Goal: Information Seeking & Learning: Learn about a topic

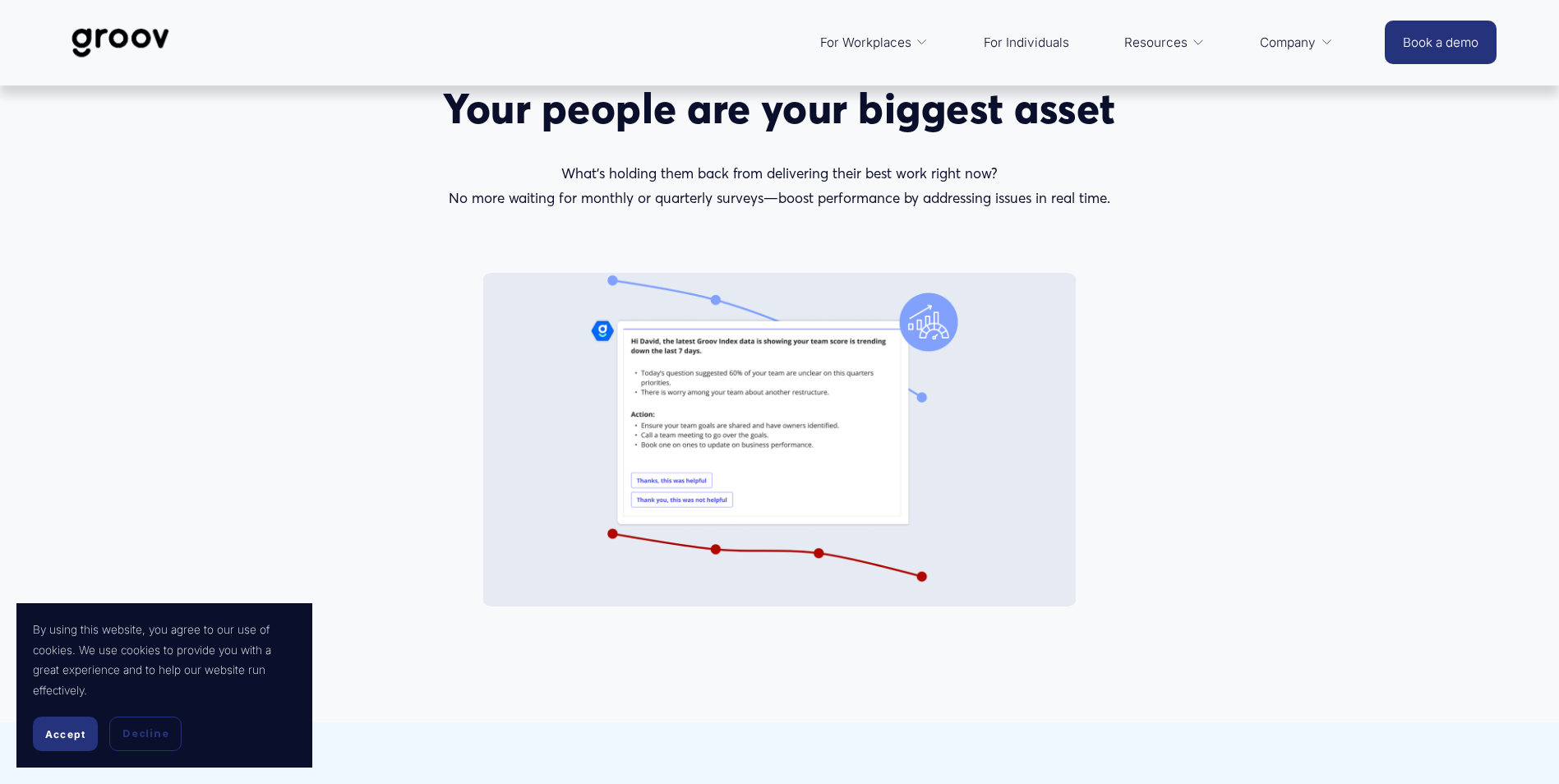
scroll to position [1807, 0]
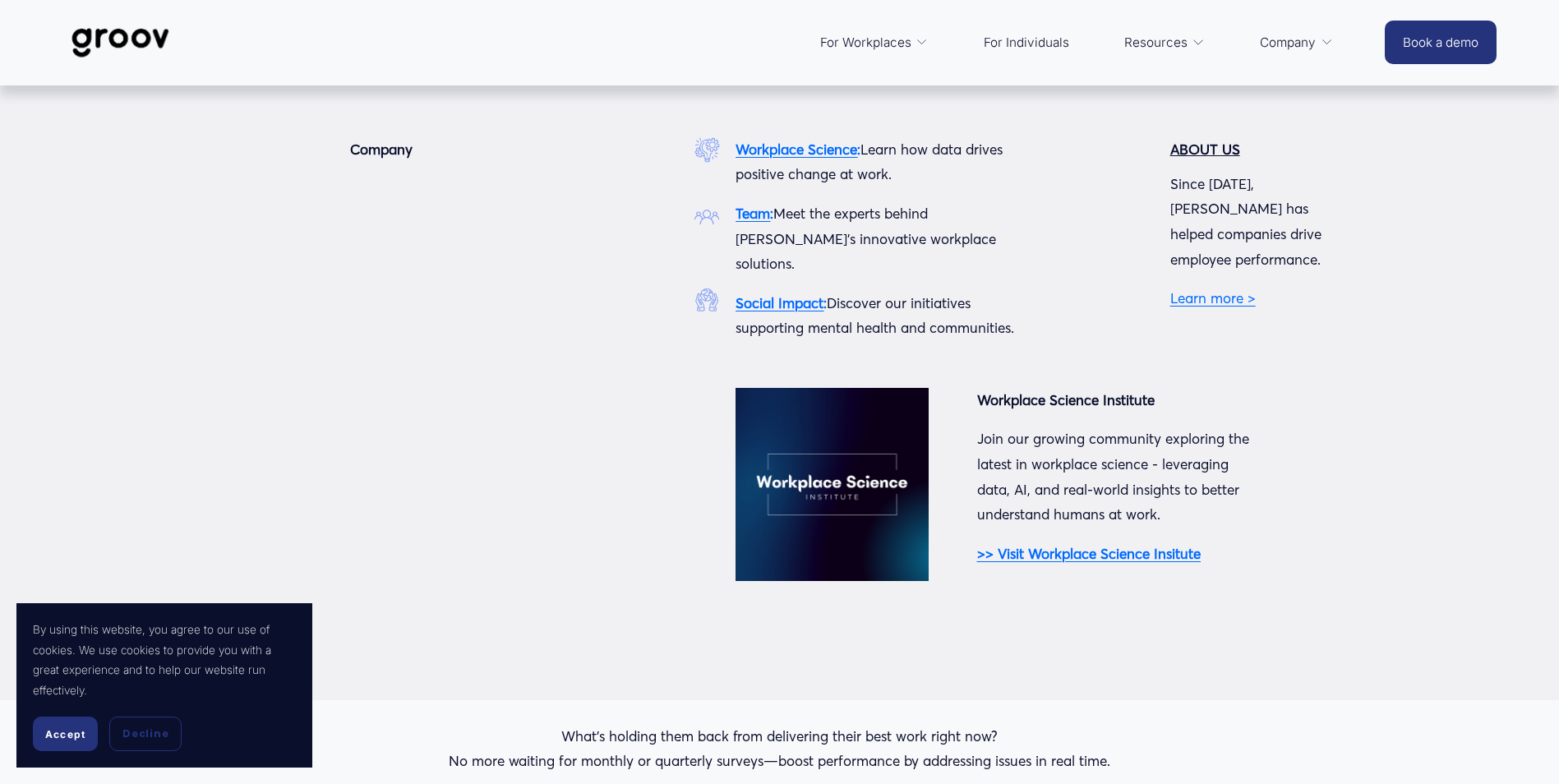
click at [1228, 289] on link "Learn more >" at bounding box center [1212, 298] width 85 height 17
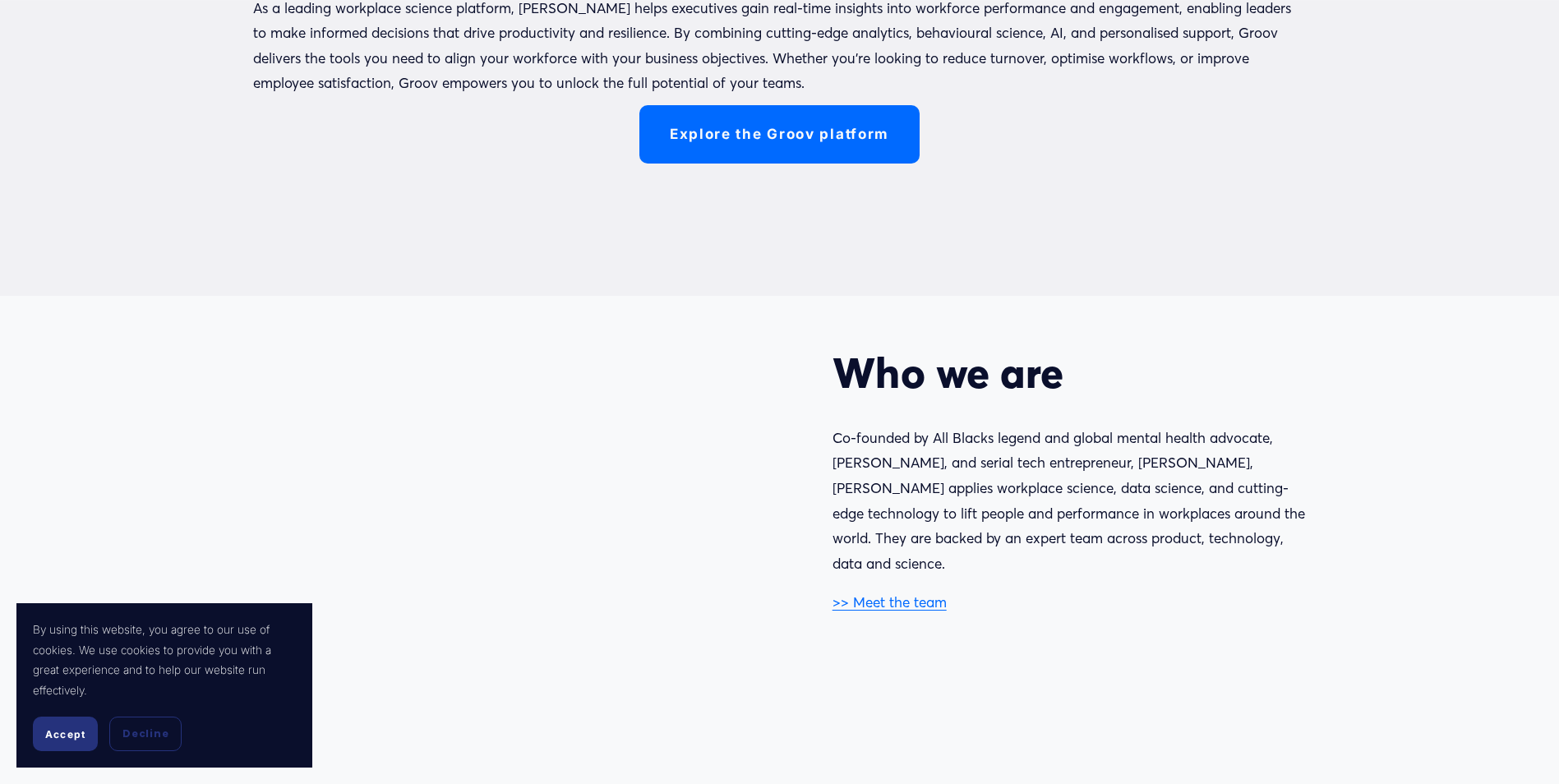
scroll to position [739, 0]
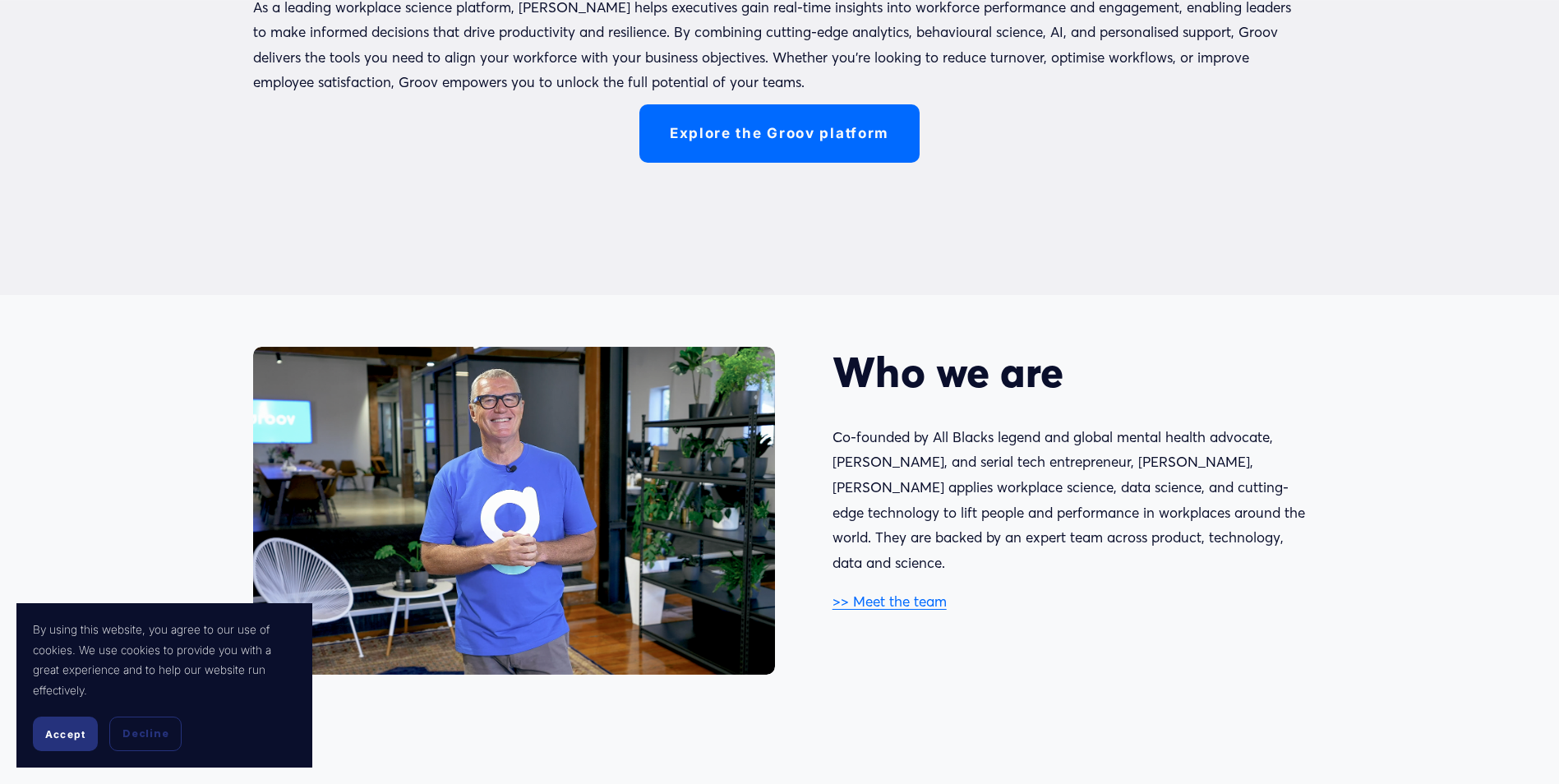
click at [916, 593] on link ">> Meet the team" at bounding box center [889, 601] width 114 height 17
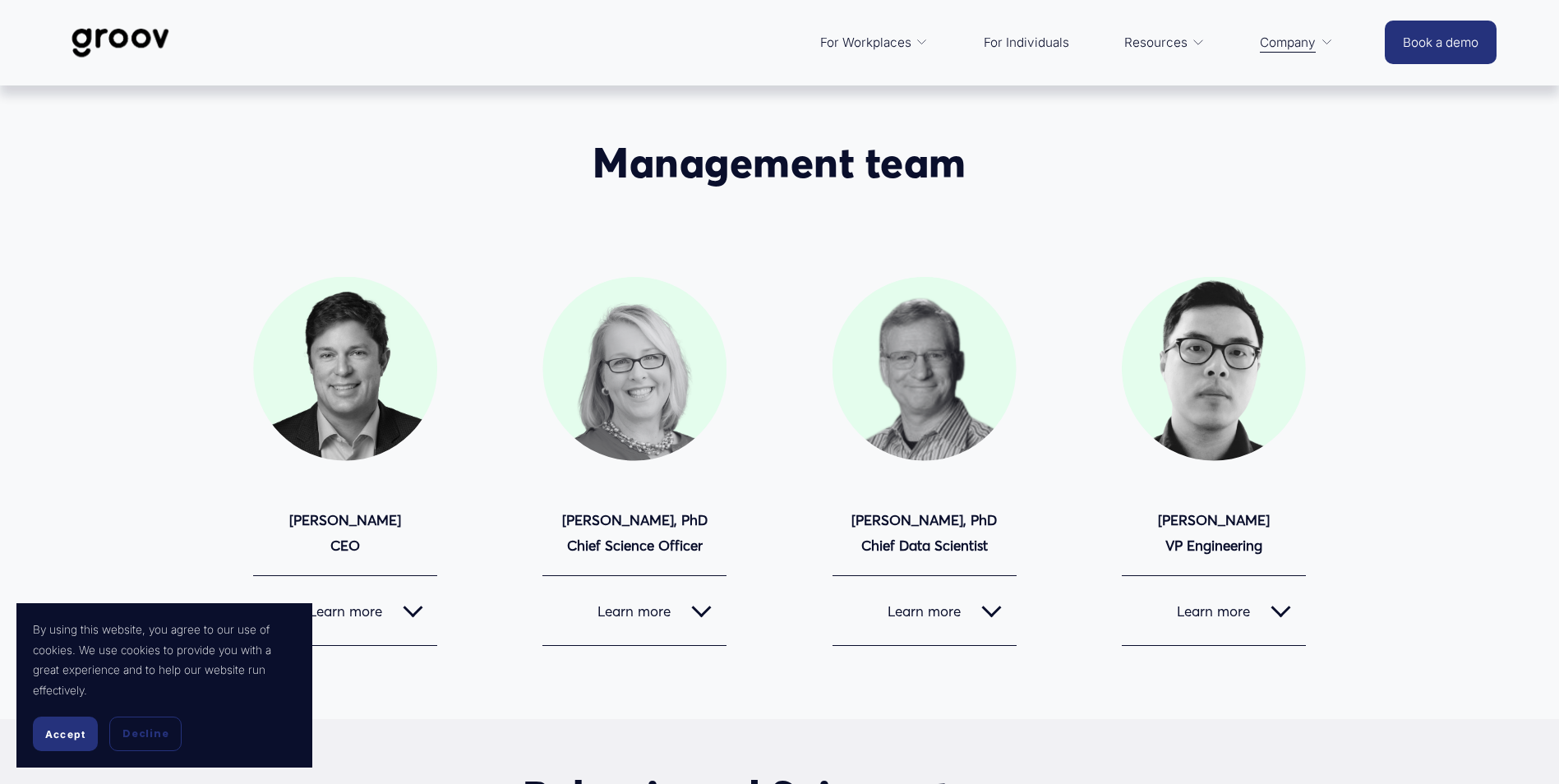
scroll to position [82, 0]
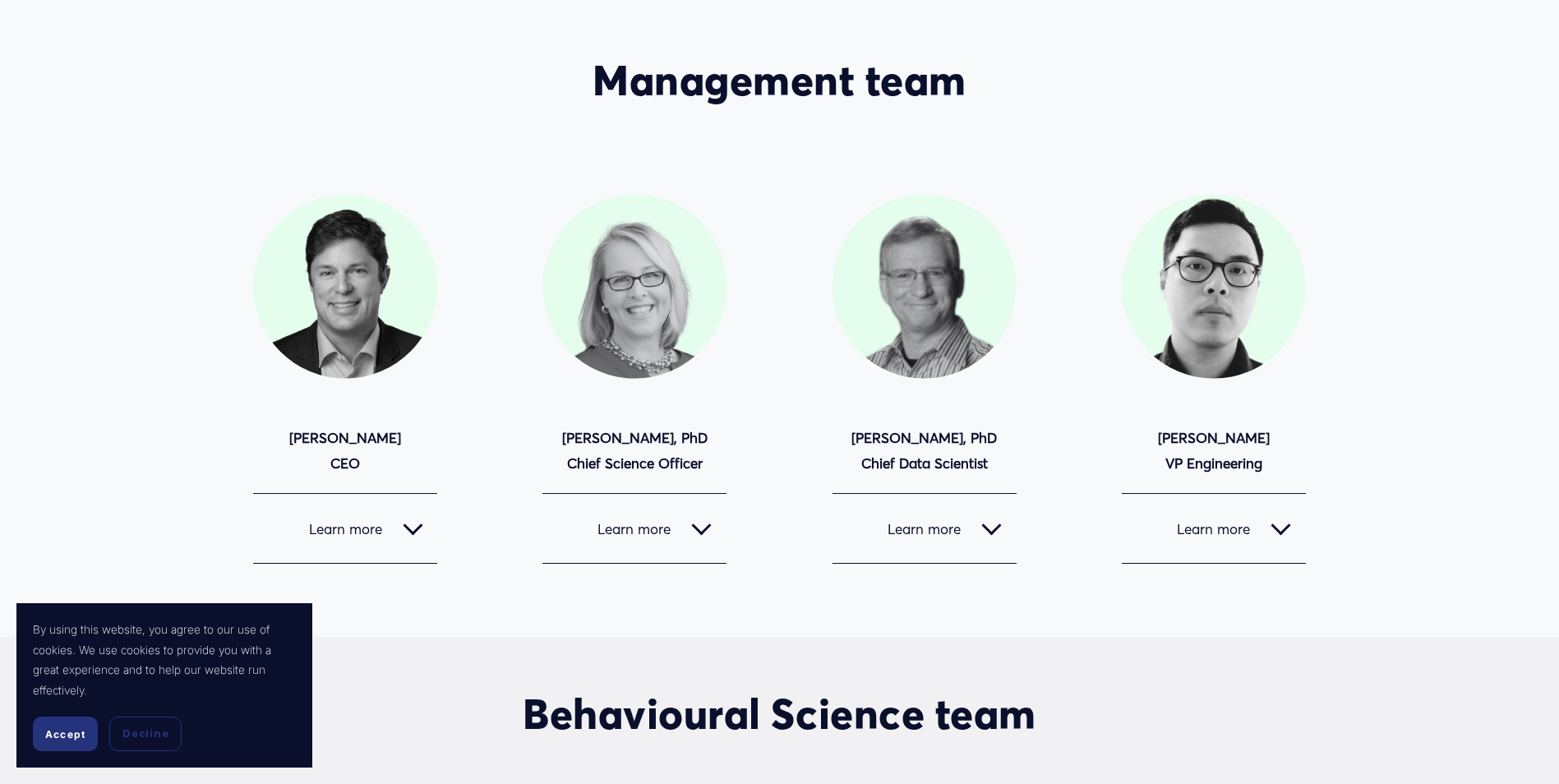
click at [698, 525] on div at bounding box center [700, 525] width 20 height 20
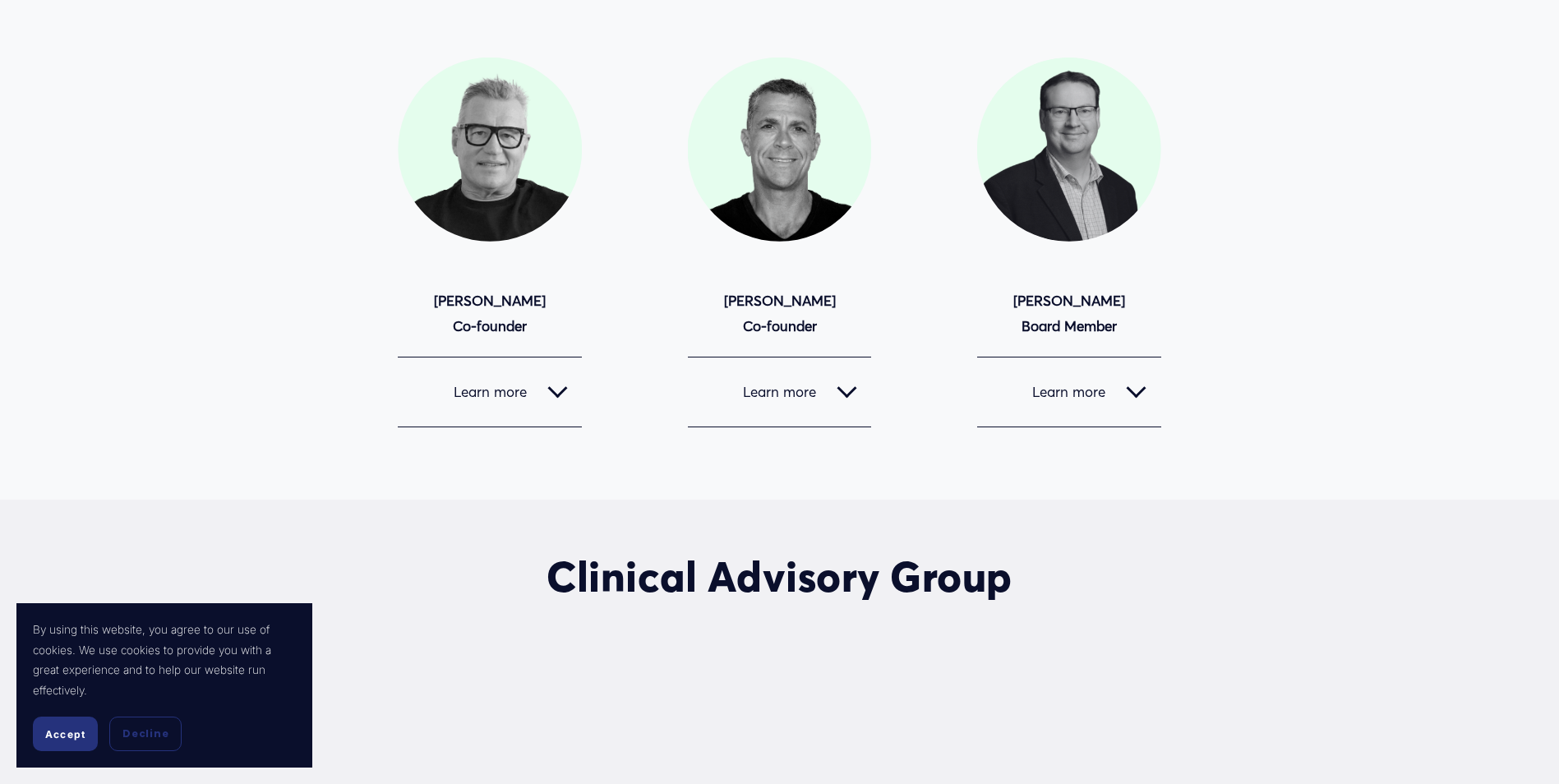
scroll to position [2629, 0]
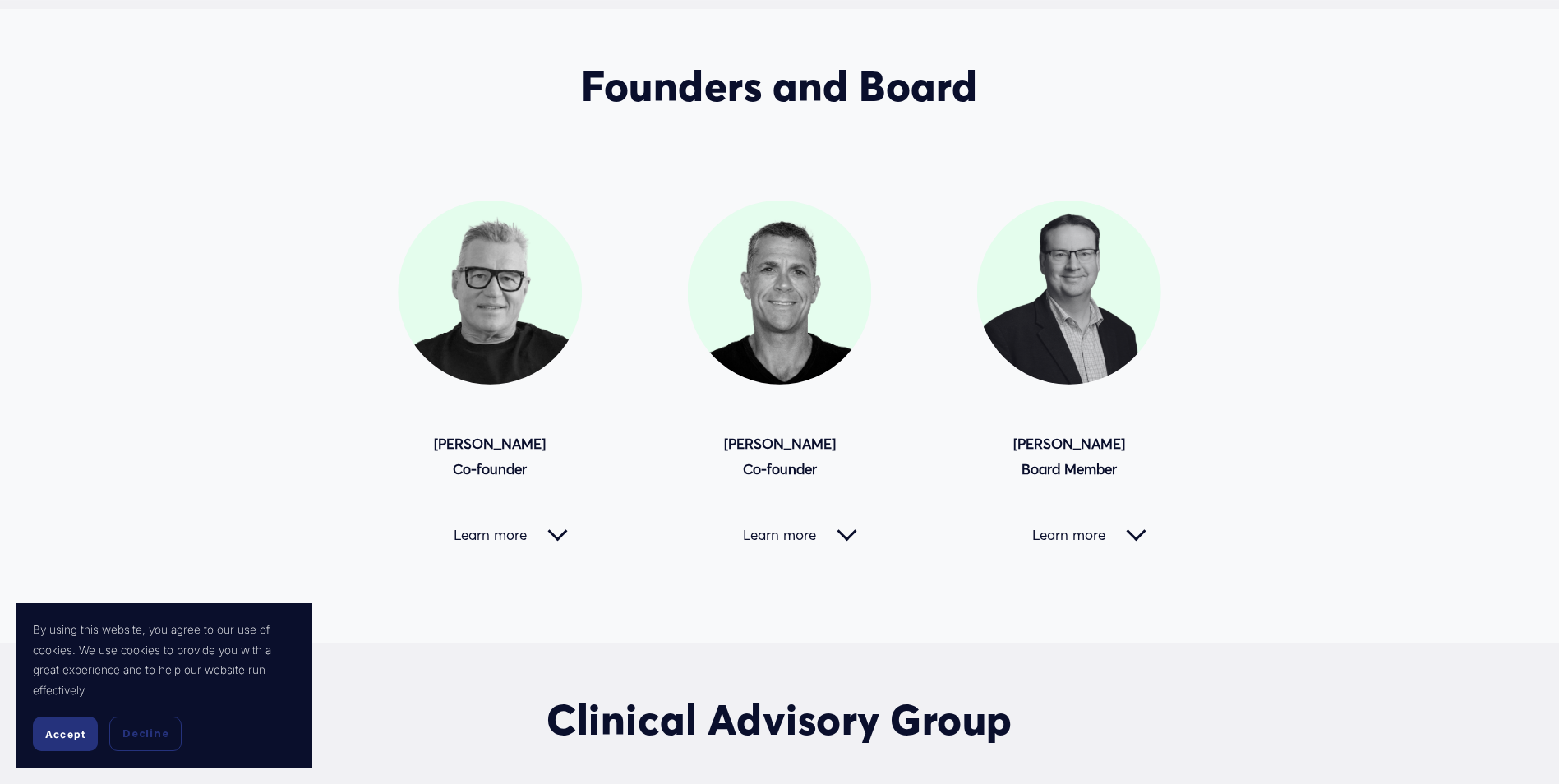
click at [551, 525] on div at bounding box center [557, 534] width 20 height 20
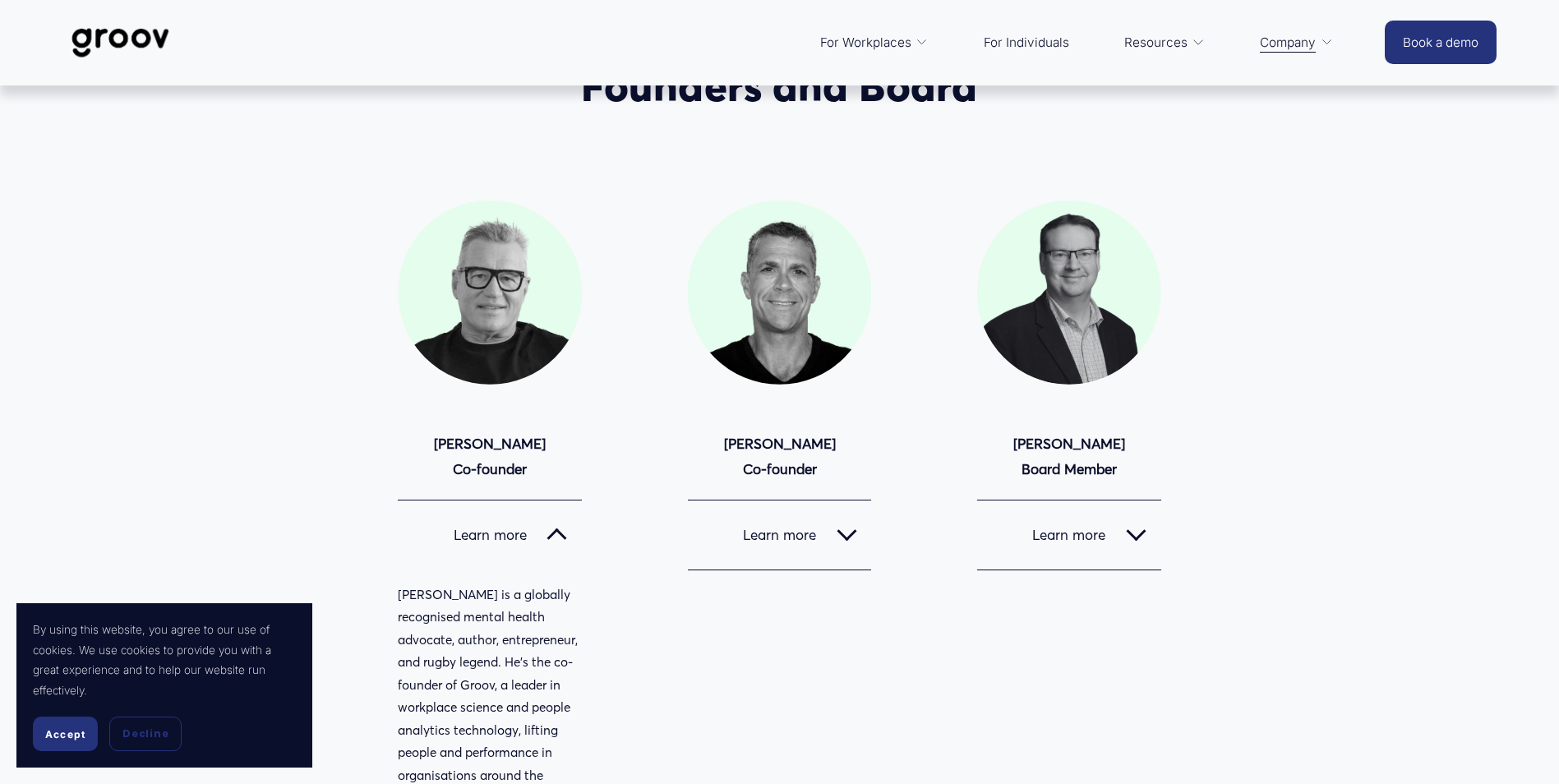
click at [551, 528] on div at bounding box center [557, 538] width 20 height 20
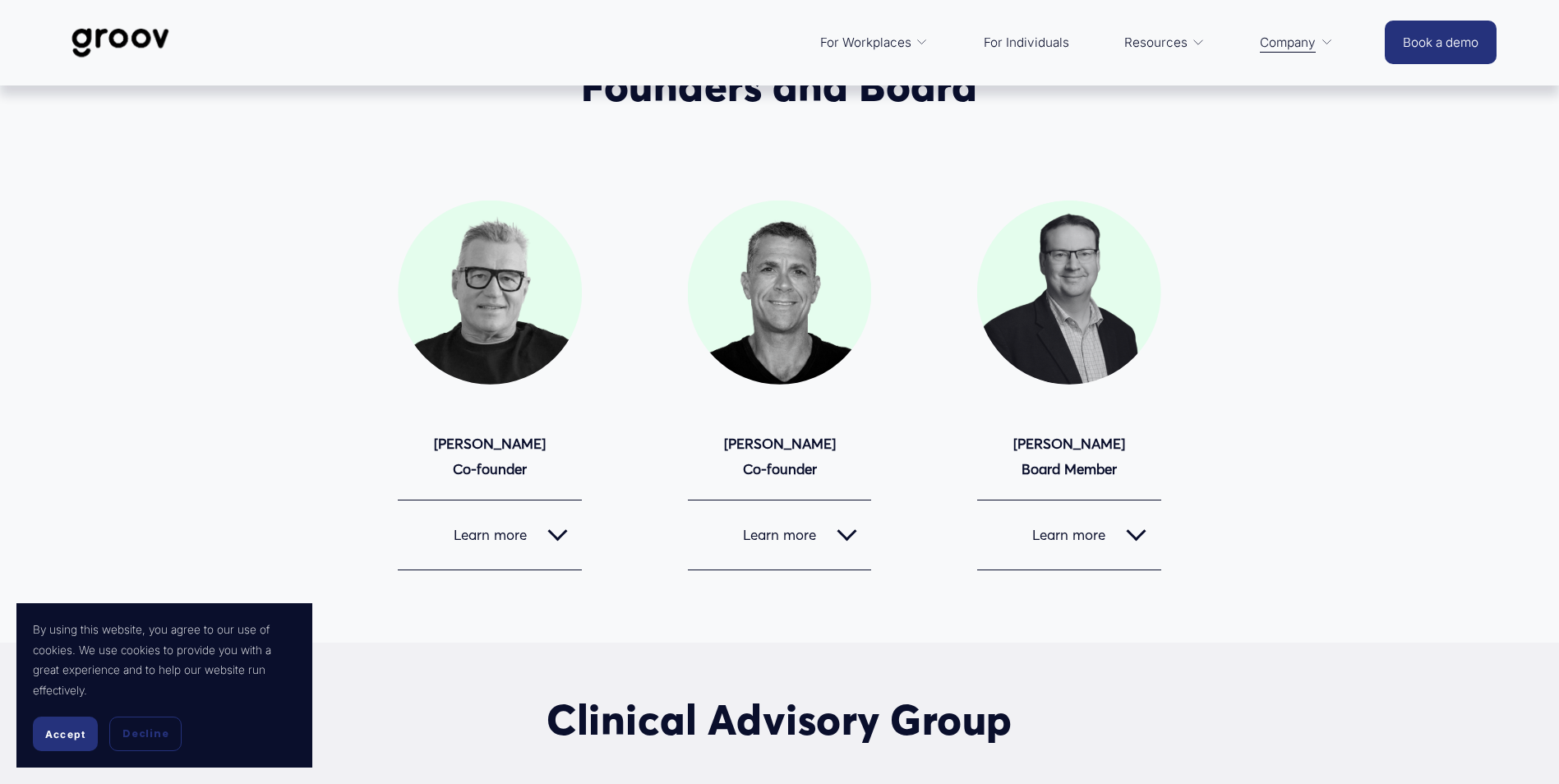
click at [862, 501] on button "Learn more" at bounding box center [780, 535] width 184 height 69
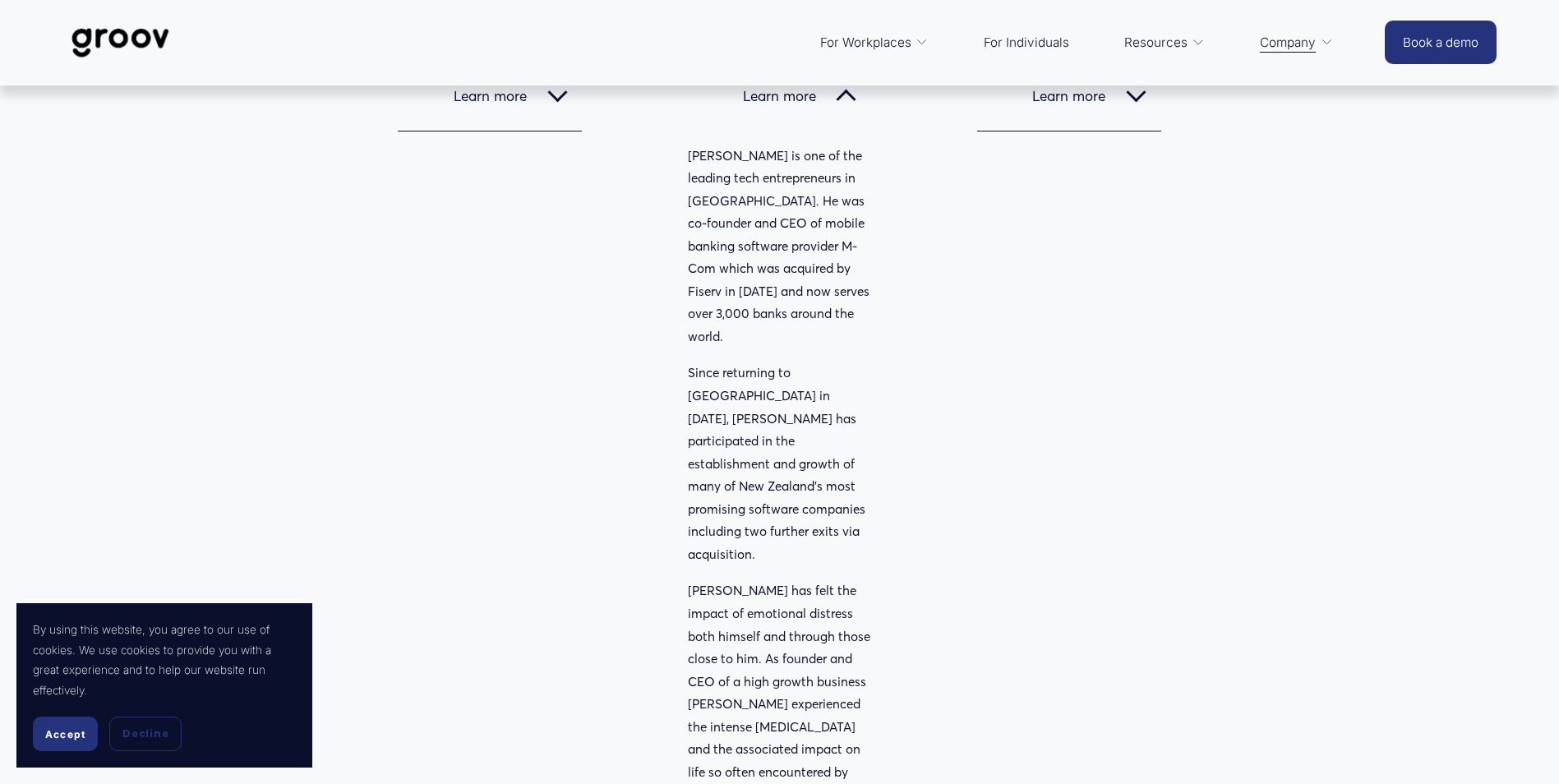
scroll to position [2793, 0]
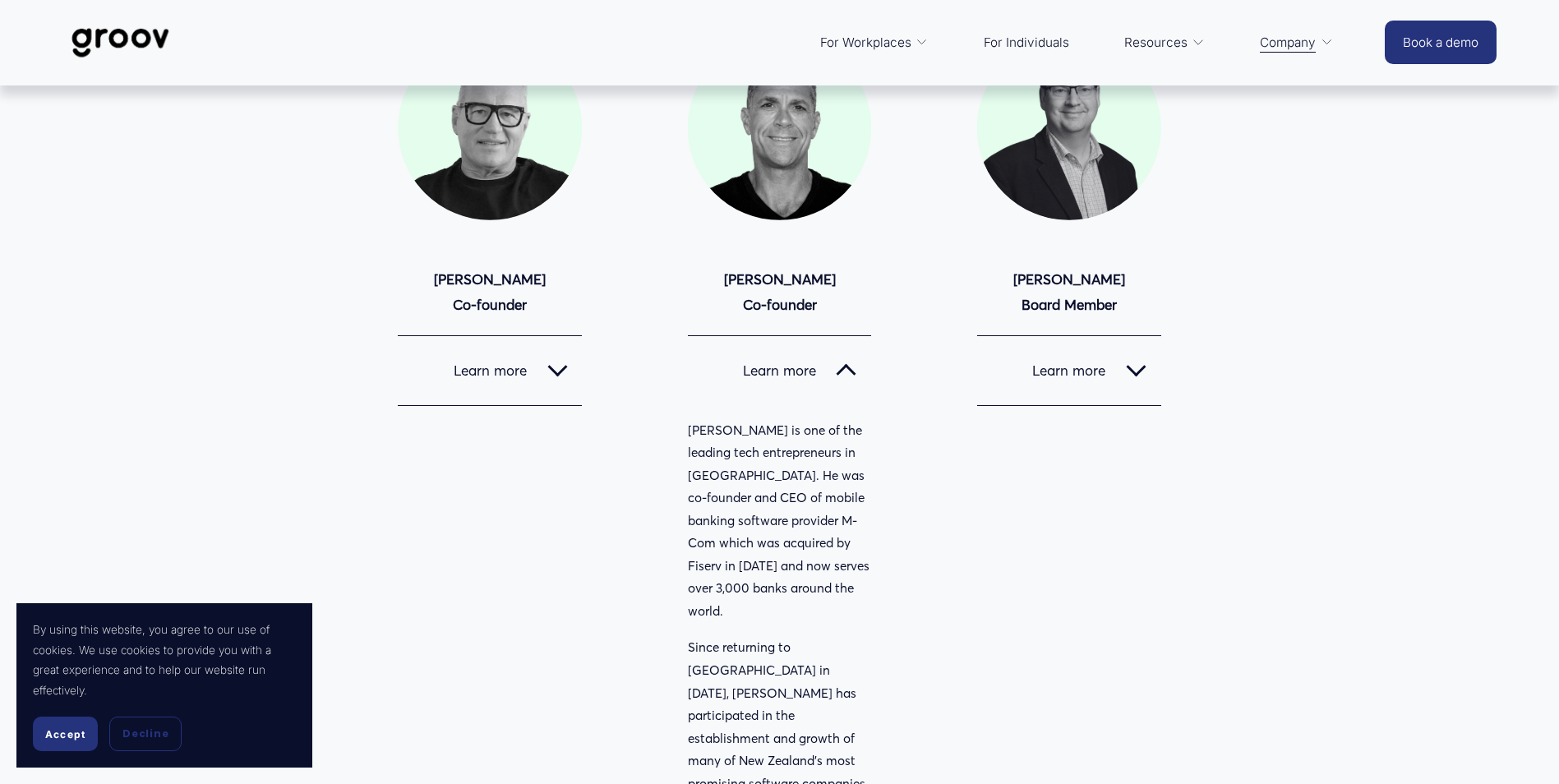
click at [853, 364] on div at bounding box center [846, 374] width 20 height 20
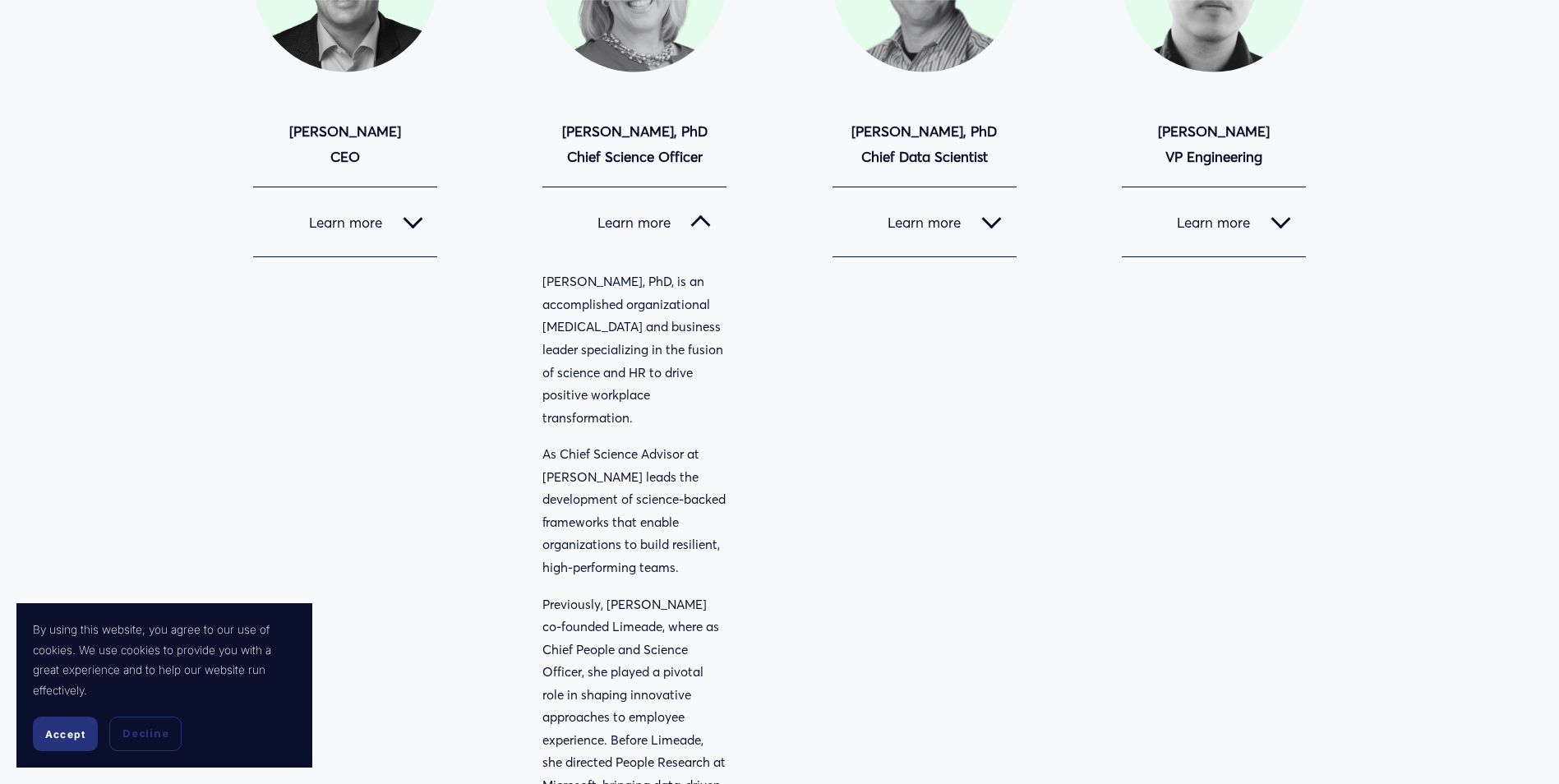
scroll to position [0, 0]
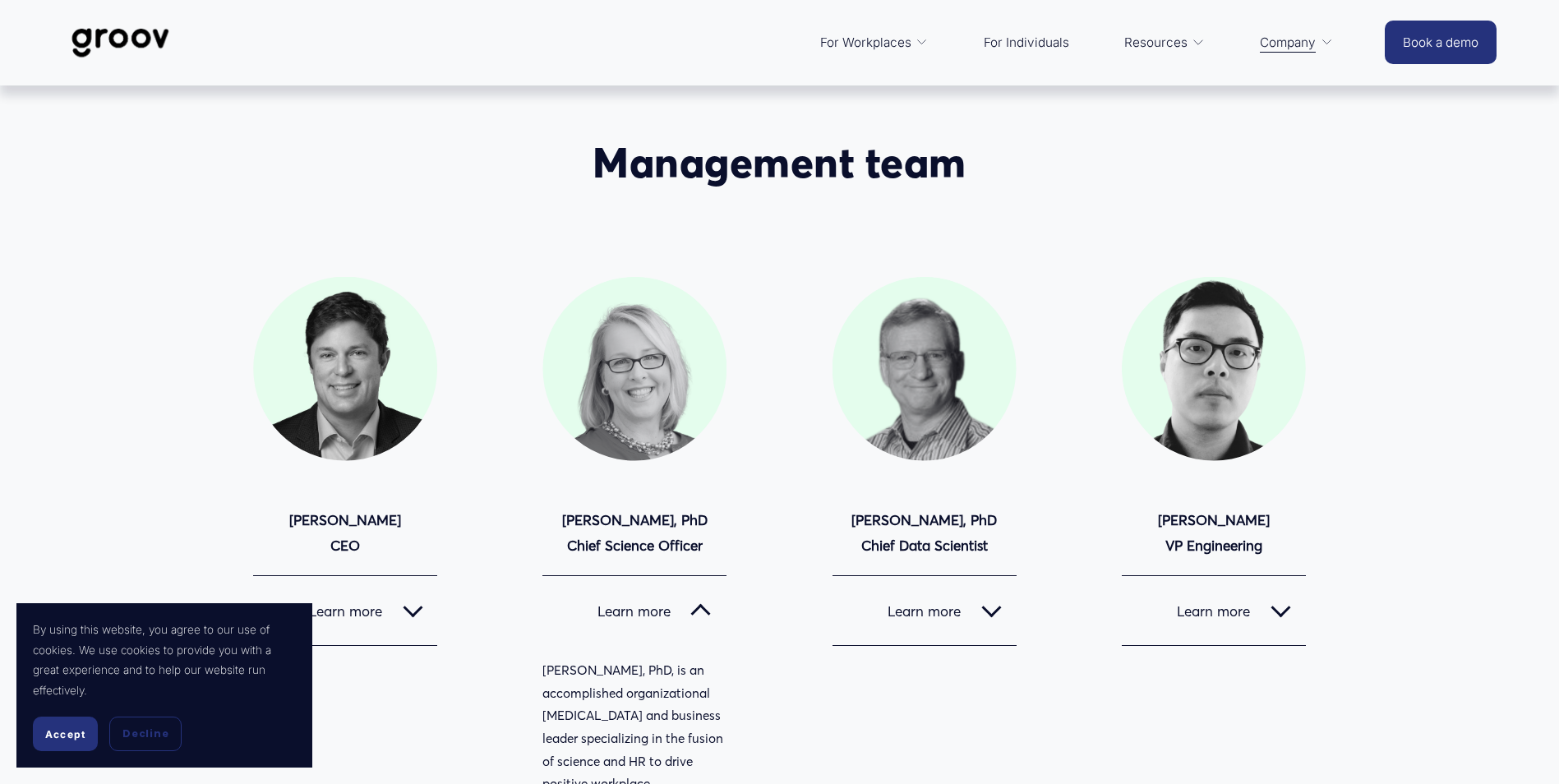
click at [61, 728] on span "Accept" at bounding box center [65, 734] width 40 height 12
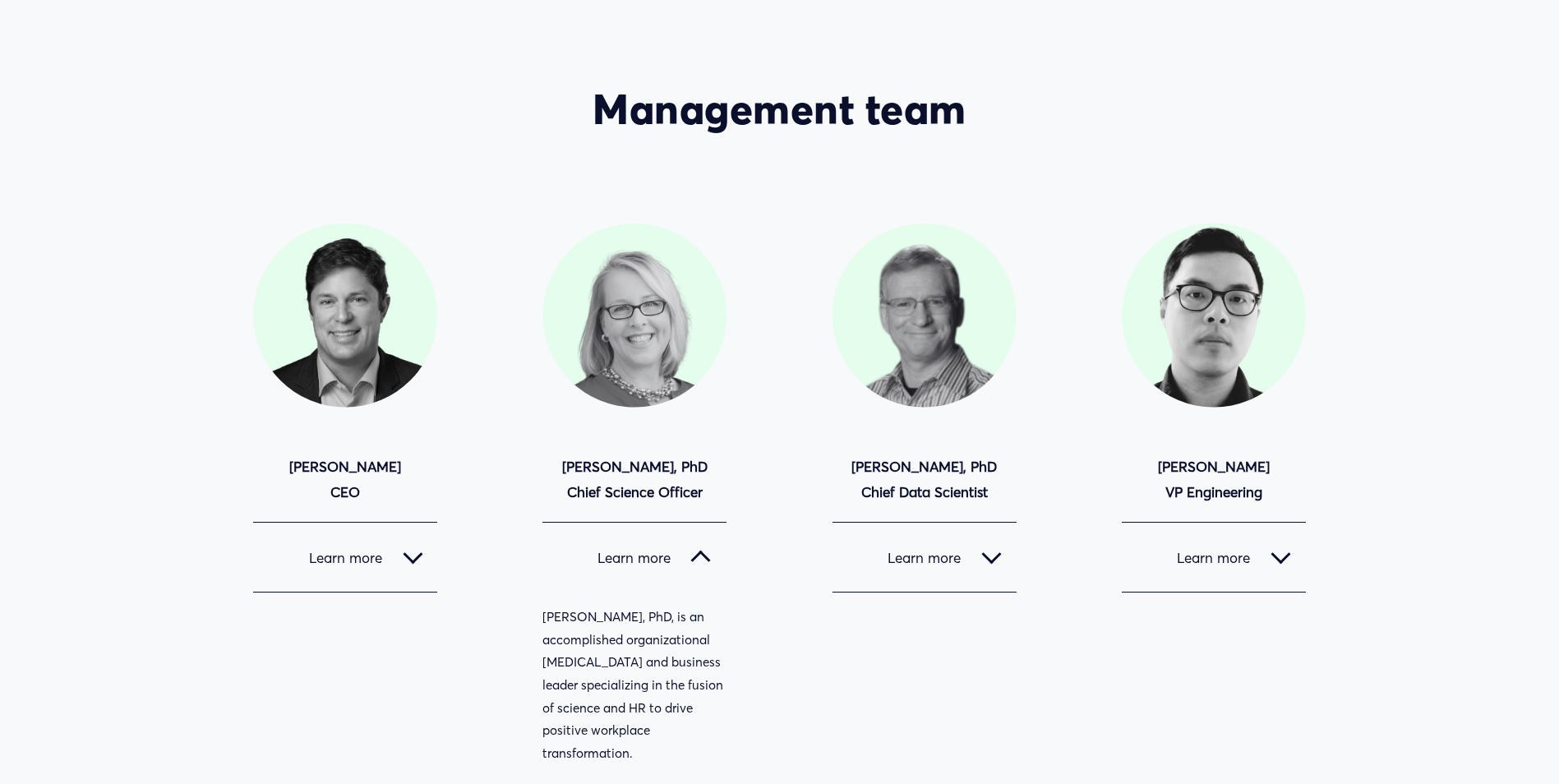
scroll to position [82, 0]
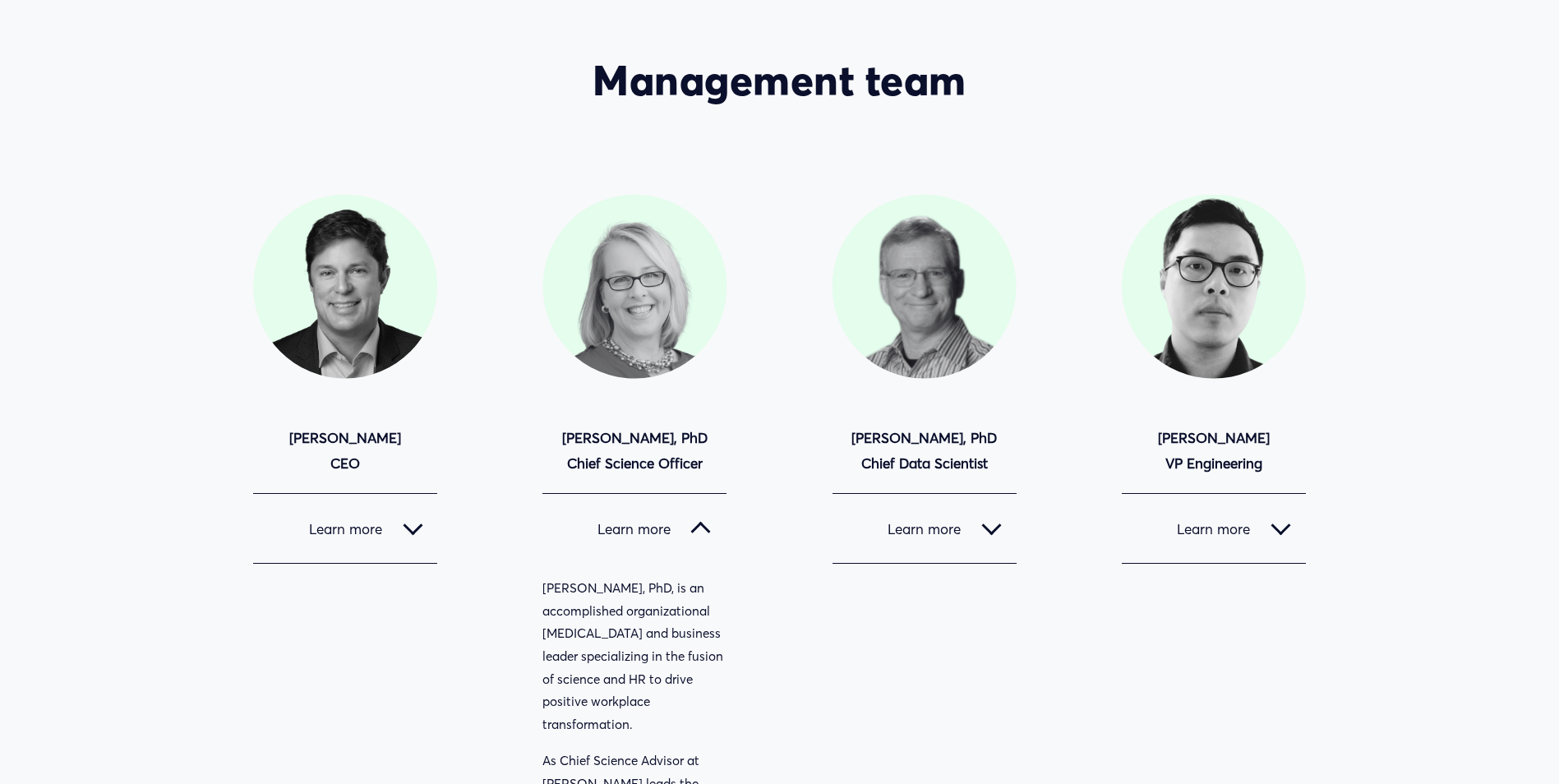
click at [422, 529] on div at bounding box center [412, 528] width 20 height 20
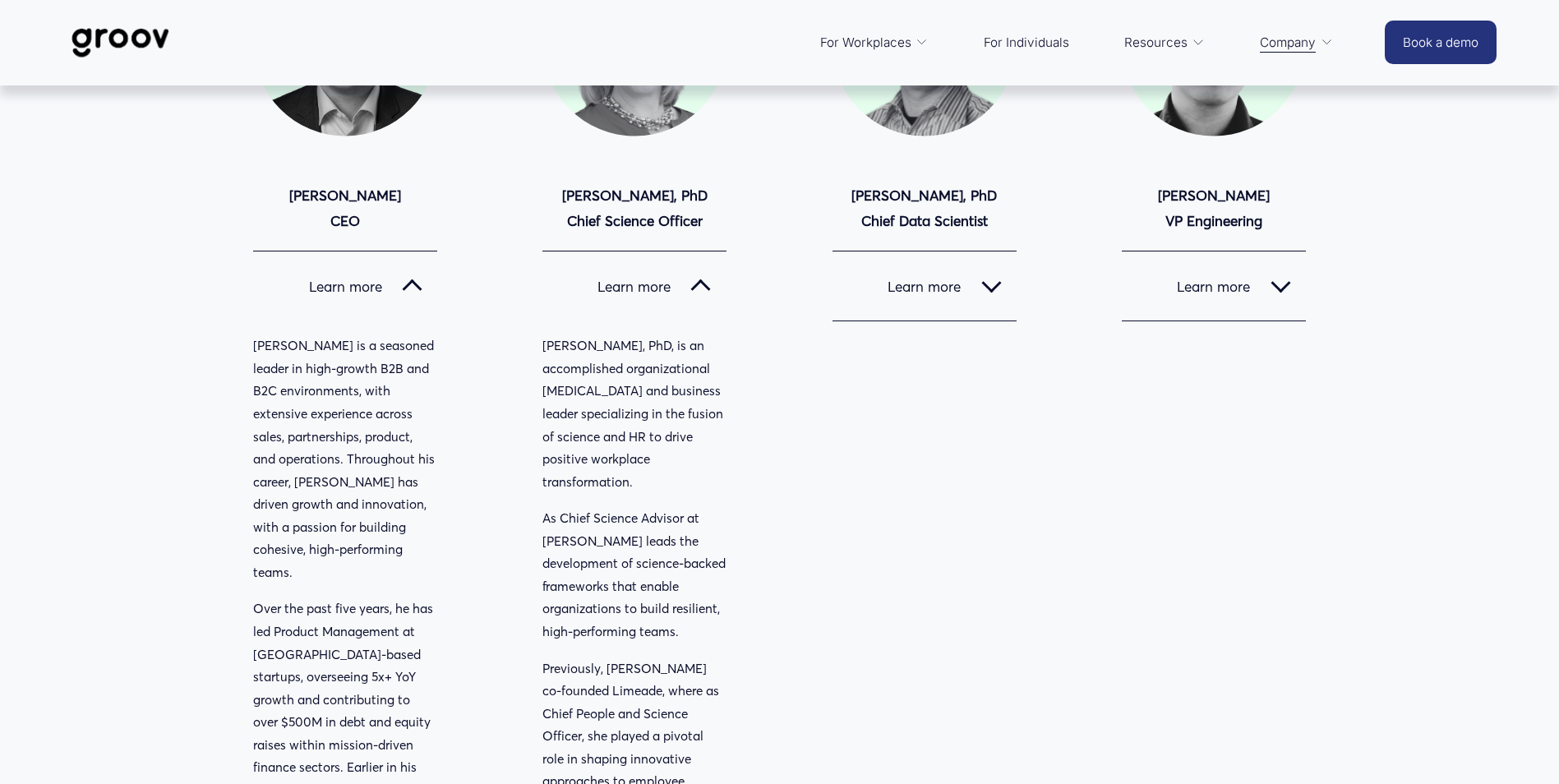
scroll to position [246, 0]
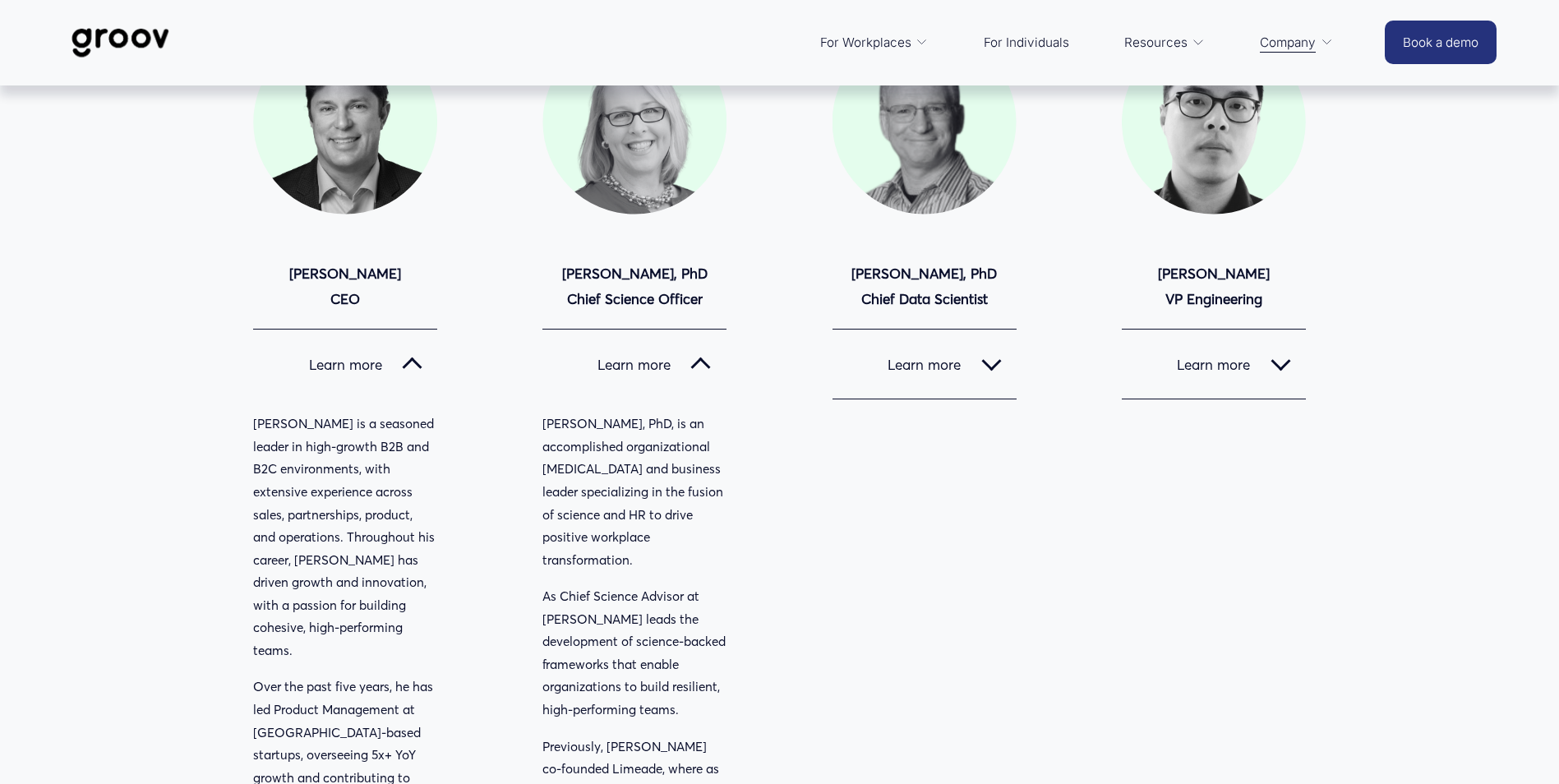
click at [990, 368] on div at bounding box center [991, 360] width 20 height 20
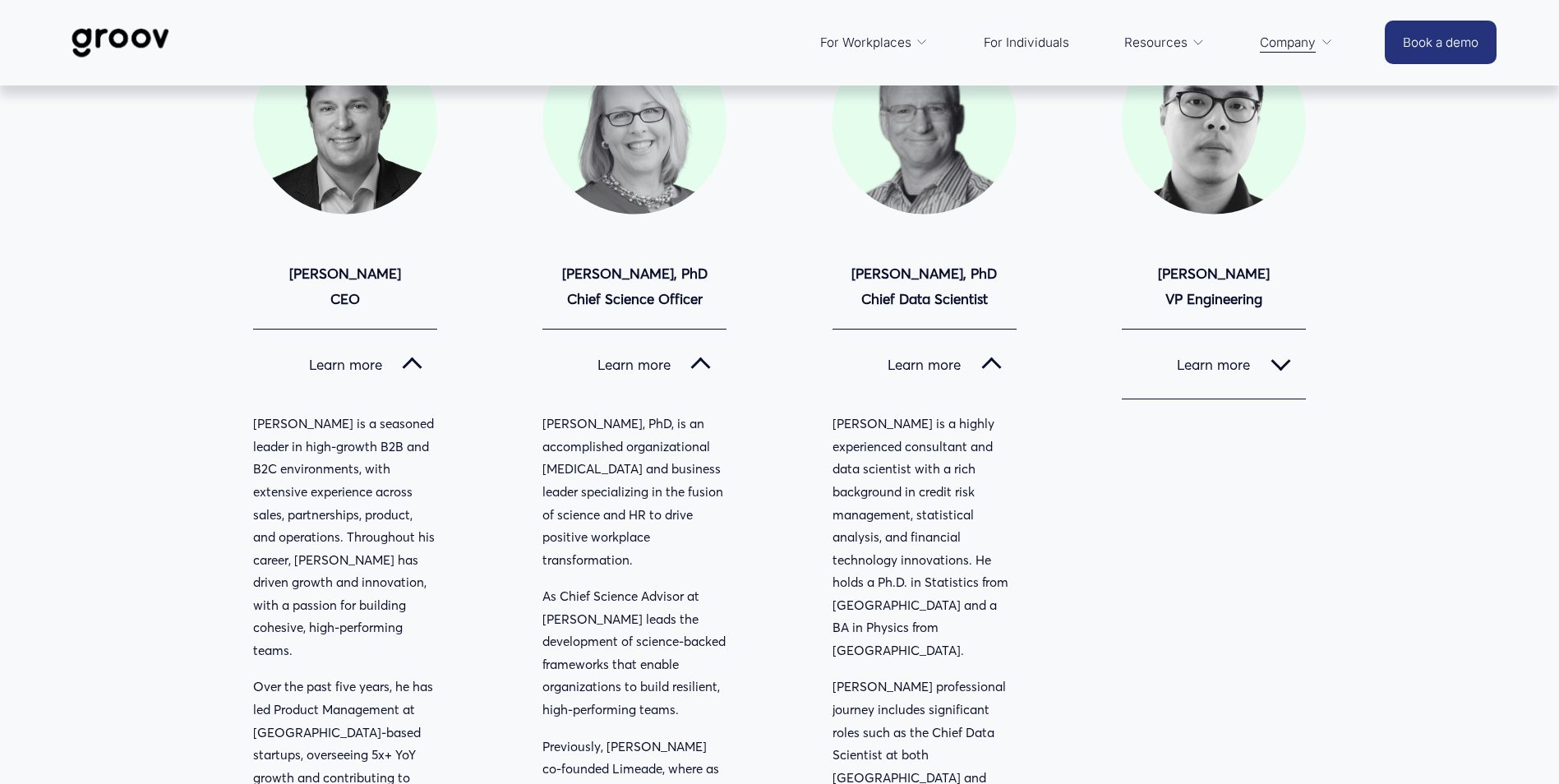
click at [1283, 361] on div at bounding box center [1281, 360] width 20 height 20
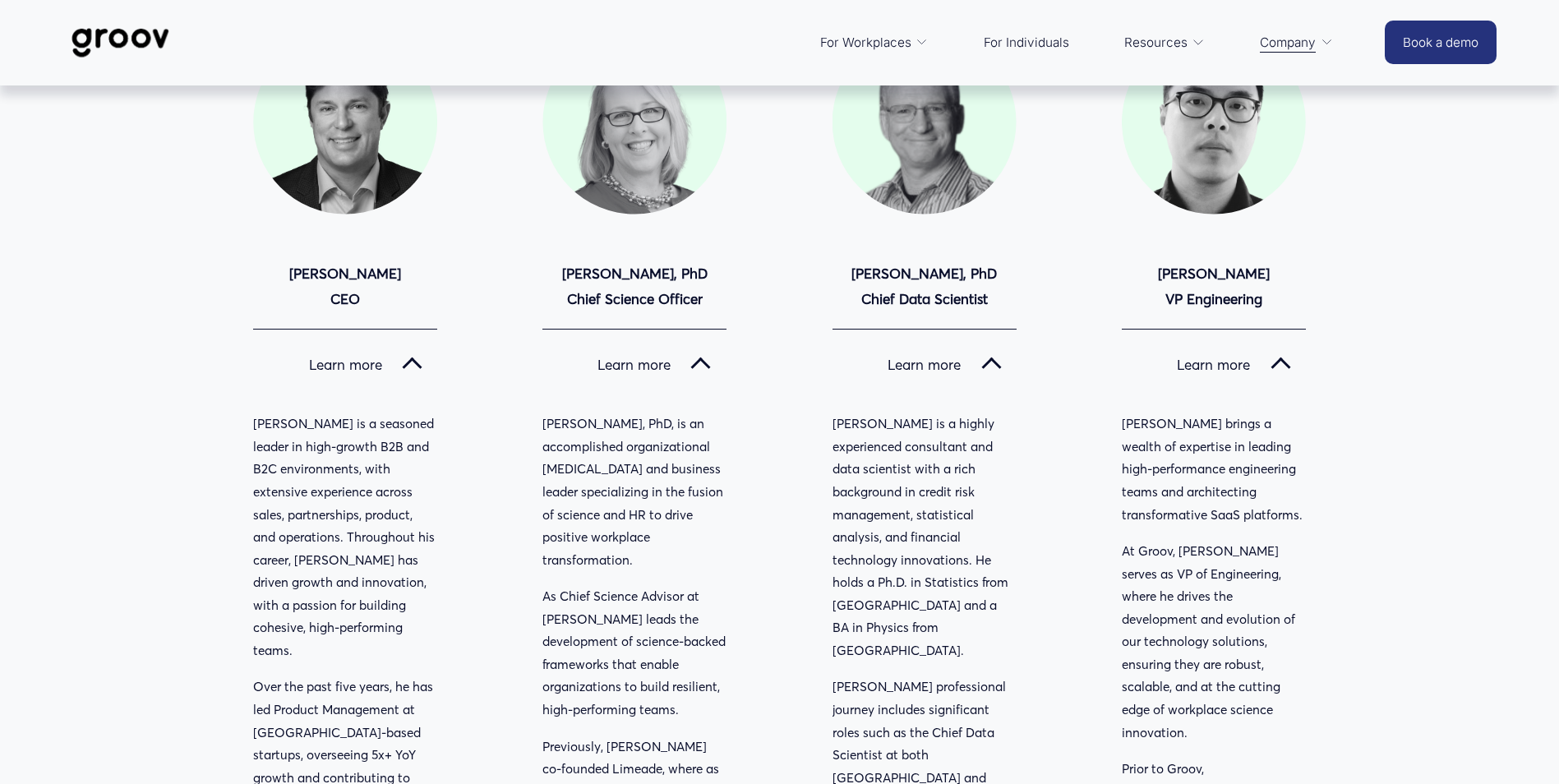
click at [1282, 367] on div at bounding box center [1281, 368] width 20 height 20
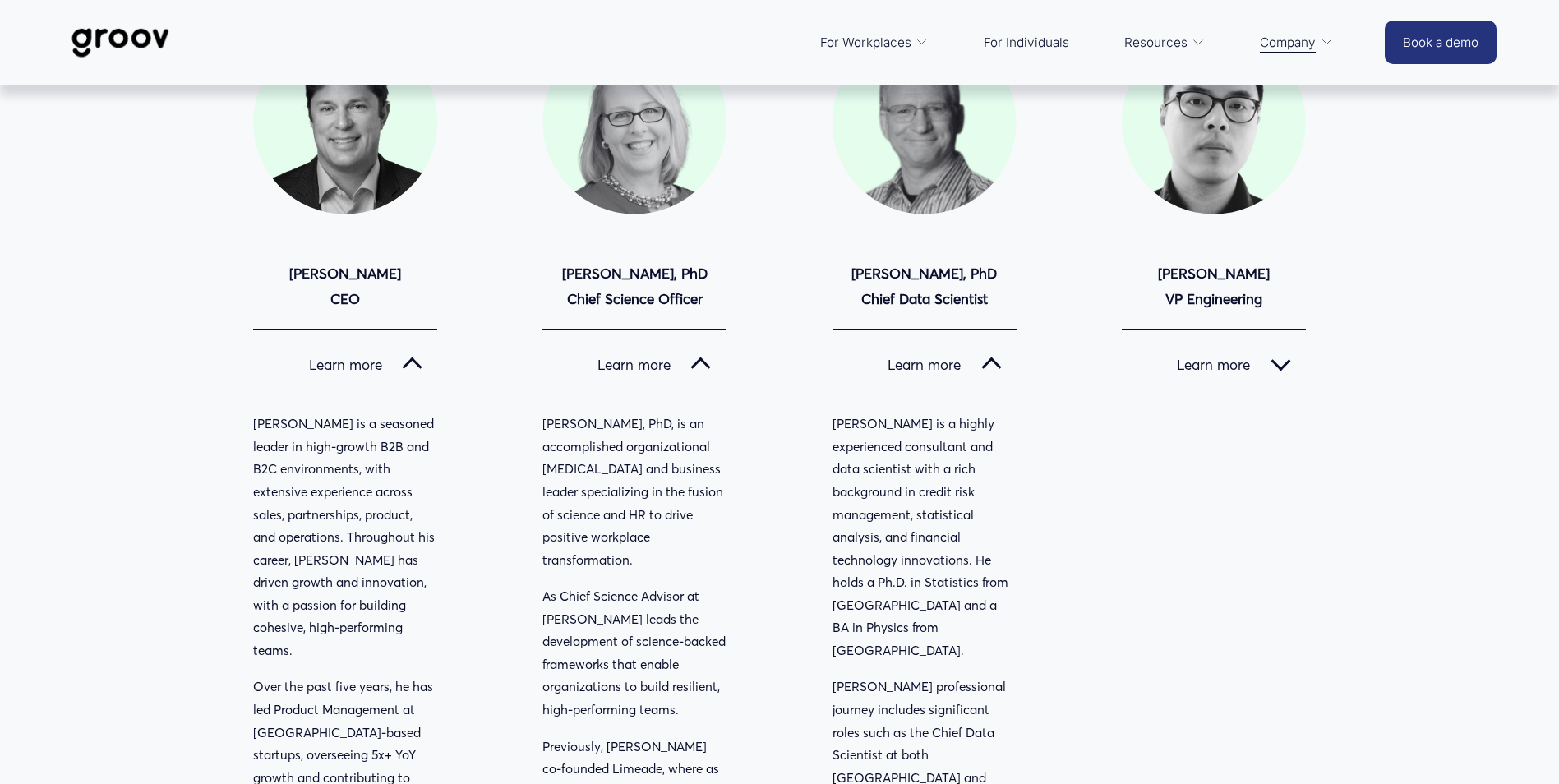
click at [985, 368] on div at bounding box center [991, 368] width 20 height 20
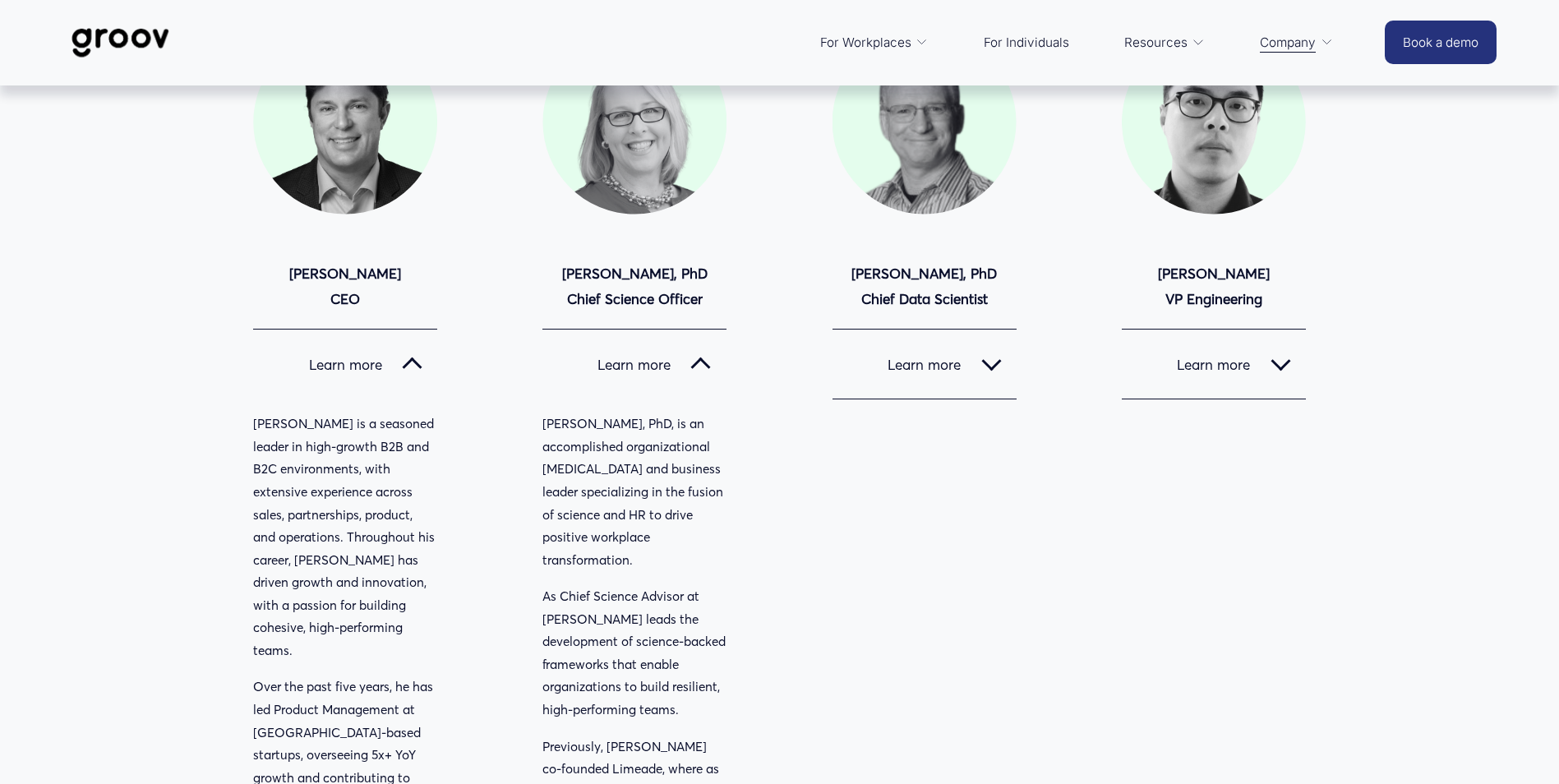
click at [705, 369] on div at bounding box center [700, 368] width 20 height 20
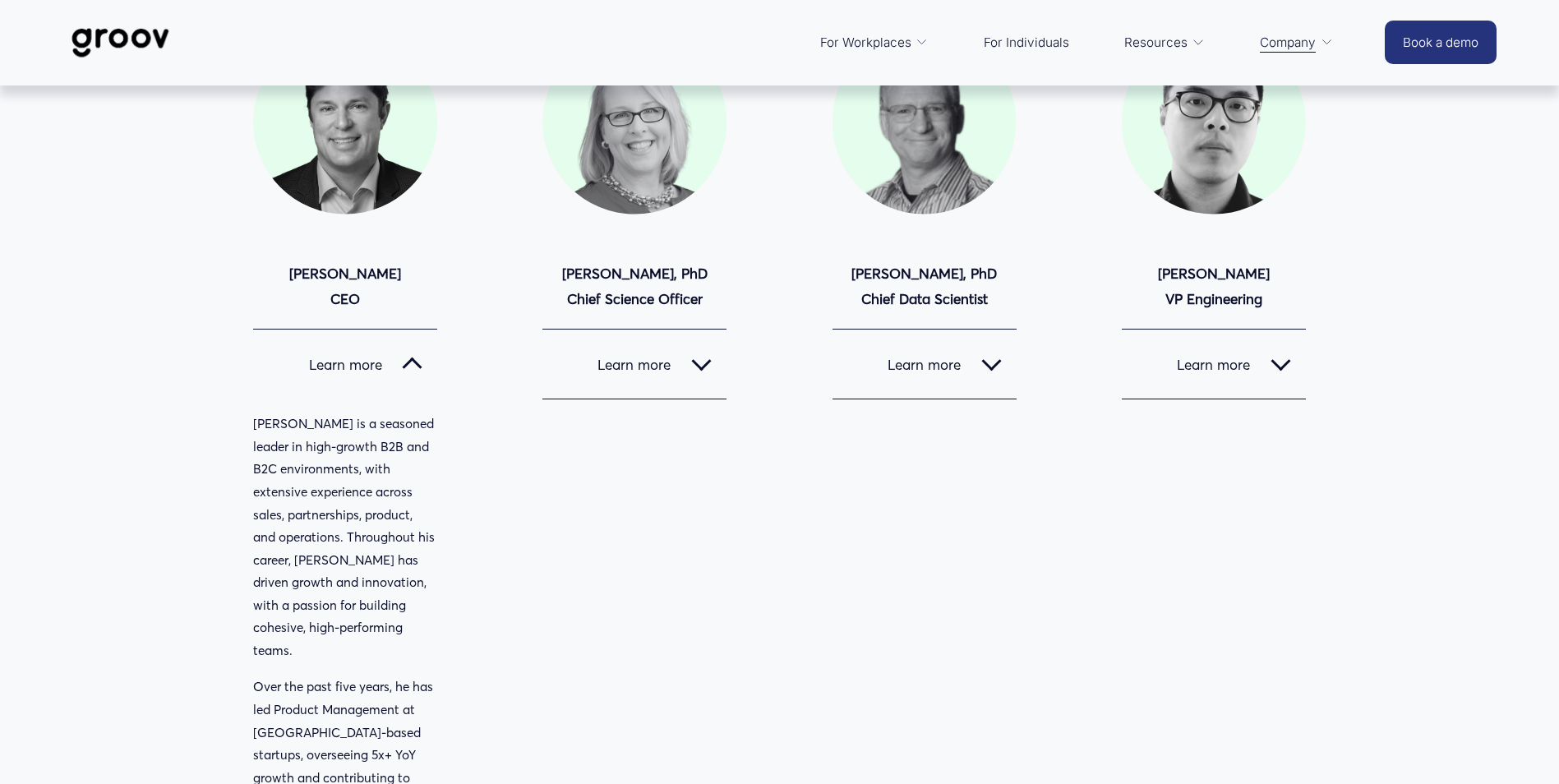
click at [416, 365] on div at bounding box center [412, 368] width 20 height 20
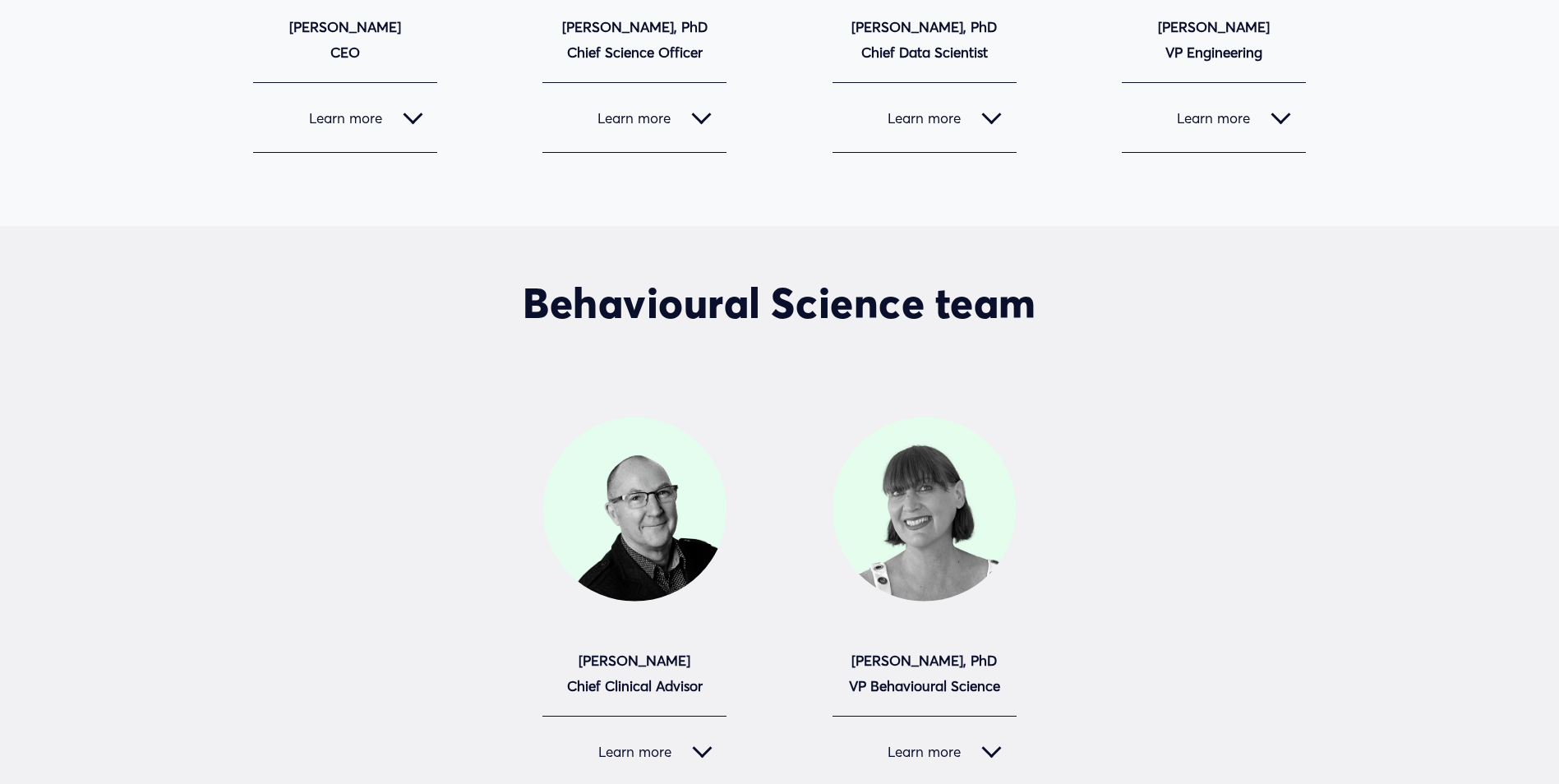
scroll to position [657, 0]
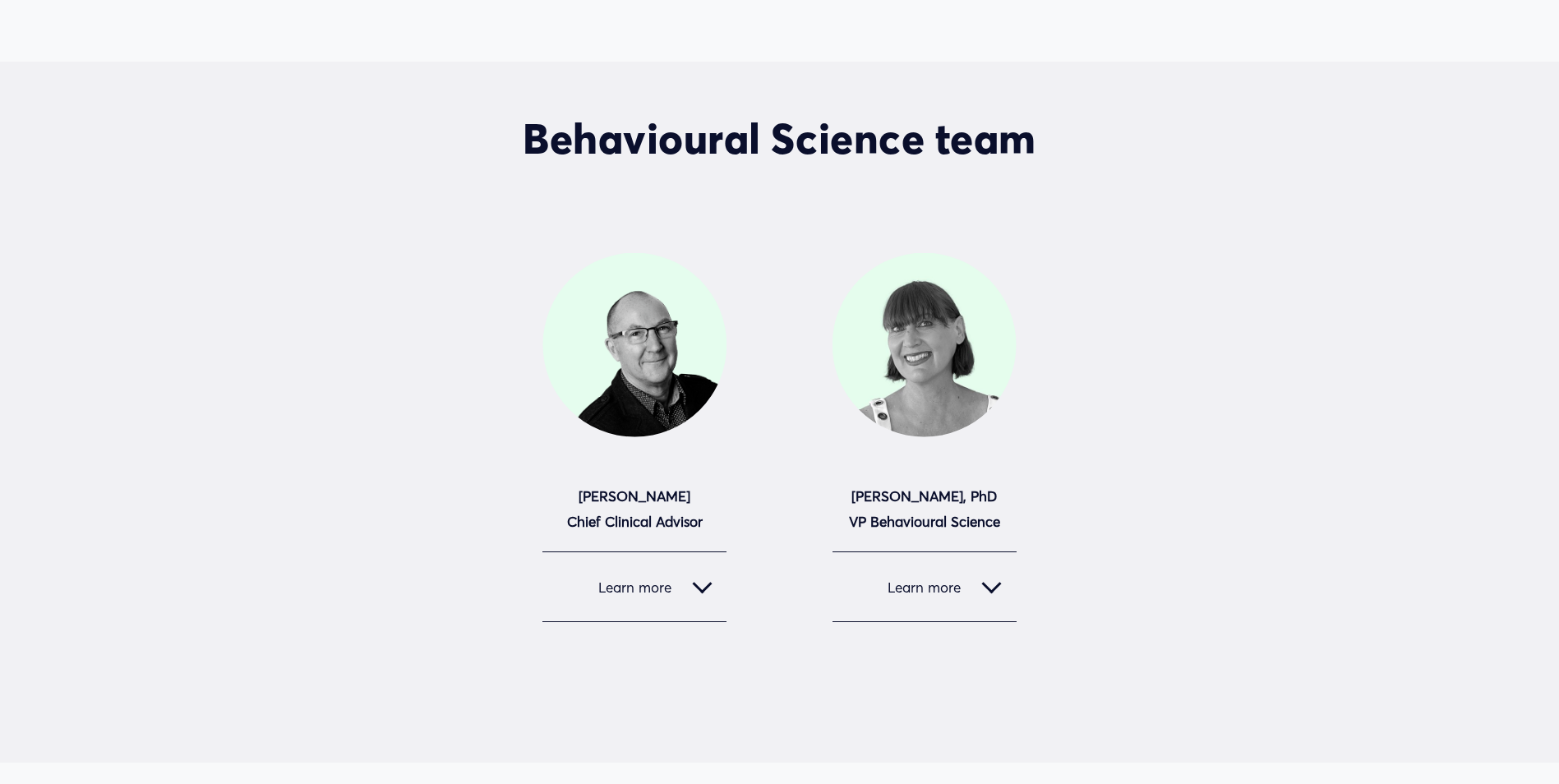
click at [707, 586] on div at bounding box center [701, 583] width 20 height 20
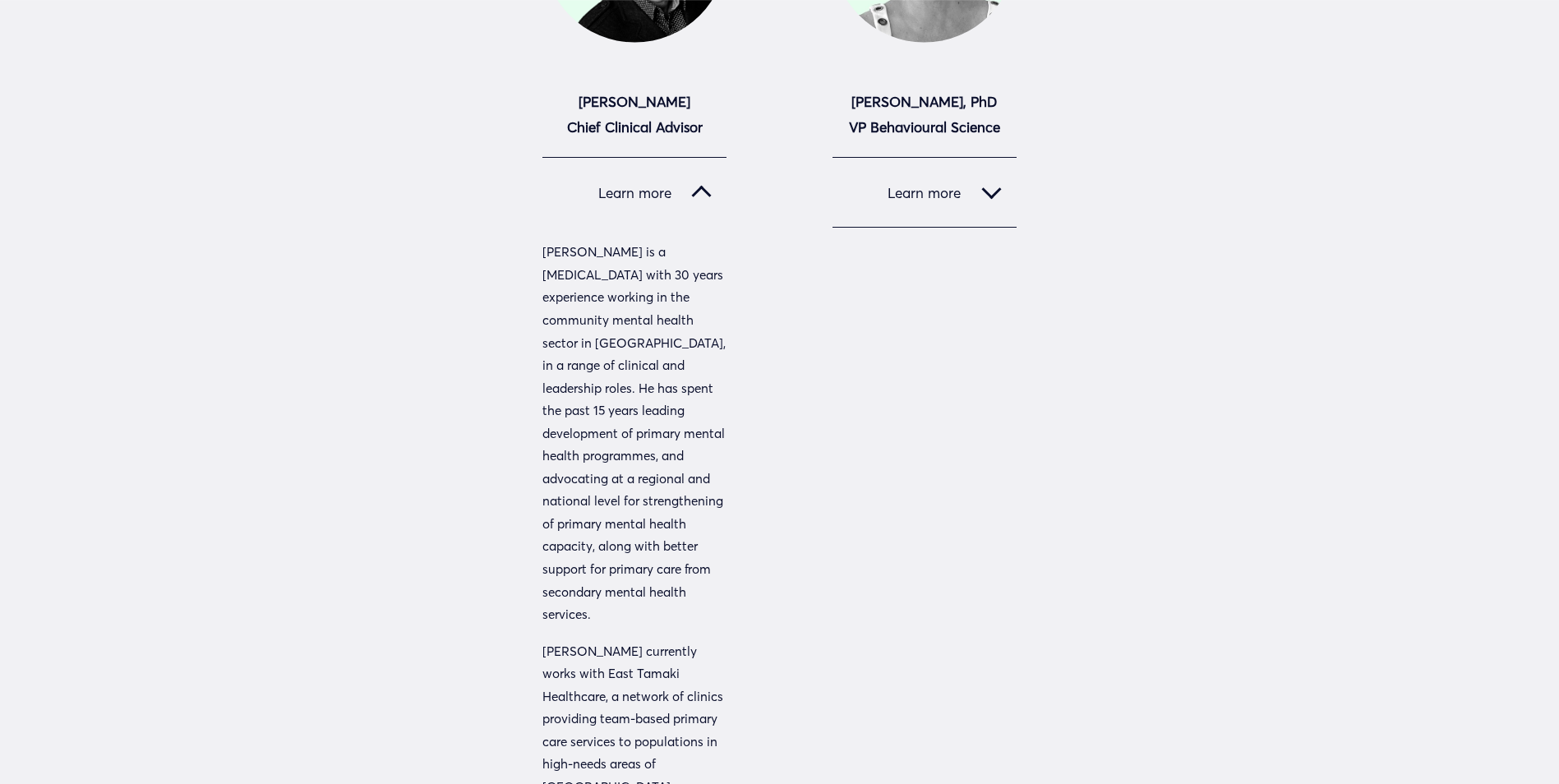
scroll to position [903, 0]
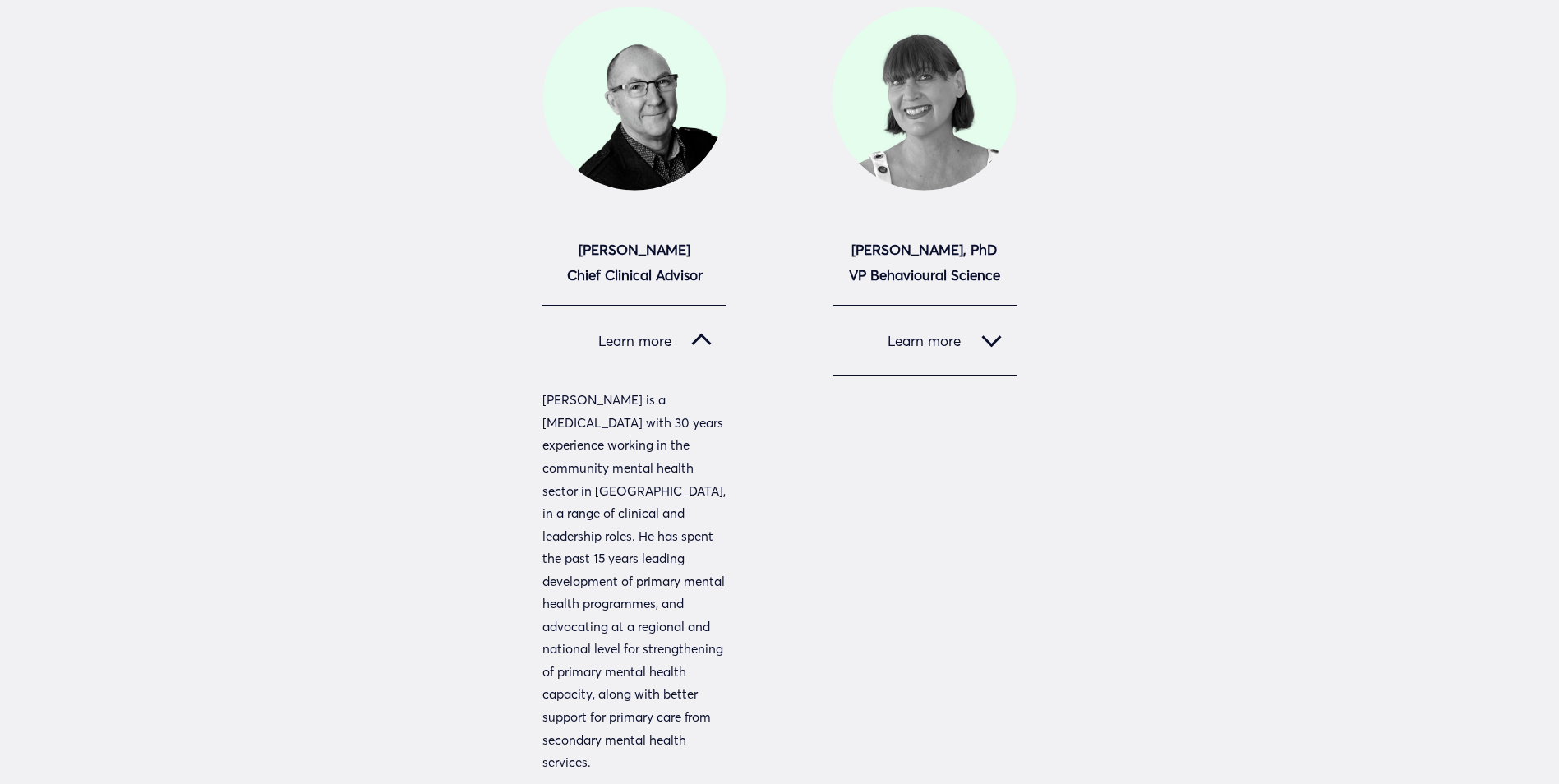
click at [702, 342] on div at bounding box center [701, 343] width 20 height 20
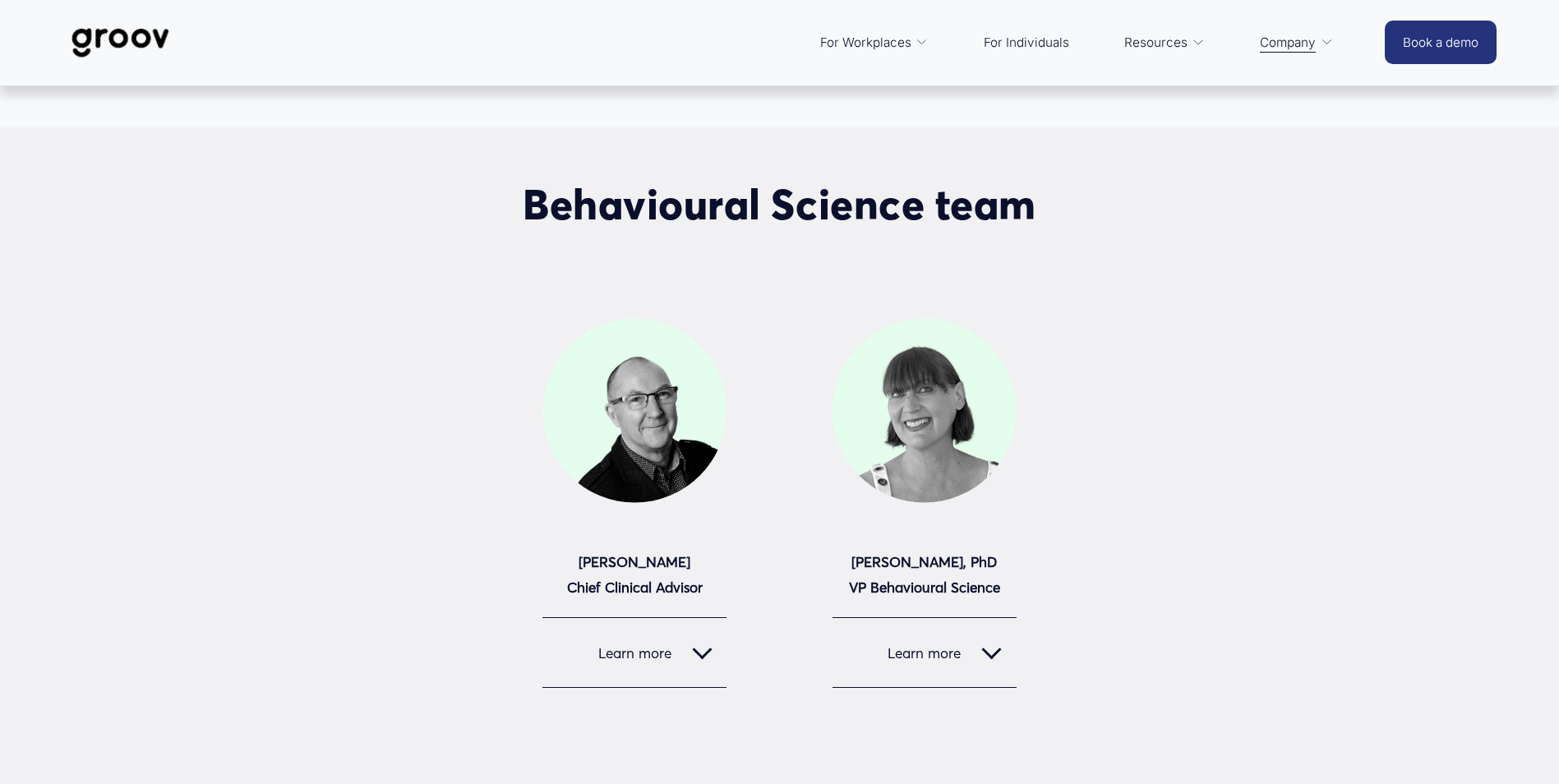
scroll to position [131, 0]
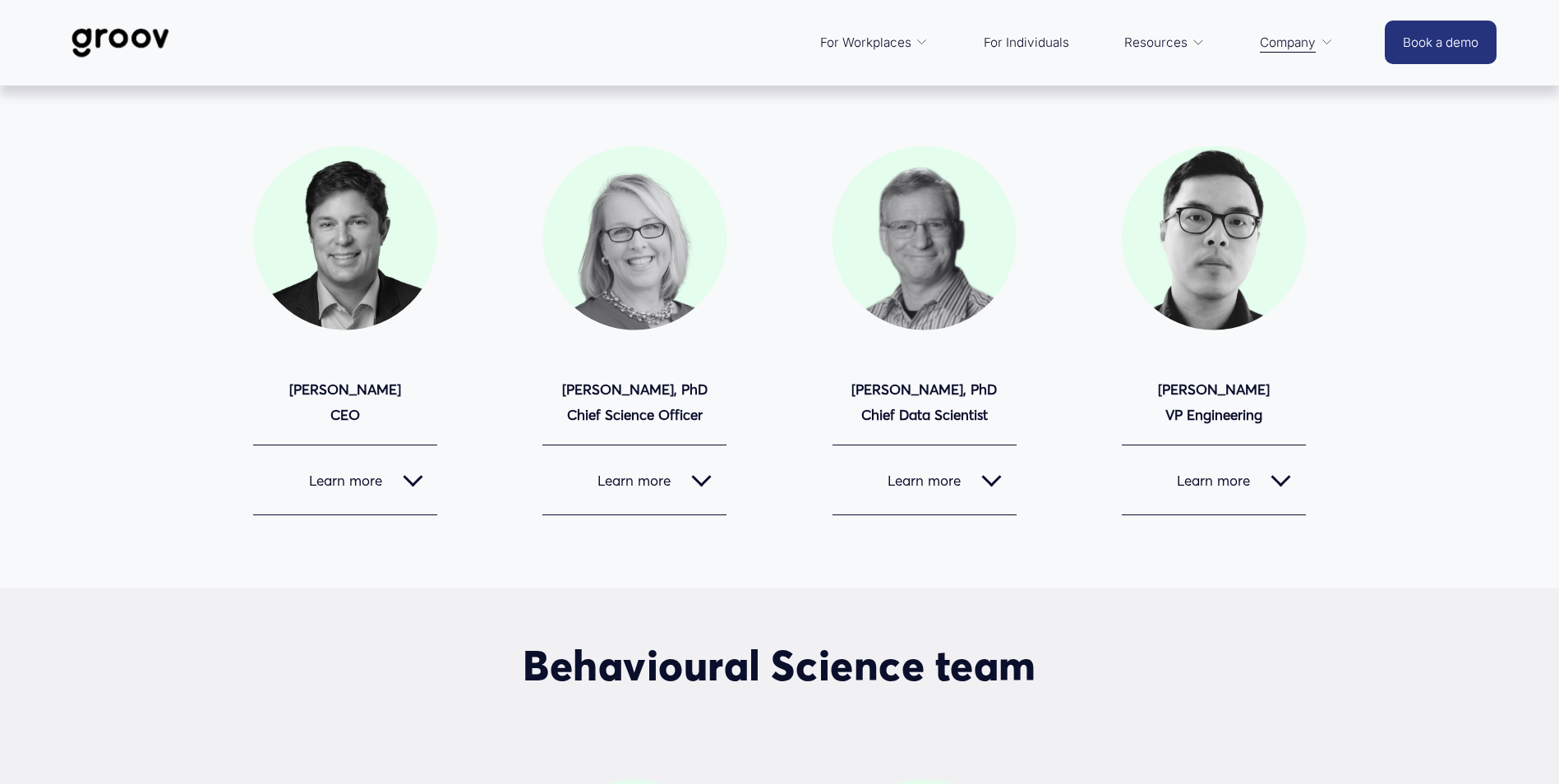
click at [123, 37] on img at bounding box center [120, 42] width 116 height 54
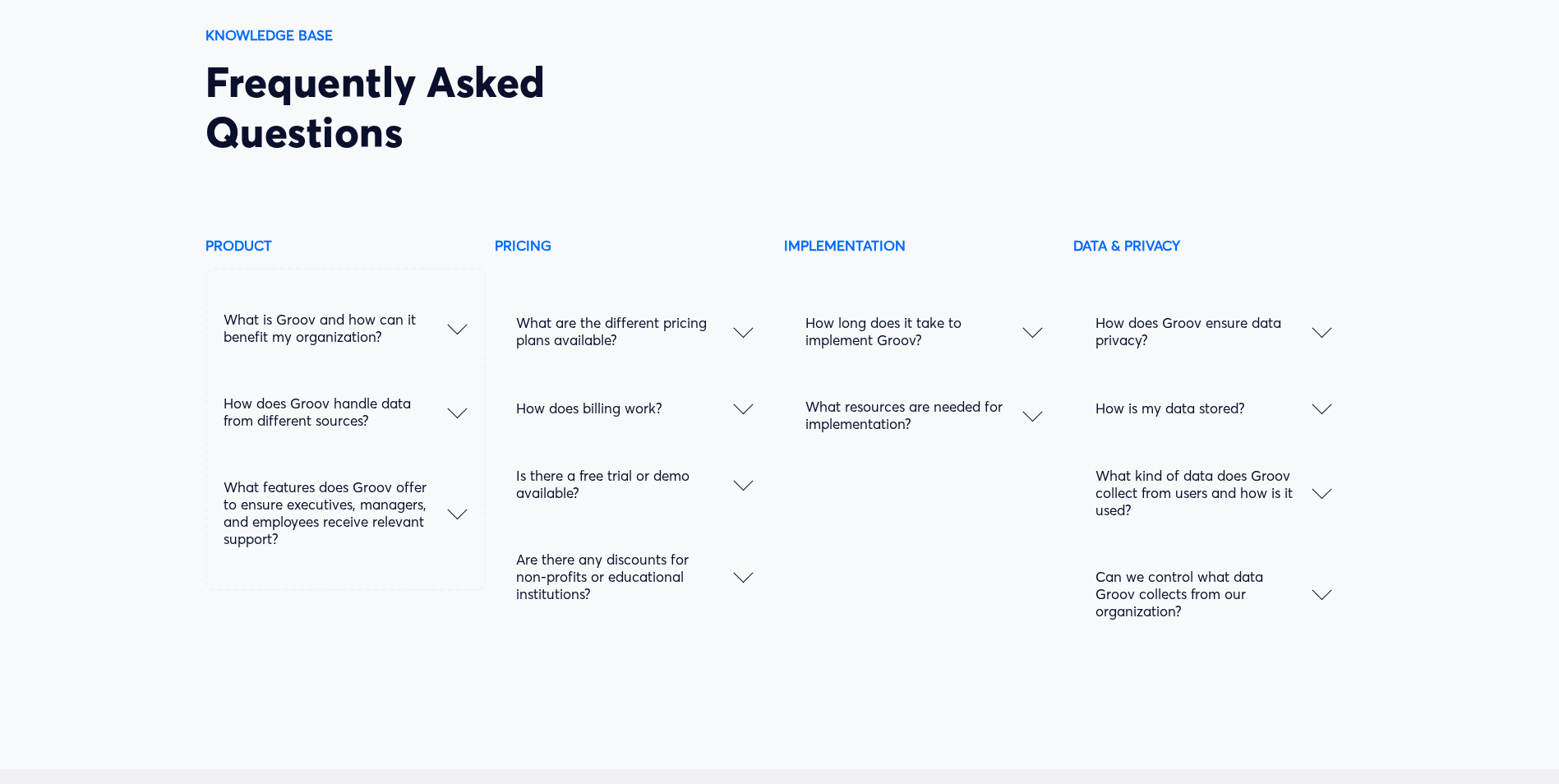
scroll to position [8378, 0]
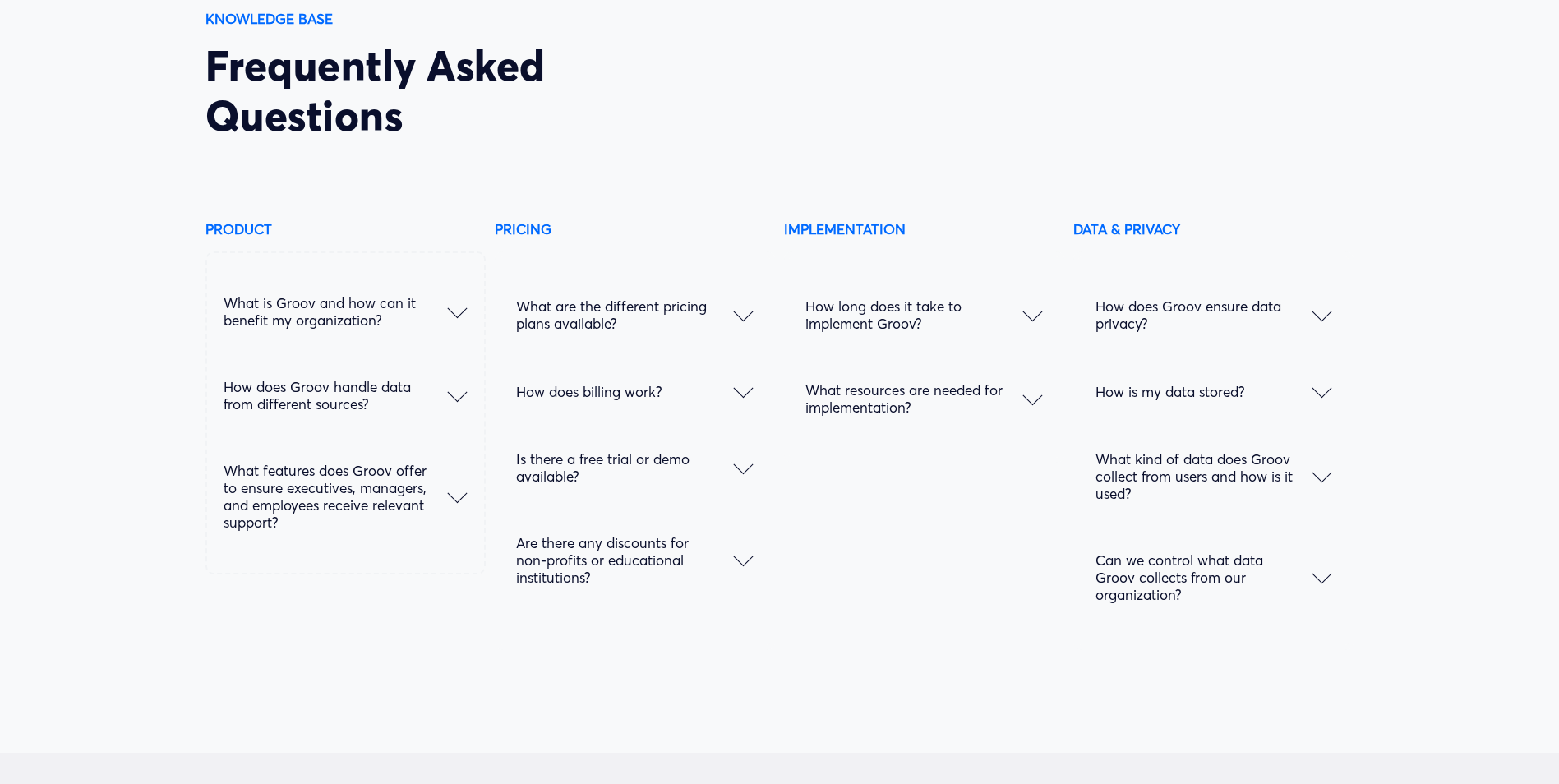
click at [1024, 321] on div at bounding box center [1032, 311] width 20 height 20
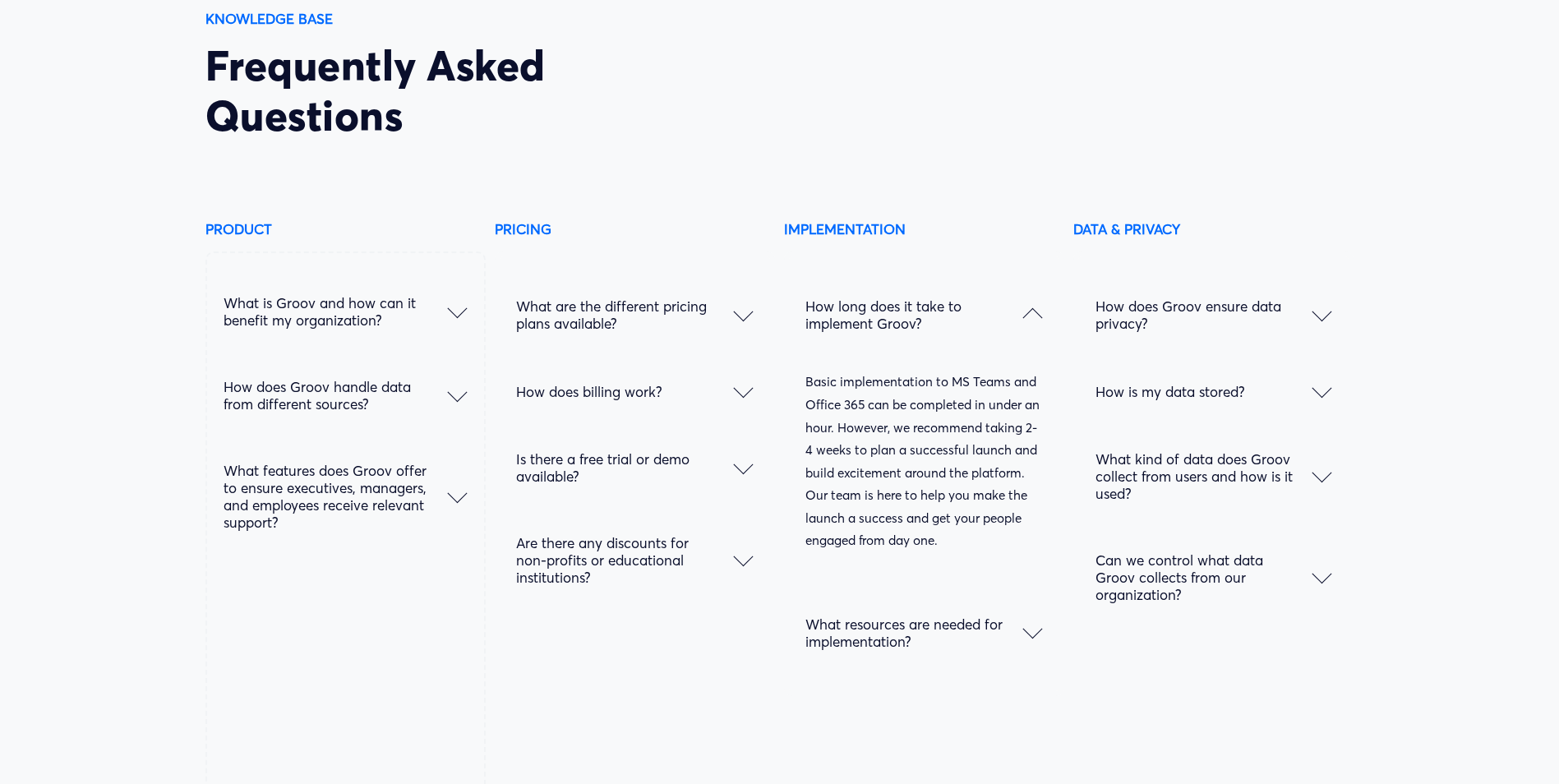
click at [1024, 324] on div at bounding box center [1032, 314] width 20 height 20
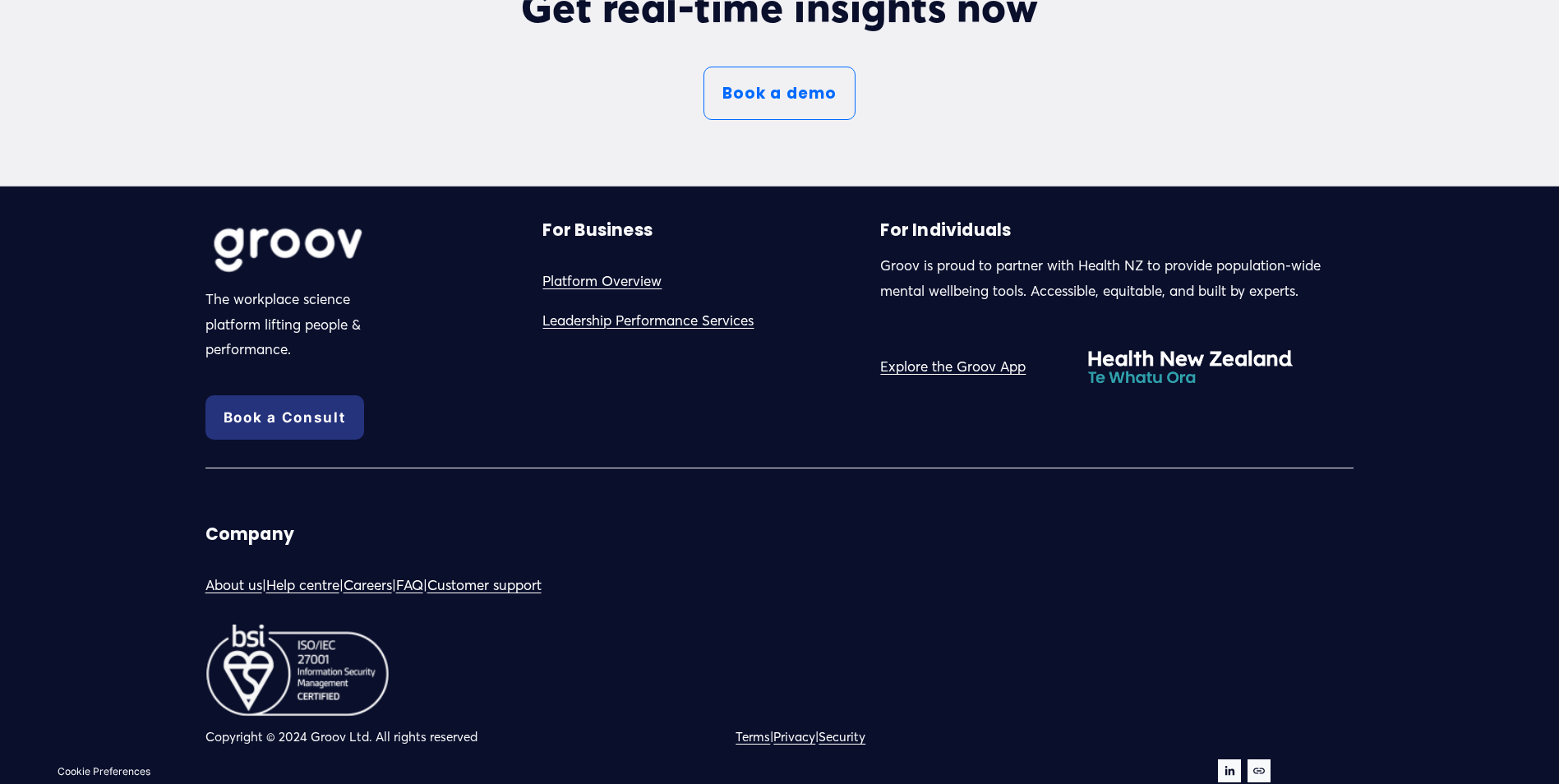
scroll to position [9223, 0]
click at [247, 582] on link "About us" at bounding box center [234, 586] width 57 height 26
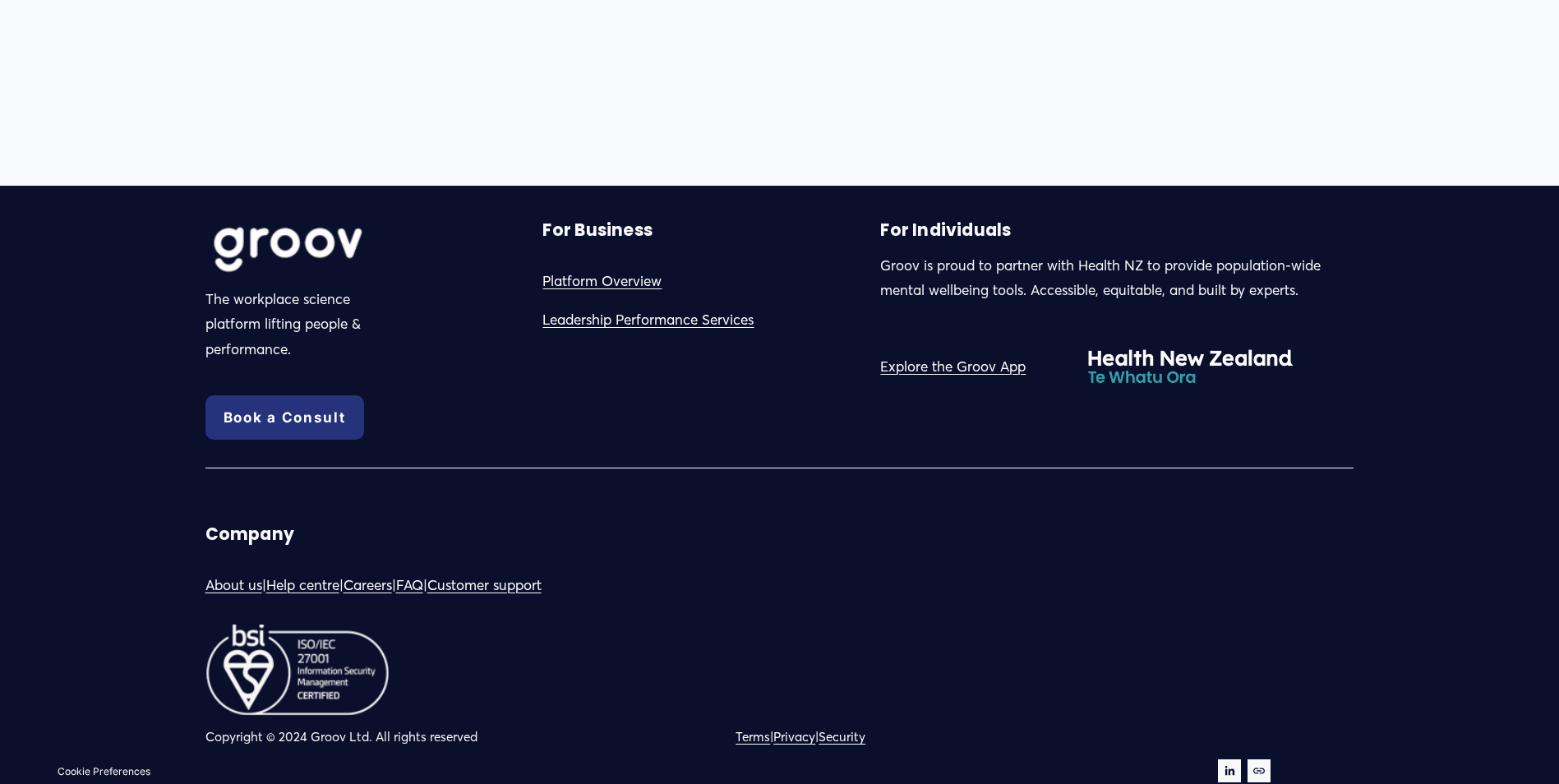
scroll to position [1679, 0]
click at [519, 579] on link "Customer support" at bounding box center [484, 586] width 114 height 26
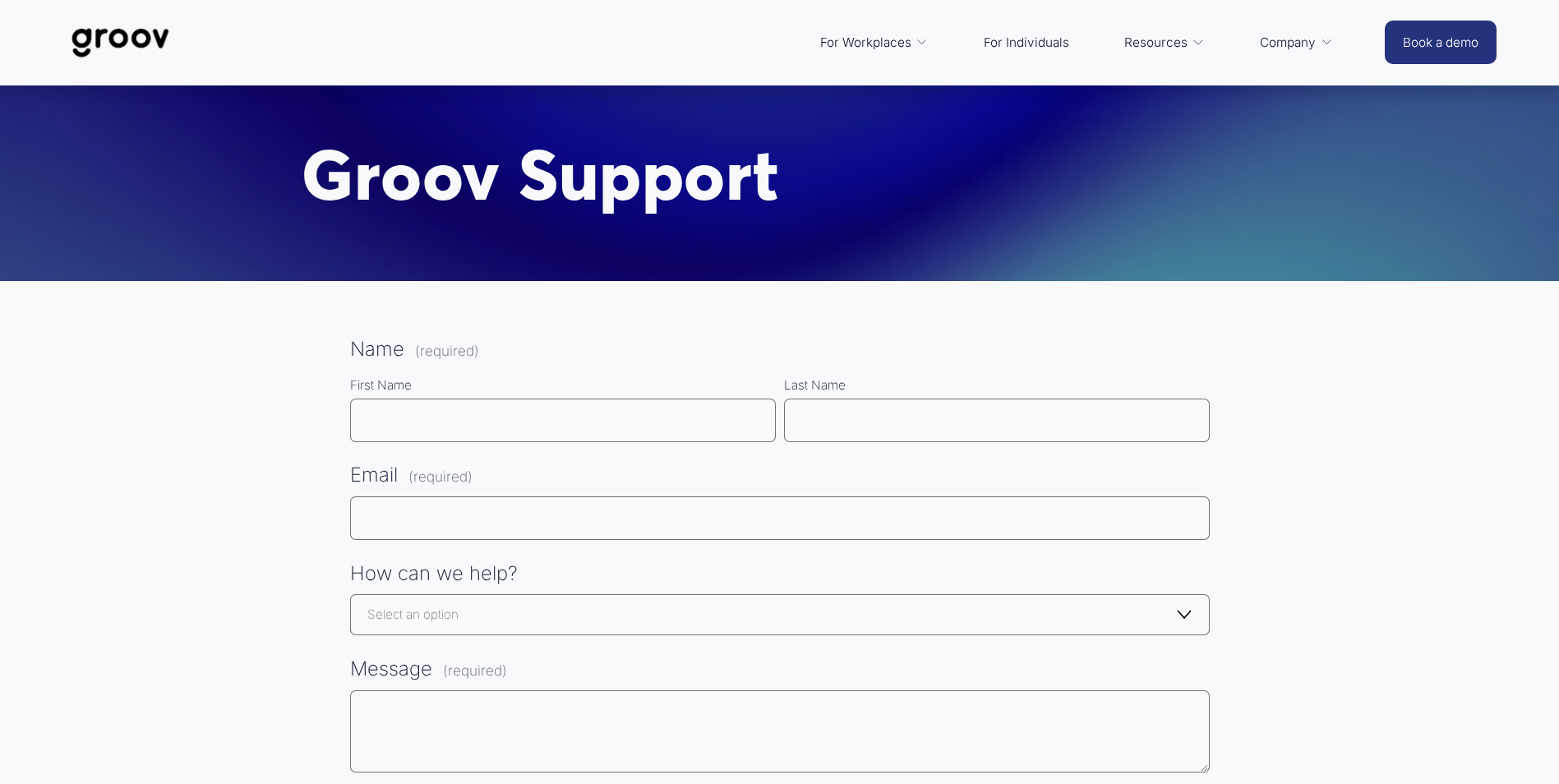
click at [139, 44] on img at bounding box center [120, 42] width 116 height 54
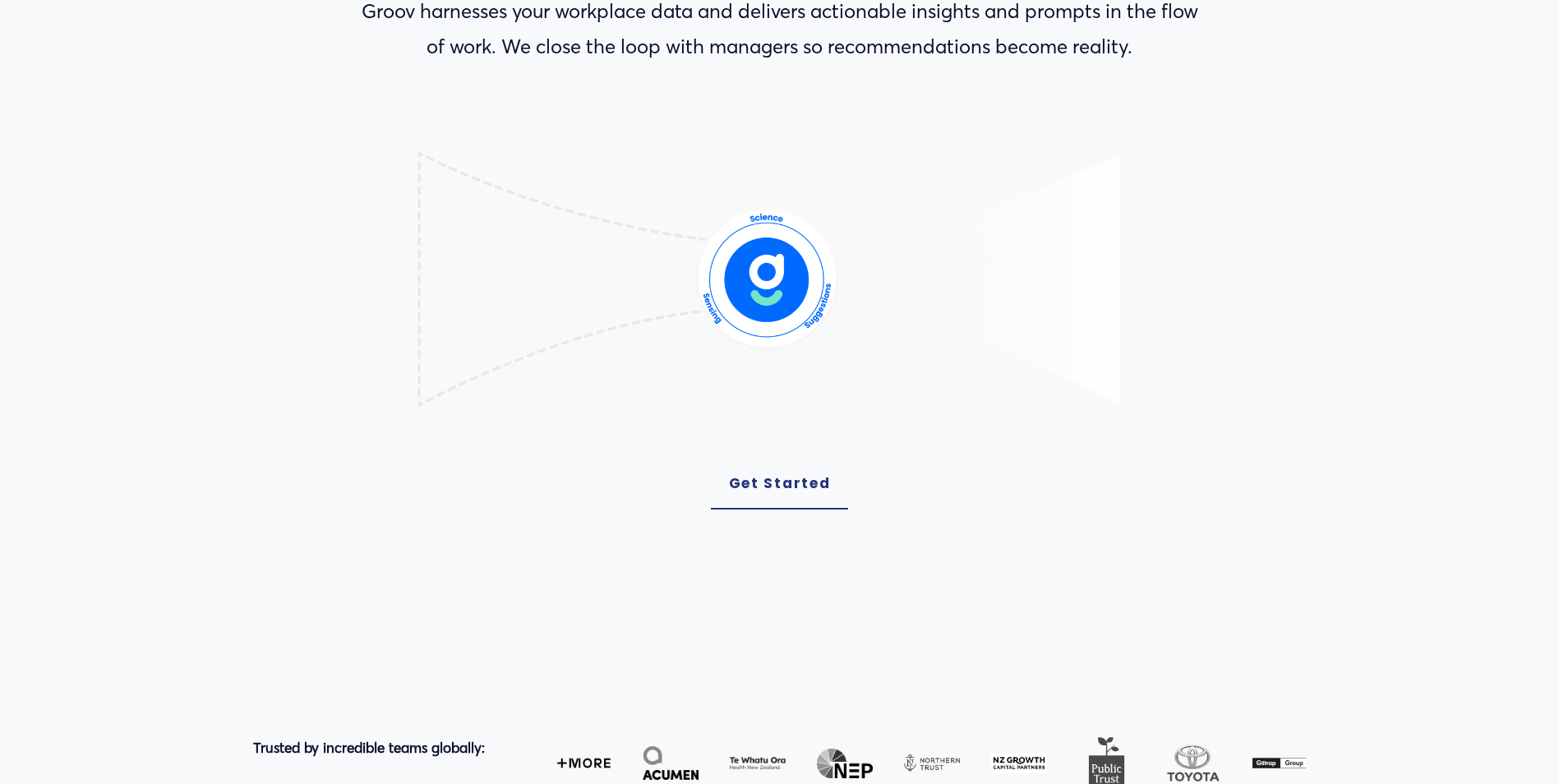
scroll to position [164, 0]
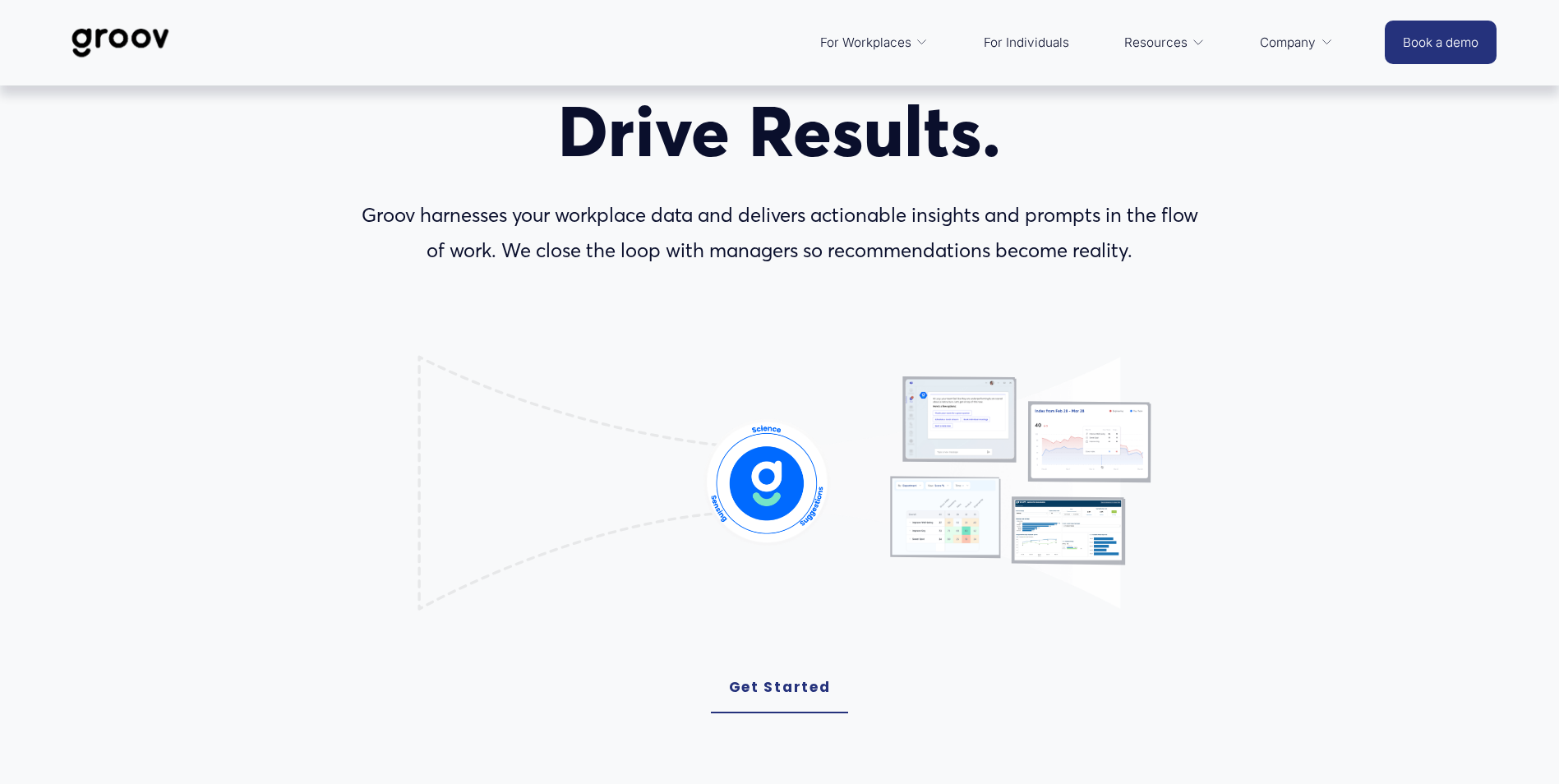
click at [227, 297] on div "WORKPLACE SCIENCE PLATFORM Unlock Performance. Drive Results. Groov harnesses y…" at bounding box center [779, 384] width 1559 height 801
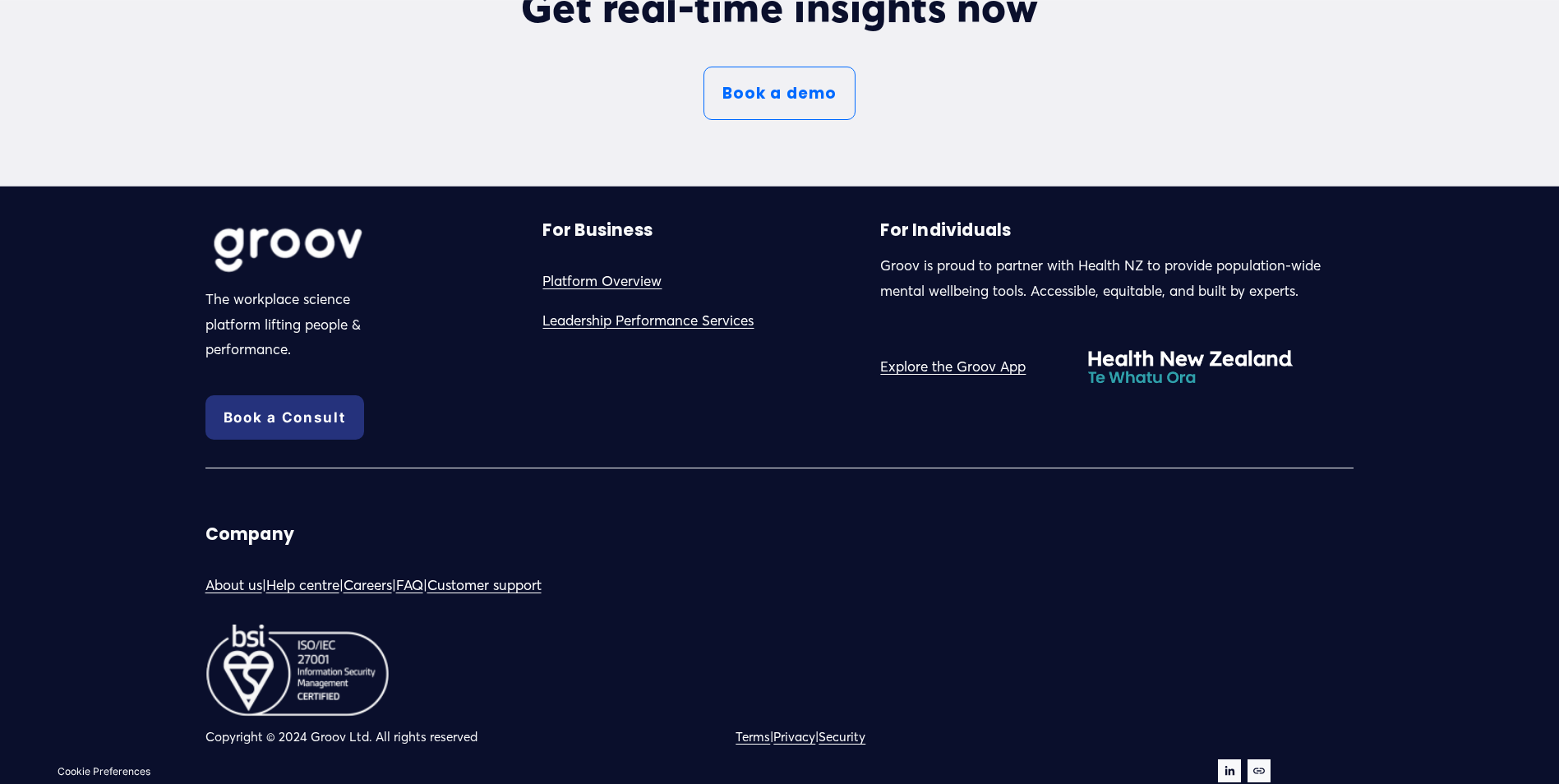
scroll to position [9223, 0]
click at [227, 583] on link "About us" at bounding box center [234, 586] width 57 height 26
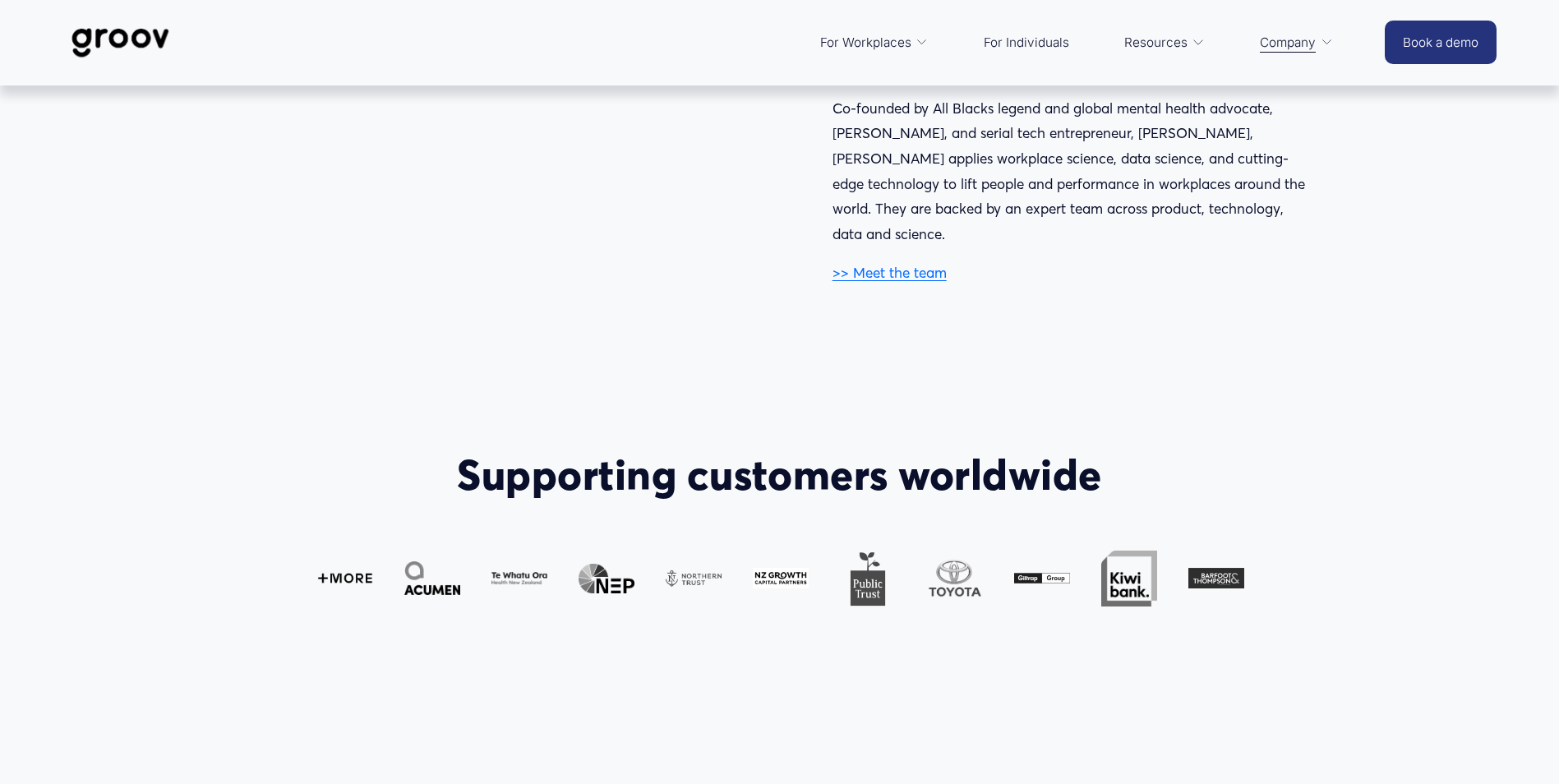
scroll to position [822, 0]
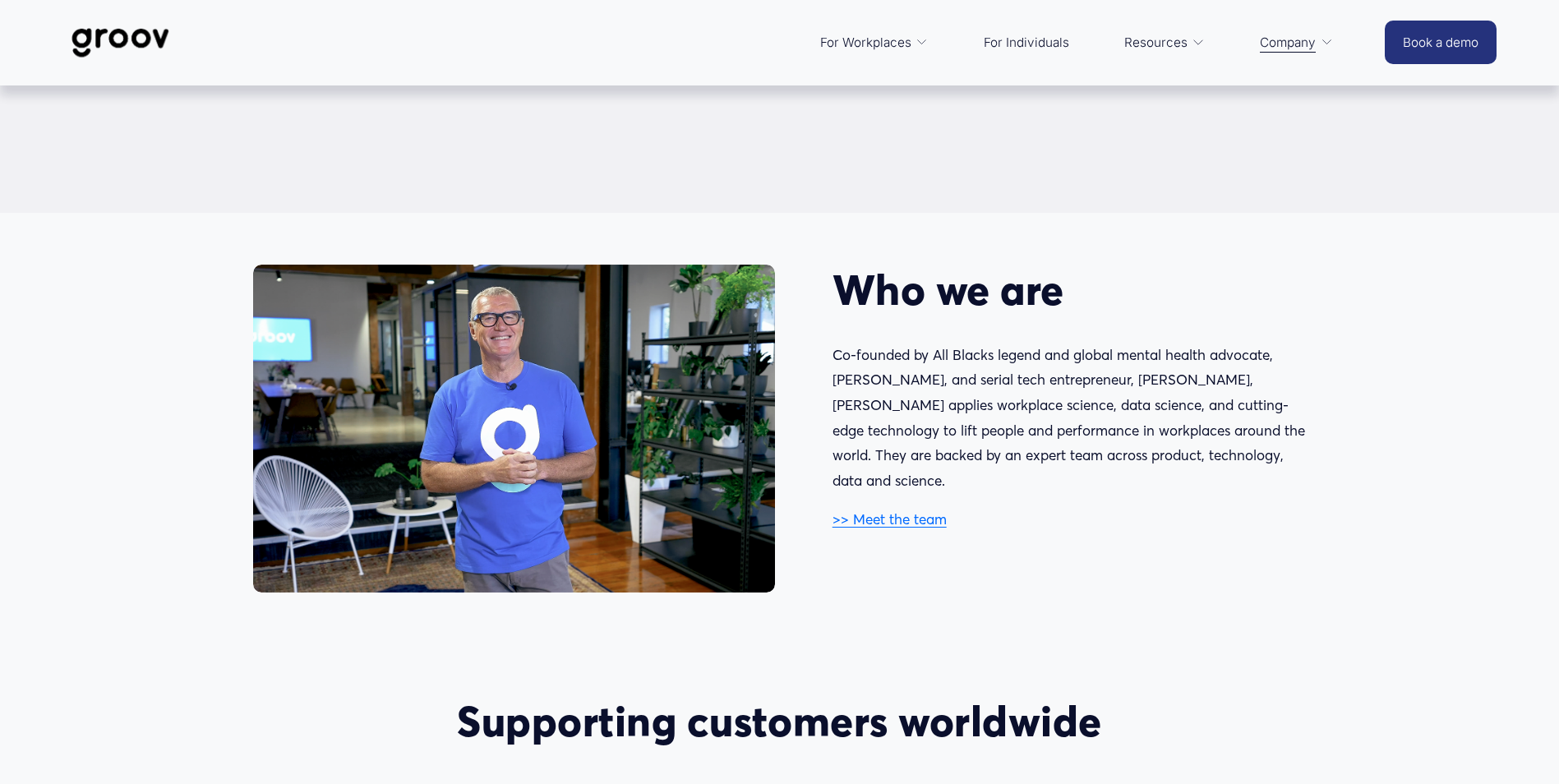
click at [895, 510] on link ">> Meet the team" at bounding box center [889, 519] width 114 height 17
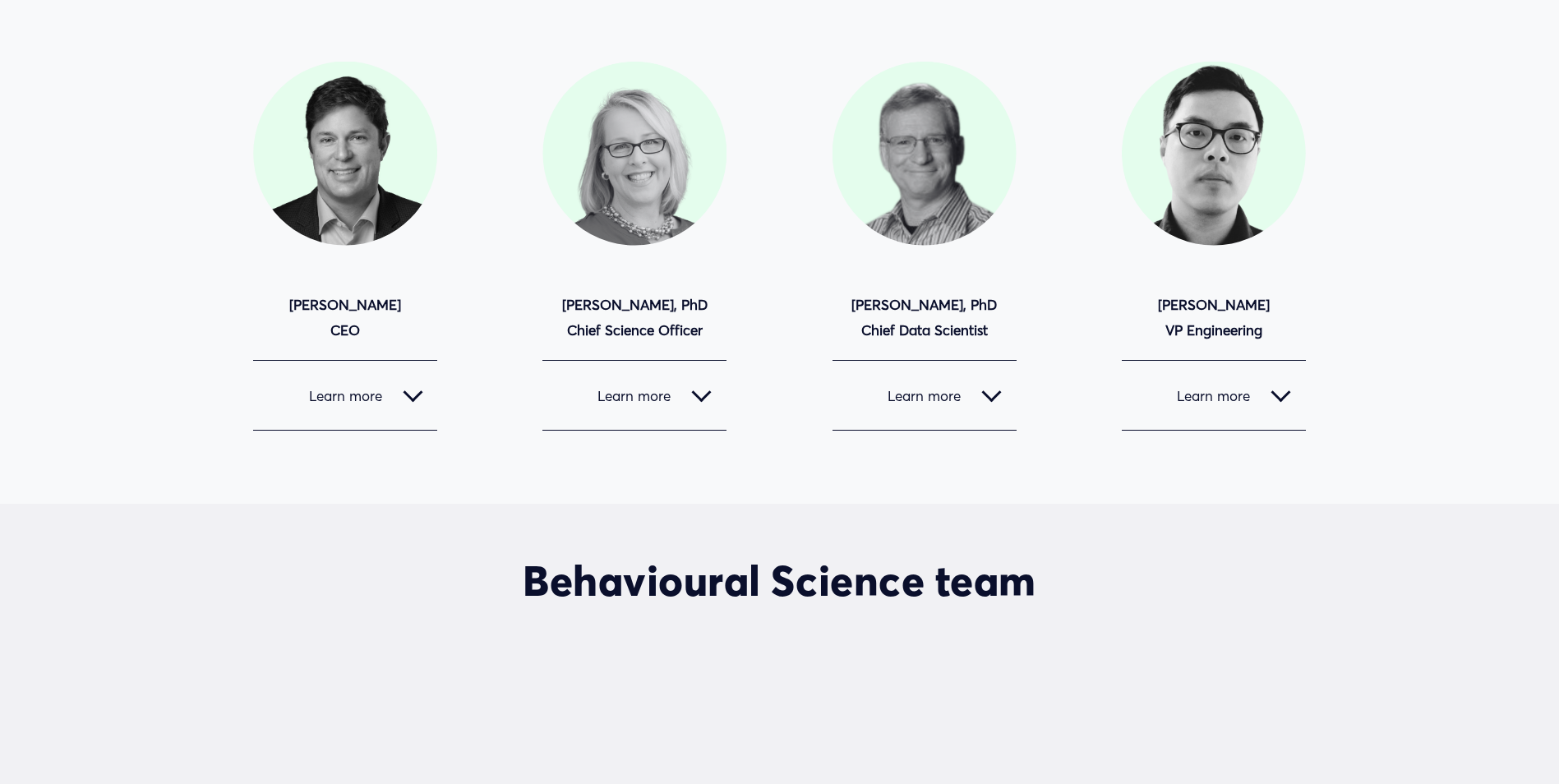
scroll to position [246, 0]
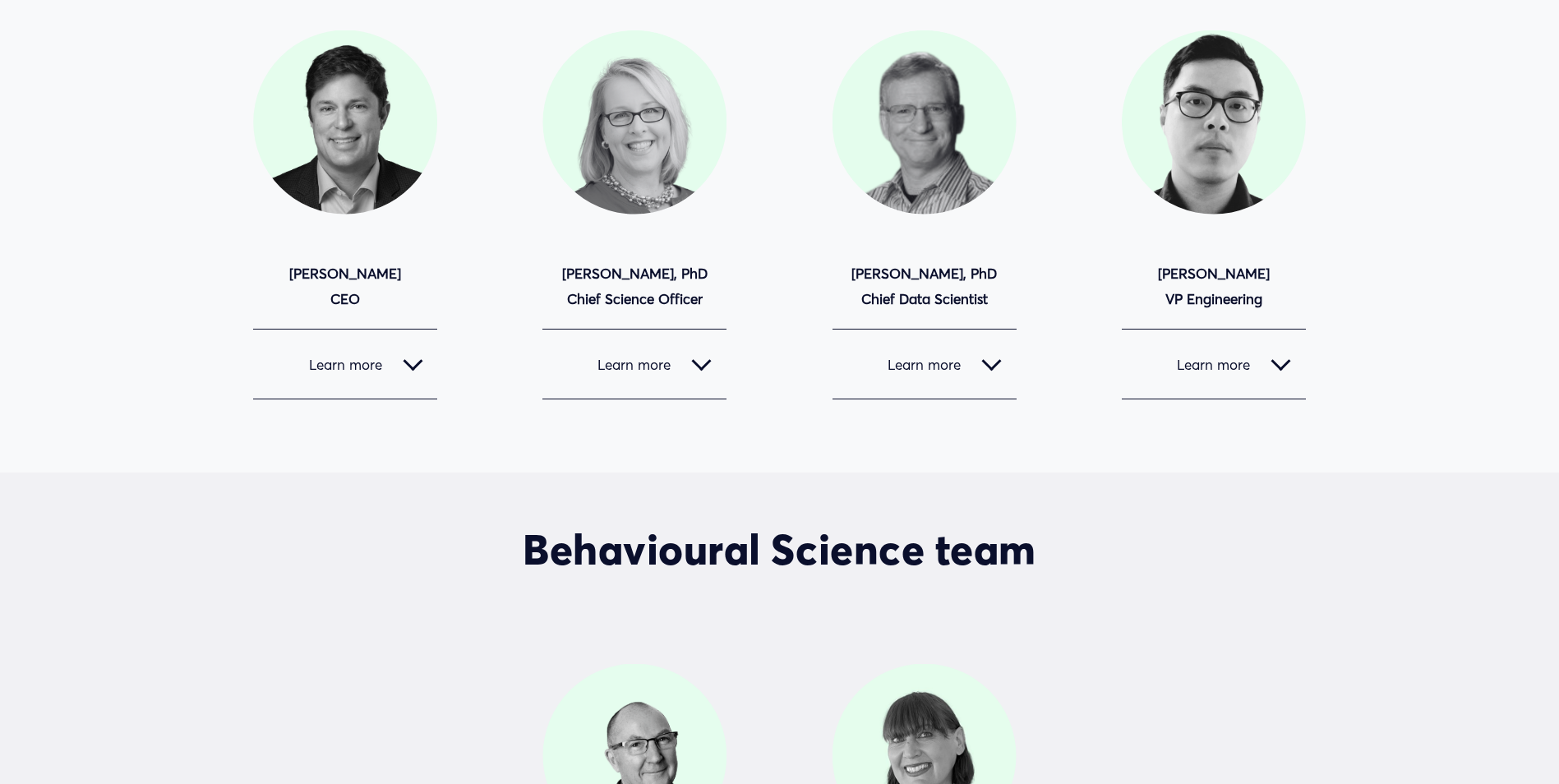
click at [408, 369] on div at bounding box center [412, 363] width 20 height 20
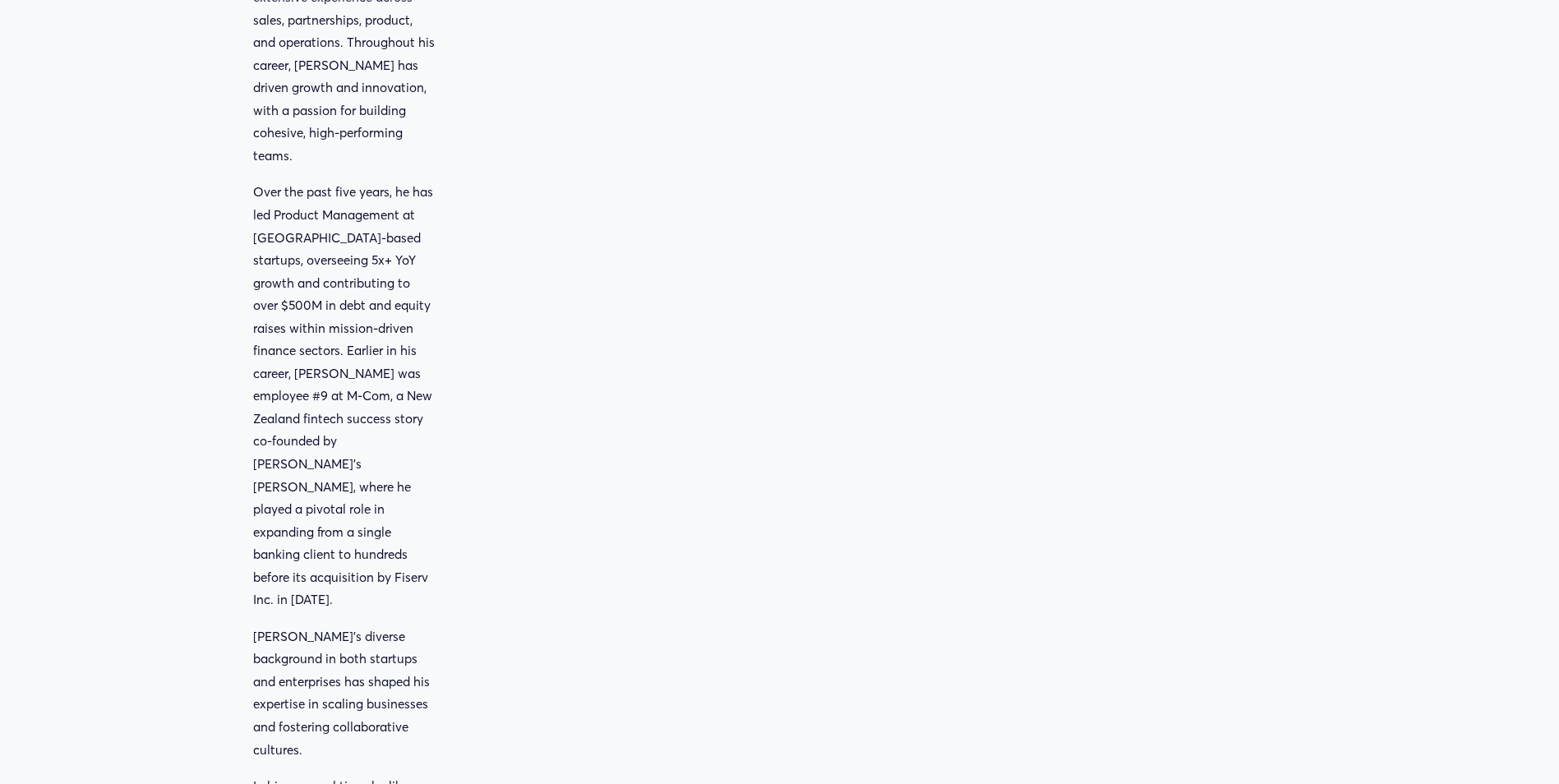
scroll to position [739, 0]
drag, startPoint x: 346, startPoint y: 357, endPoint x: 389, endPoint y: 357, distance: 43.0
click at [389, 357] on p "Over the past five years, he has led Product Management at [GEOGRAPHIC_DATA]-ba…" at bounding box center [345, 397] width 184 height 429
drag, startPoint x: 389, startPoint y: 357, endPoint x: 311, endPoint y: 387, distance: 83.6
click at [309, 387] on p "Over the past five years, he has led Product Management at [GEOGRAPHIC_DATA]-ba…" at bounding box center [345, 397] width 184 height 429
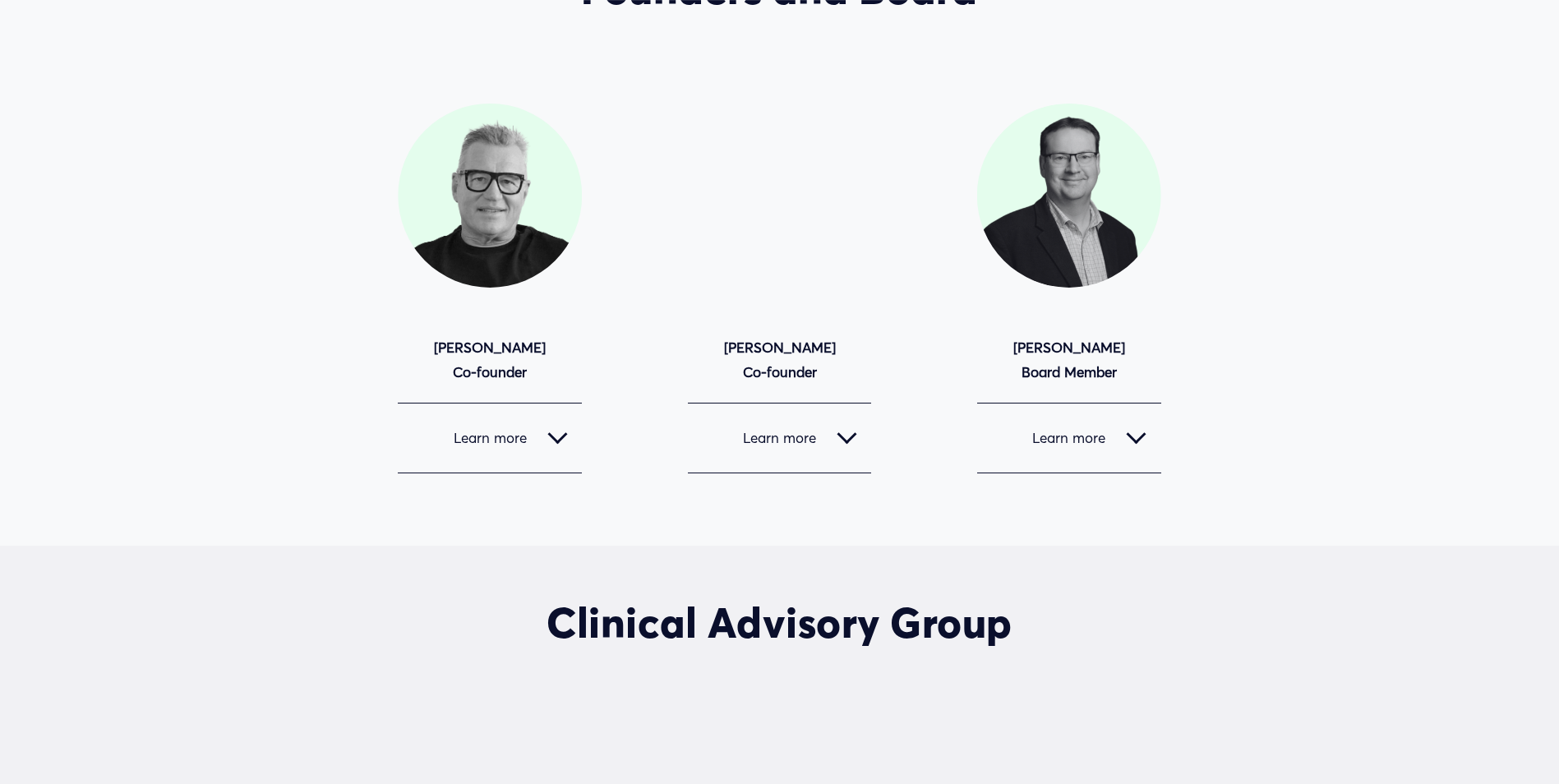
scroll to position [2464, 0]
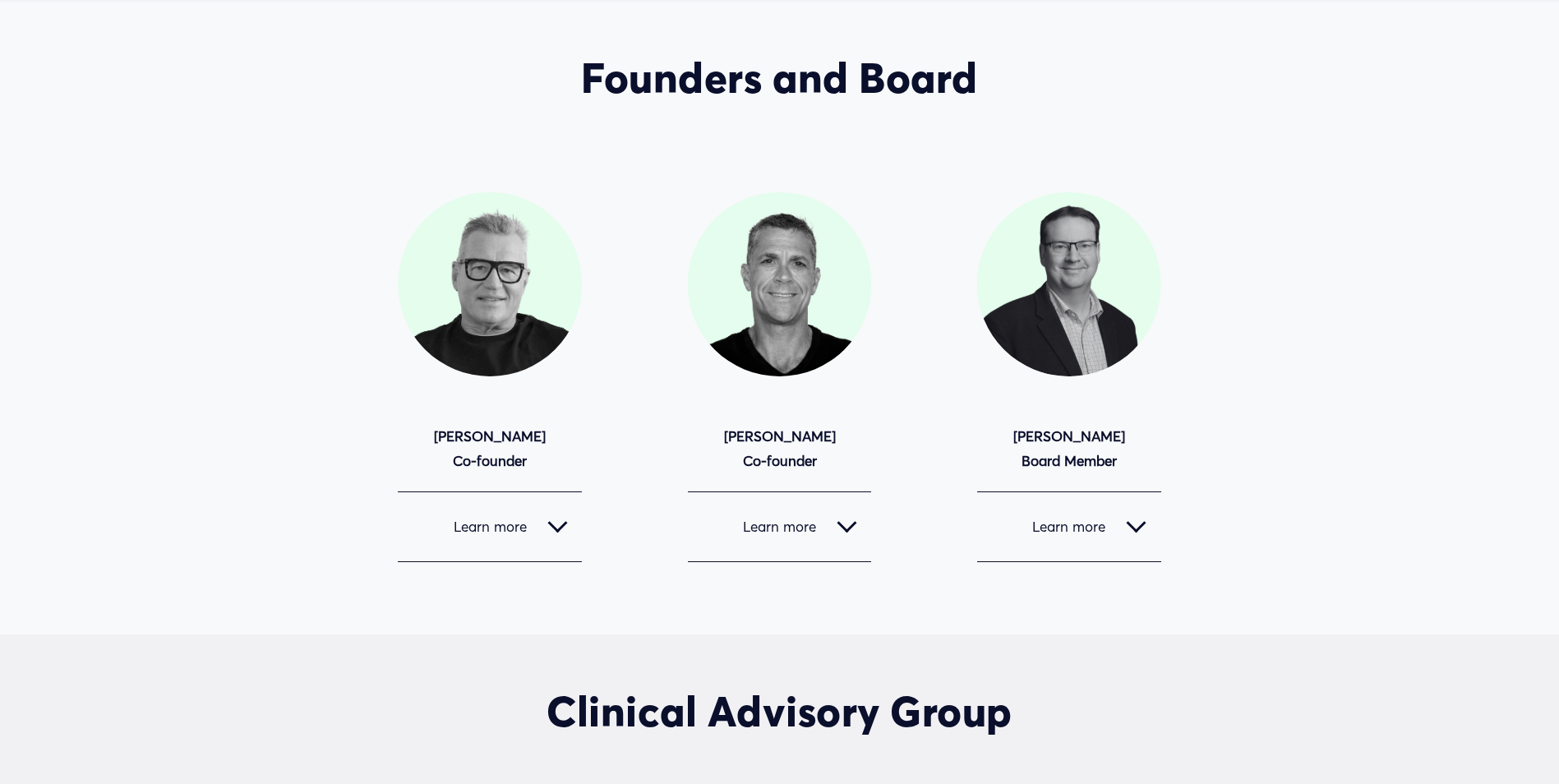
click at [561, 513] on div at bounding box center [557, 522] width 20 height 20
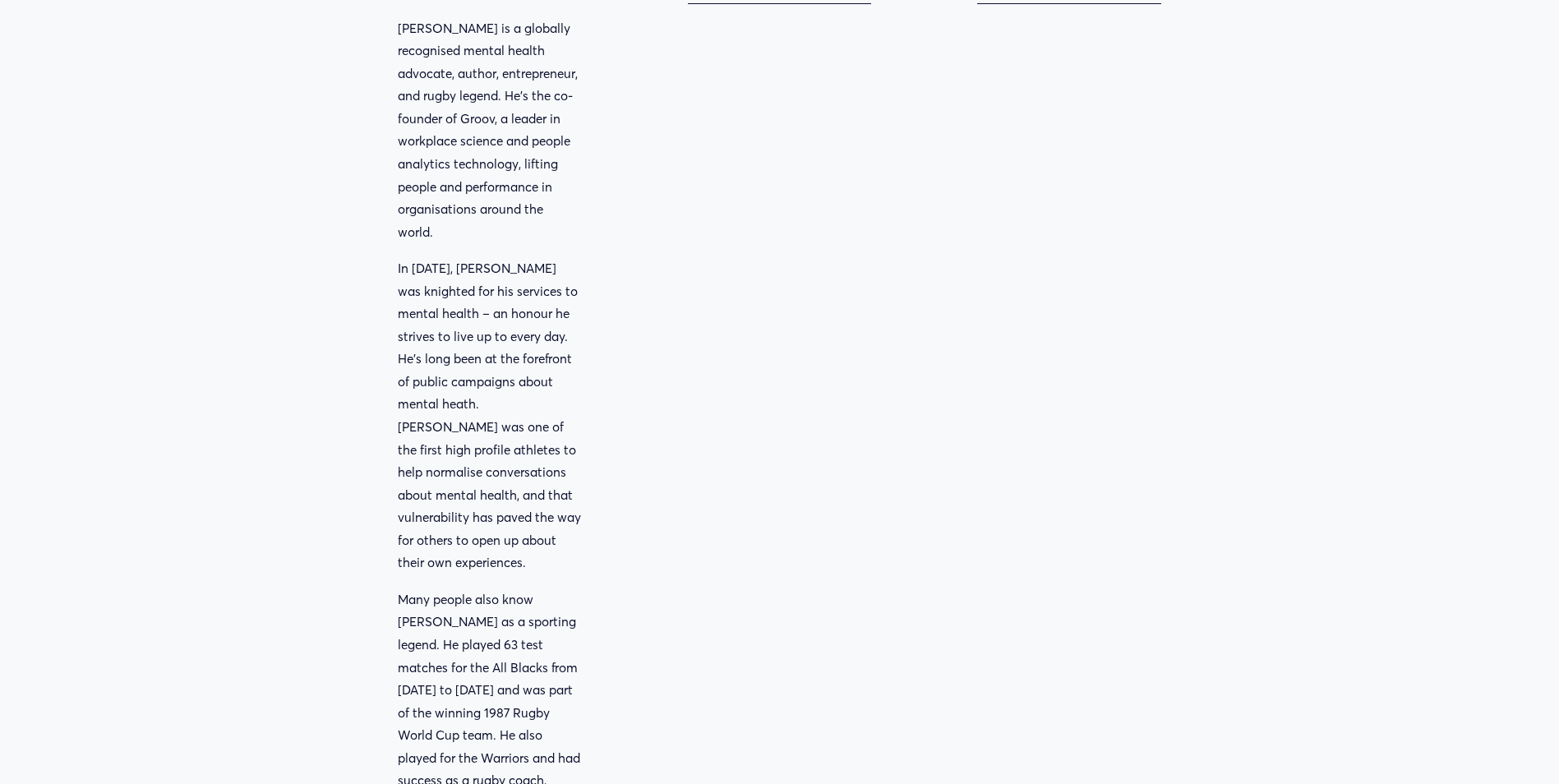
scroll to position [3121, 0]
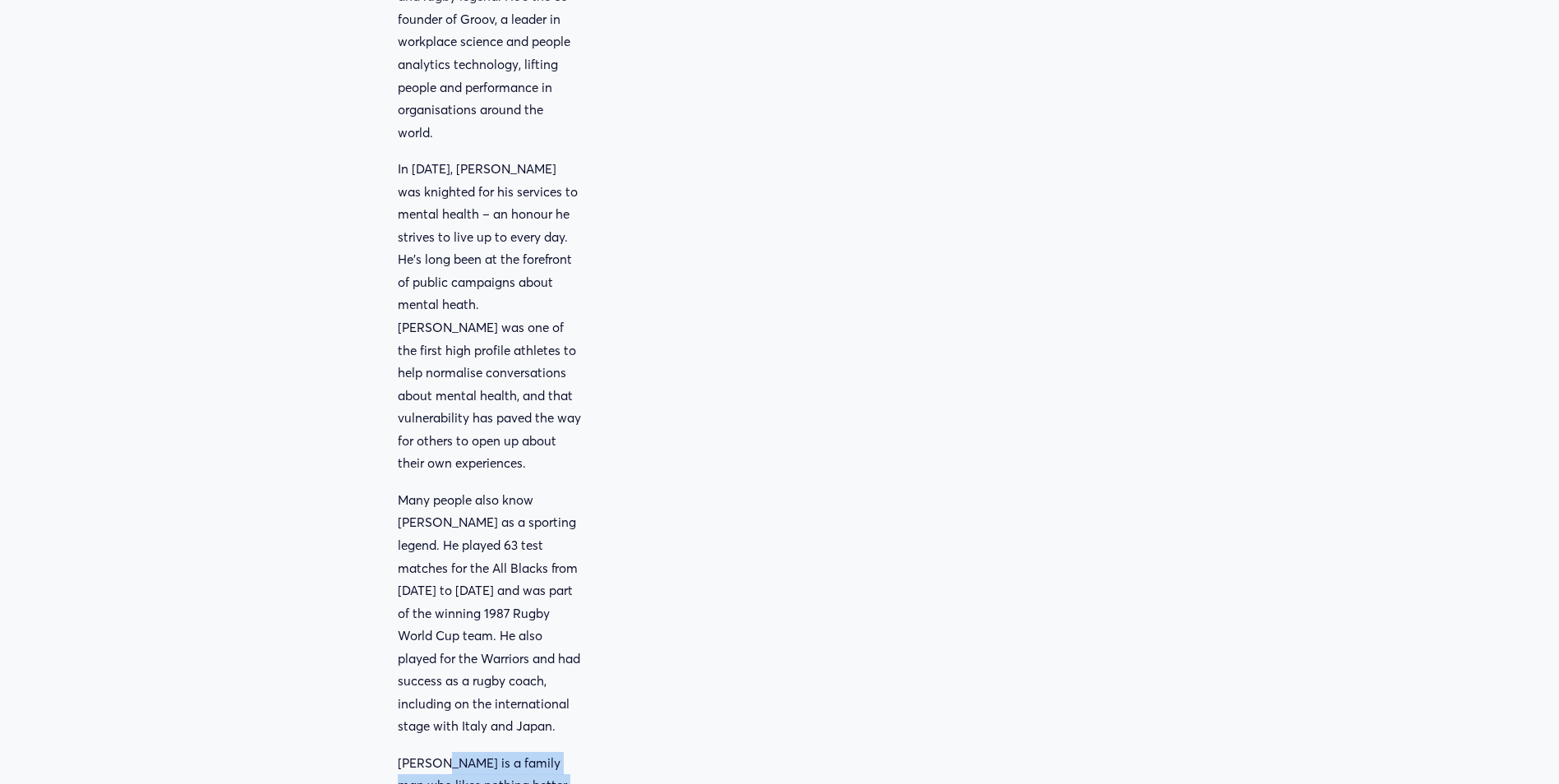
drag, startPoint x: 434, startPoint y: 549, endPoint x: 601, endPoint y: 635, distance: 187.8
click at [601, 635] on div "Founders and Board [PERSON_NAME] Co-founder" at bounding box center [779, 206] width 1559 height 1621
drag, startPoint x: 601, startPoint y: 635, endPoint x: 657, endPoint y: 523, distance: 125.2
click at [798, 489] on div "Learn more Adam is one of the leading tech entrepreneurs in New Zealand. He was…" at bounding box center [780, 426] width 184 height 1183
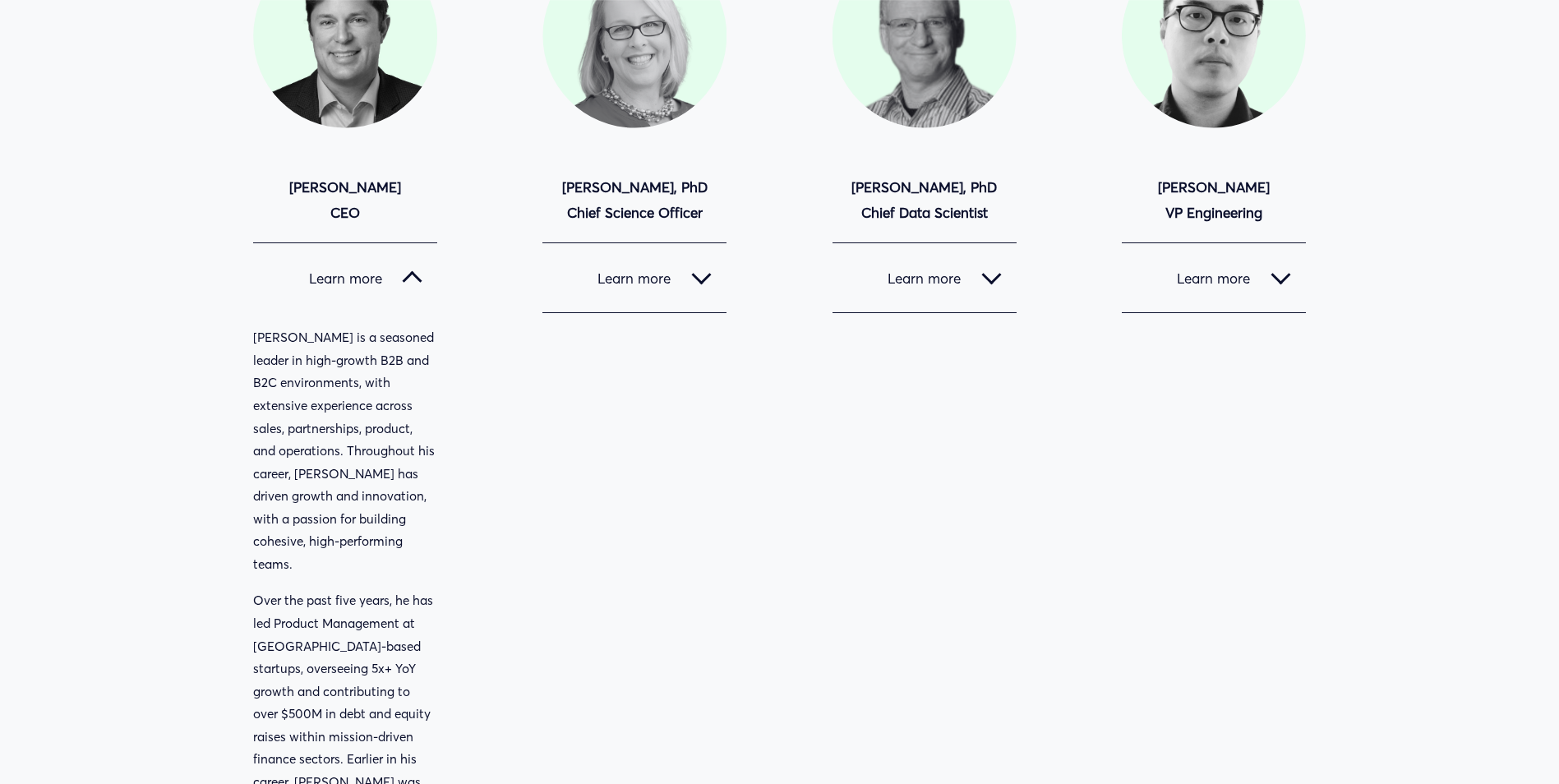
scroll to position [410, 0]
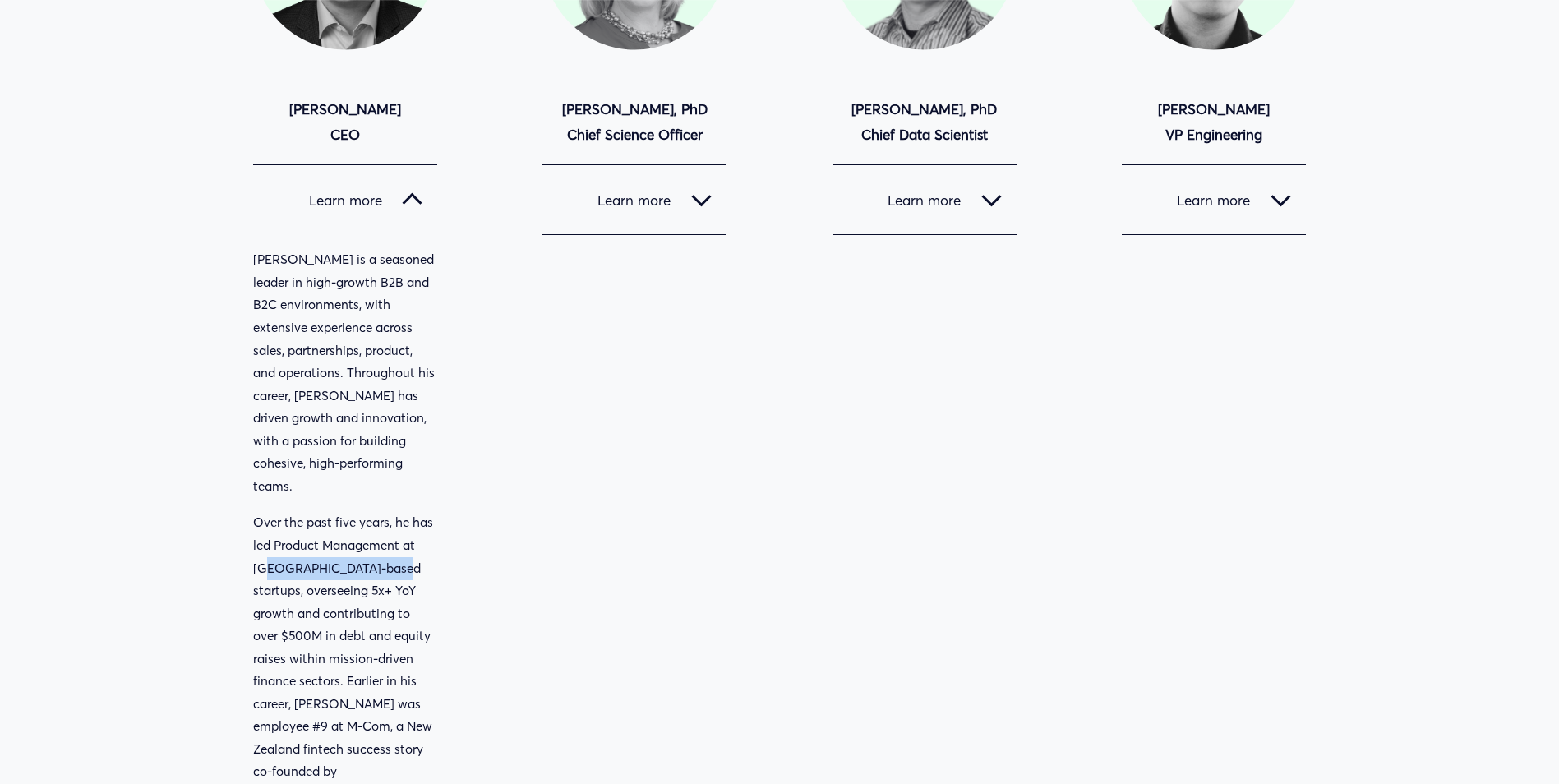
drag, startPoint x: 268, startPoint y: 548, endPoint x: 388, endPoint y: 544, distance: 120.1
click at [388, 544] on p "Over the past five years, he has led Product Management at San Francisco-based …" at bounding box center [345, 726] width 184 height 429
drag, startPoint x: 388, startPoint y: 544, endPoint x: 686, endPoint y: 510, distance: 299.9
click at [703, 510] on div "Learn more Laura Hamill, PhD, is an accomplished organizational psychologist an…" at bounding box center [634, 733] width 184 height 1139
click at [1276, 196] on div at bounding box center [1281, 196] width 20 height 20
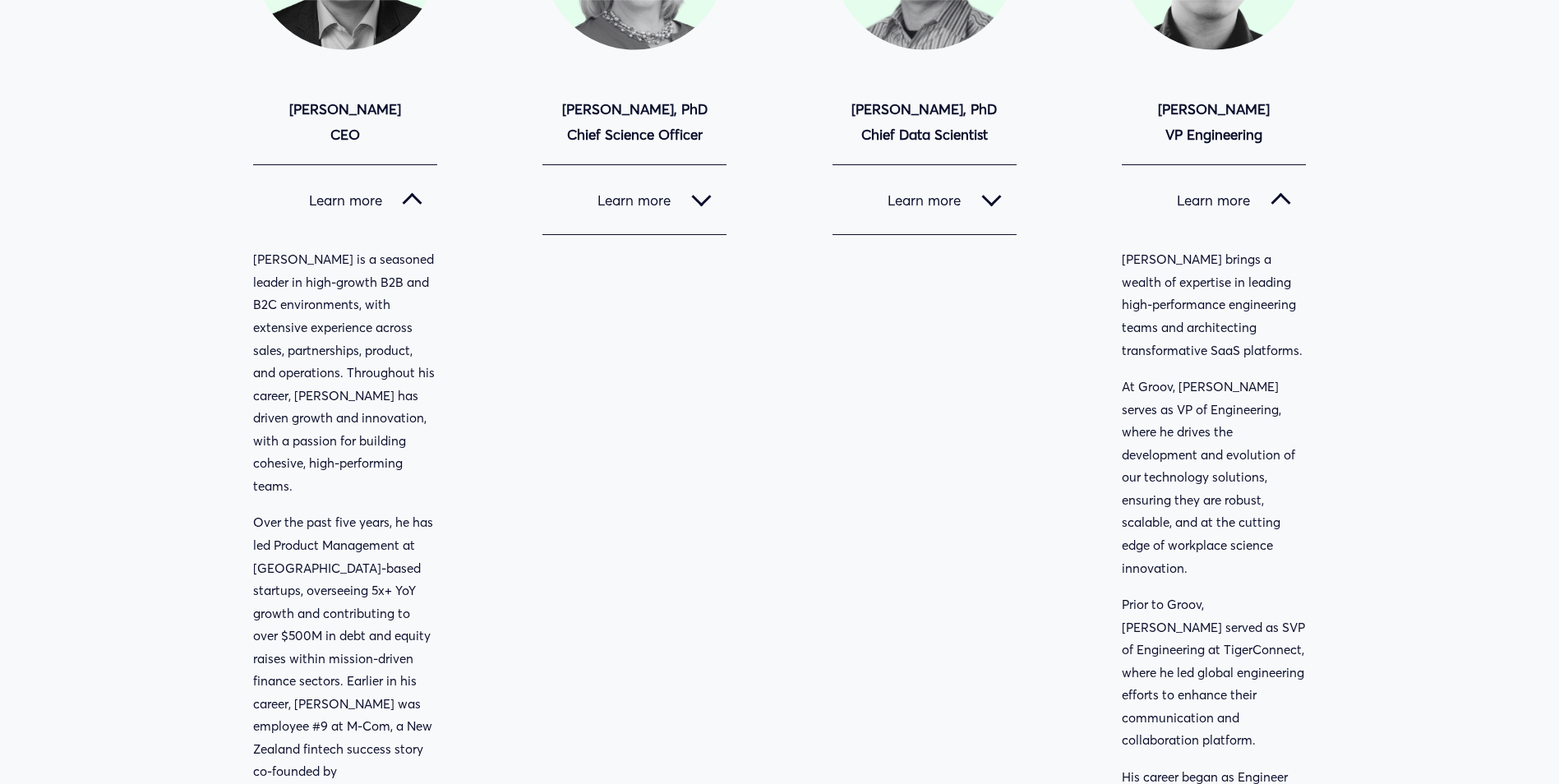
scroll to position [575, 0]
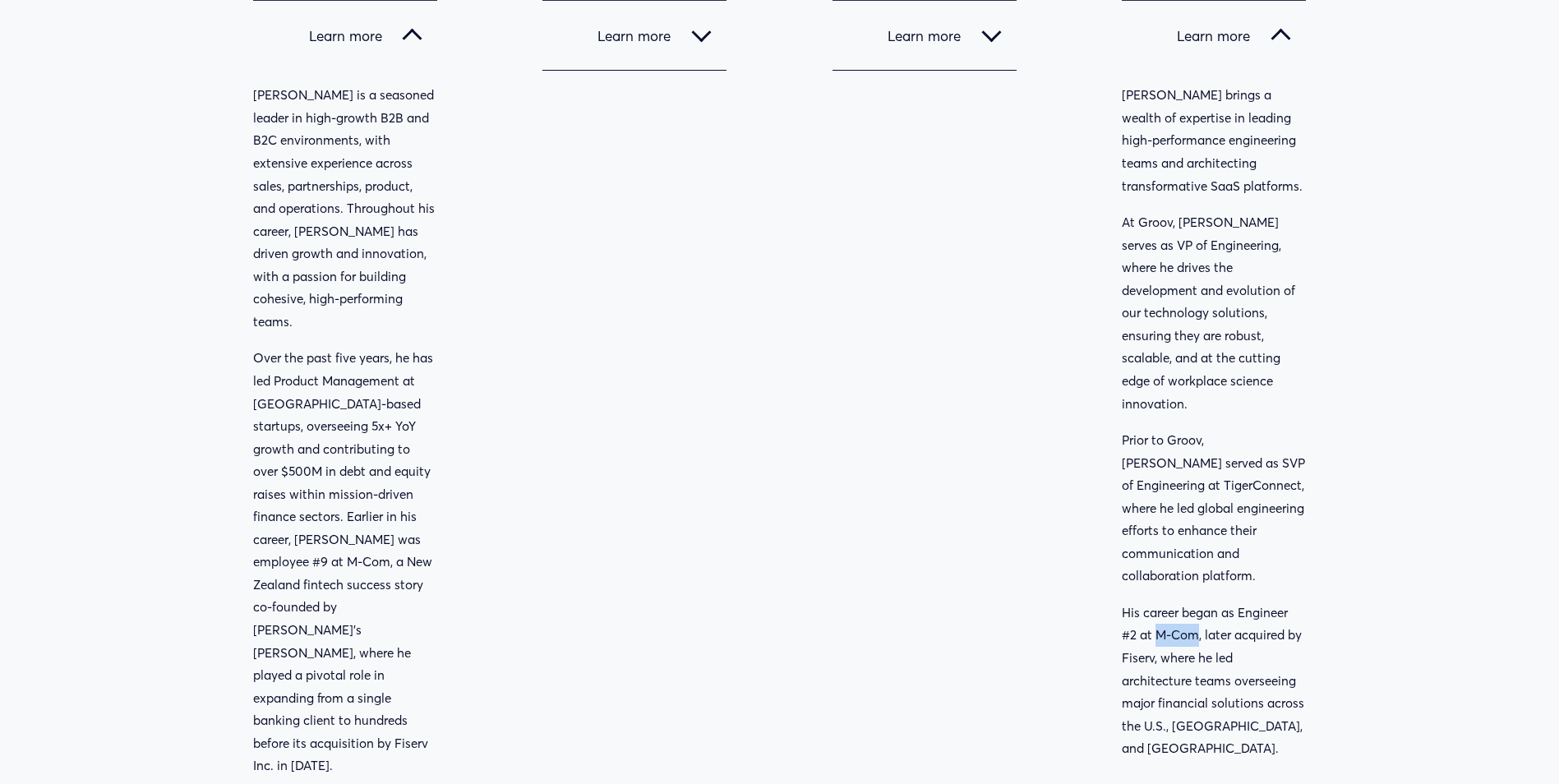
drag, startPoint x: 1156, startPoint y: 589, endPoint x: 1196, endPoint y: 589, distance: 40.0
click at [1196, 601] on p "His career began as Engineer #2 at M-Com, later acquired by Fiserv, where he le…" at bounding box center [1214, 680] width 184 height 159
click at [259, 422] on div "Management team Matt Krogstad CEO" at bounding box center [779, 350] width 1559 height 1577
click at [1187, 662] on p "His career began as Engineer #2 at M-Com, later acquired by Fiserv, where he le…" at bounding box center [1214, 680] width 184 height 159
drag, startPoint x: 1160, startPoint y: 654, endPoint x: 1258, endPoint y: 697, distance: 107.0
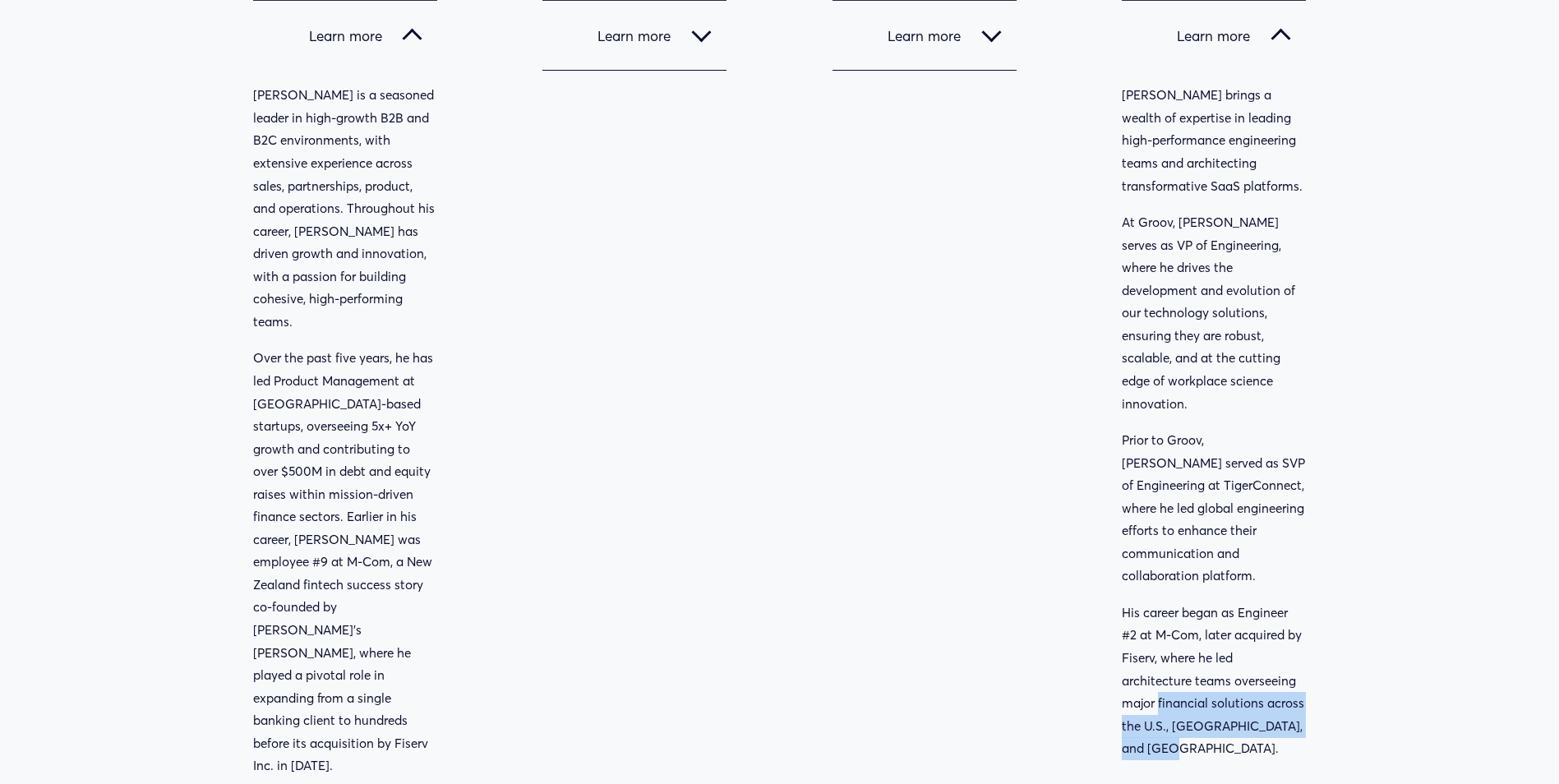
click at [1258, 697] on p "His career began as Engineer #2 at M-Com, later acquired by Fiserv, where he le…" at bounding box center [1214, 680] width 184 height 159
drag, startPoint x: 1258, startPoint y: 697, endPoint x: 886, endPoint y: 499, distance: 421.4
click at [886, 499] on div "Learn more Leonard Roseman is a highly experienced consultant and data scientis…" at bounding box center [924, 569] width 184 height 1139
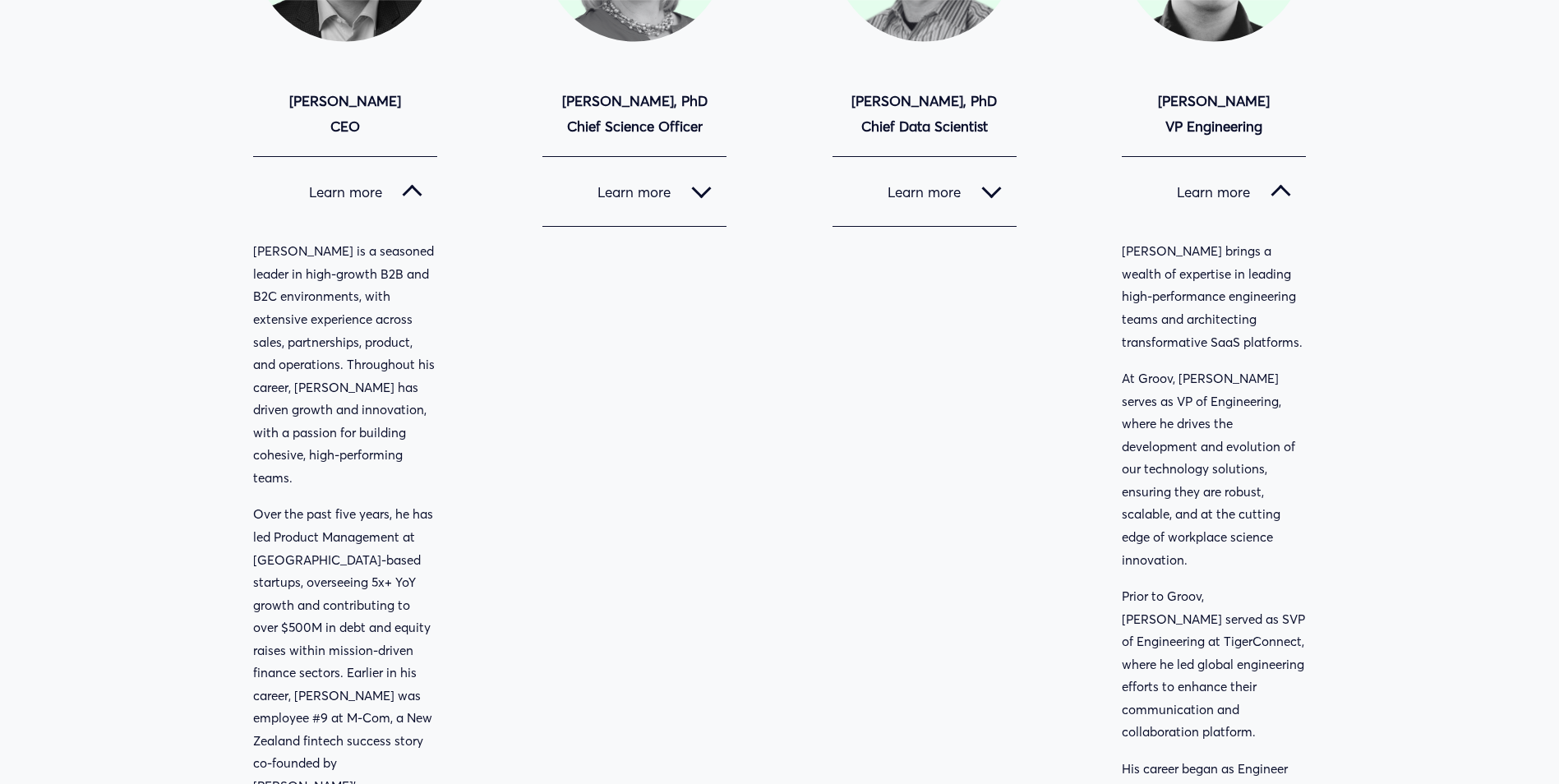
scroll to position [246, 0]
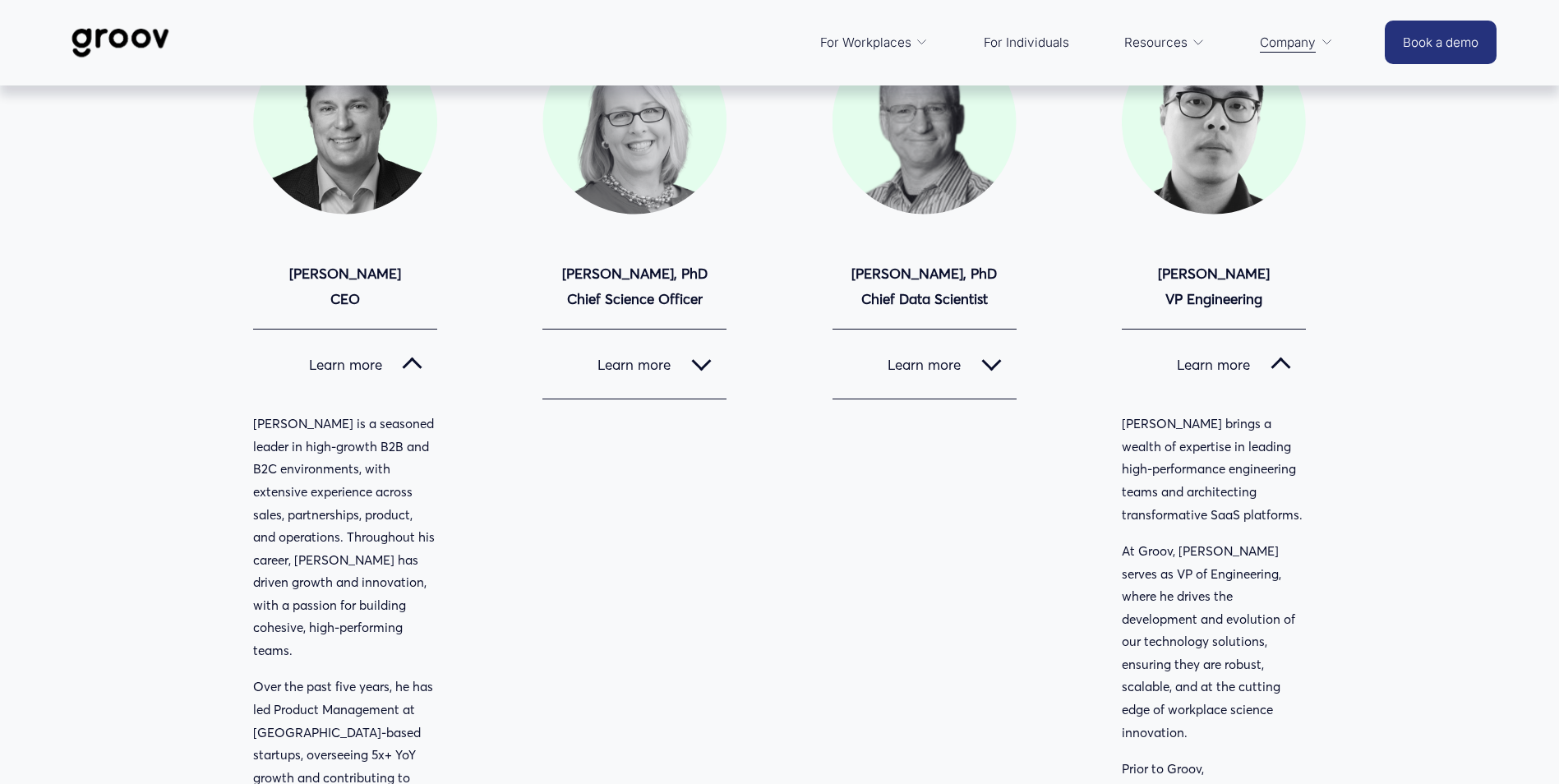
click at [979, 362] on span "Learn more" at bounding box center [914, 364] width 135 height 17
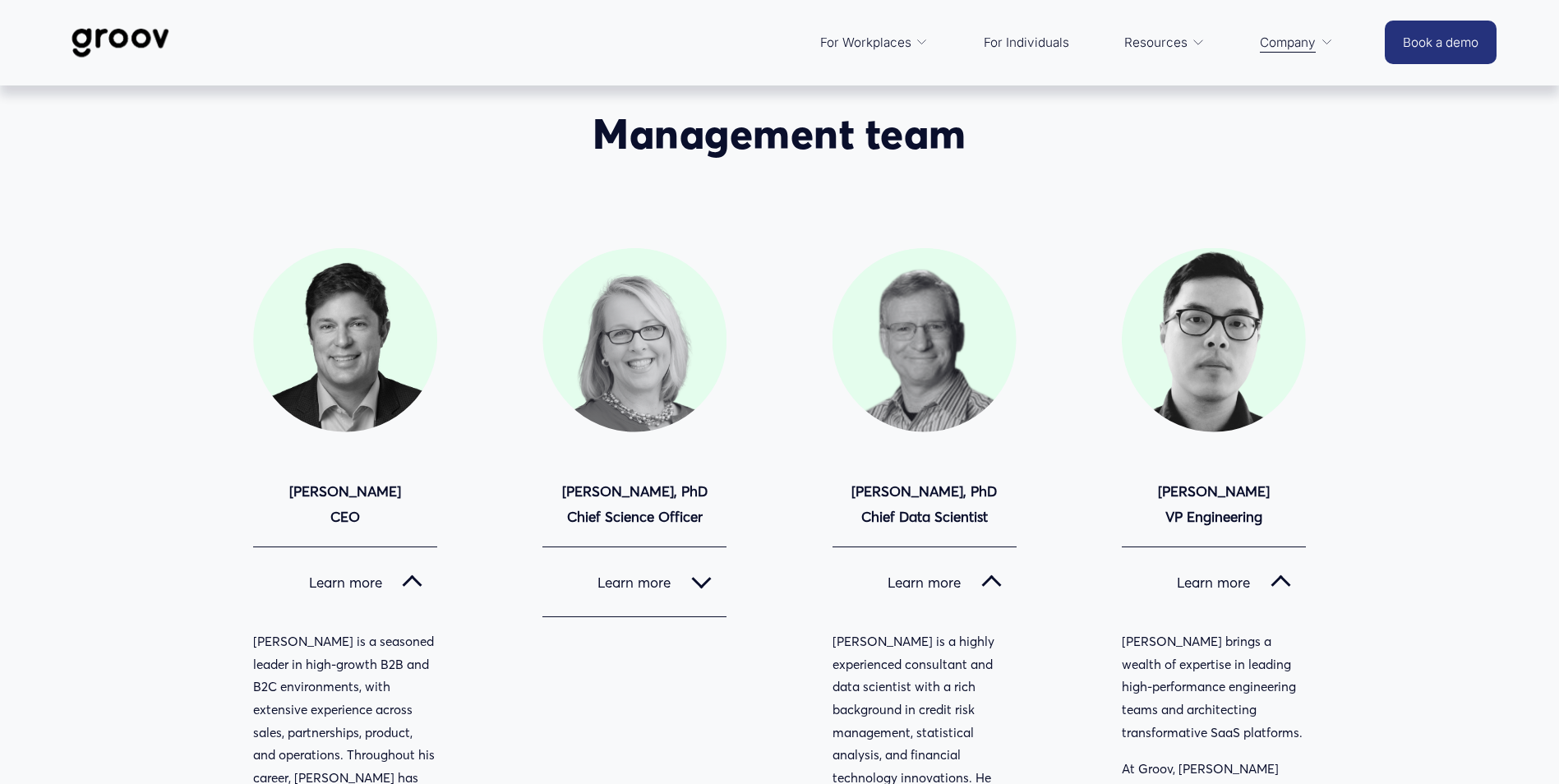
scroll to position [0, 0]
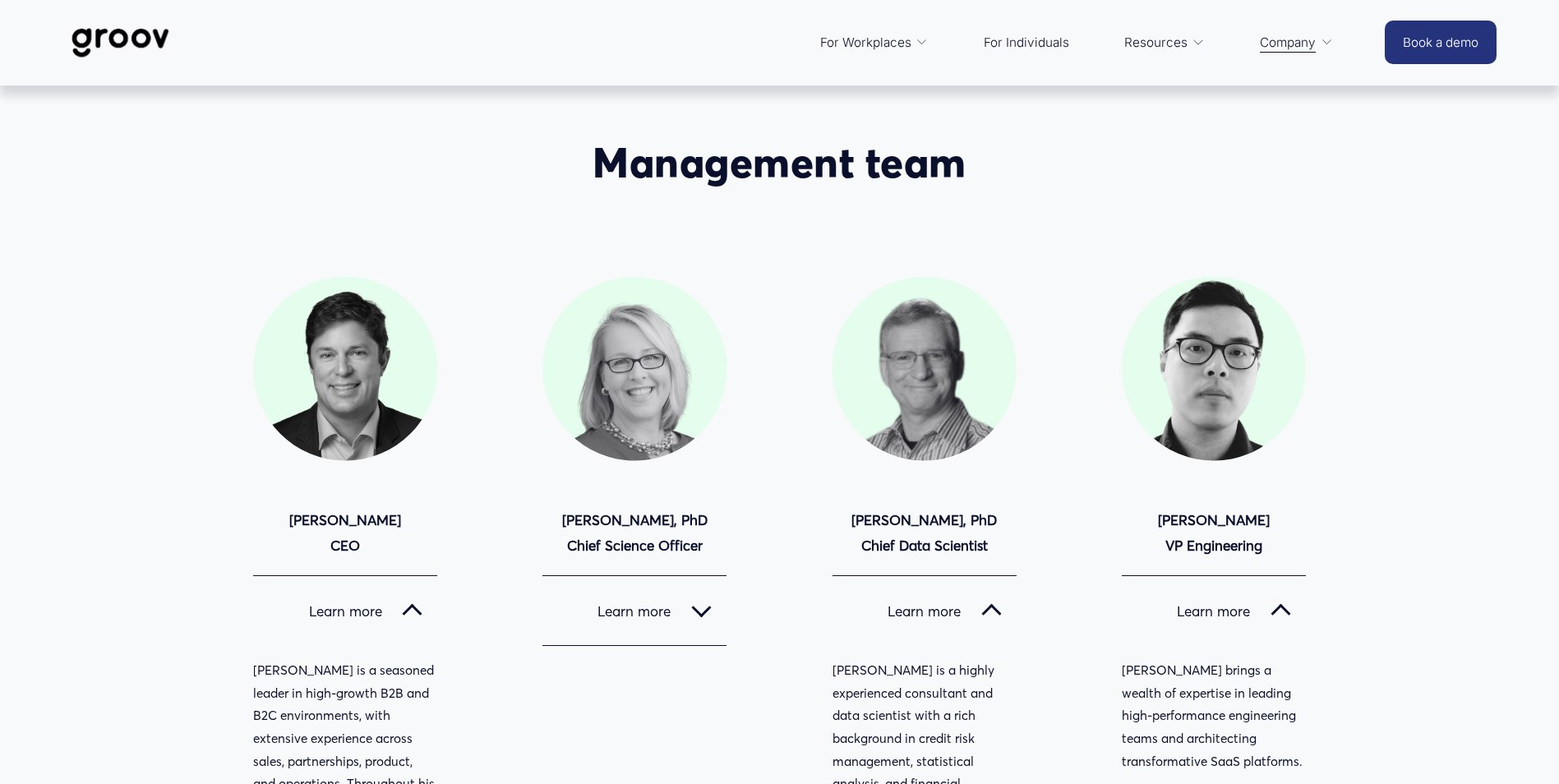
click at [137, 37] on img at bounding box center [120, 42] width 116 height 54
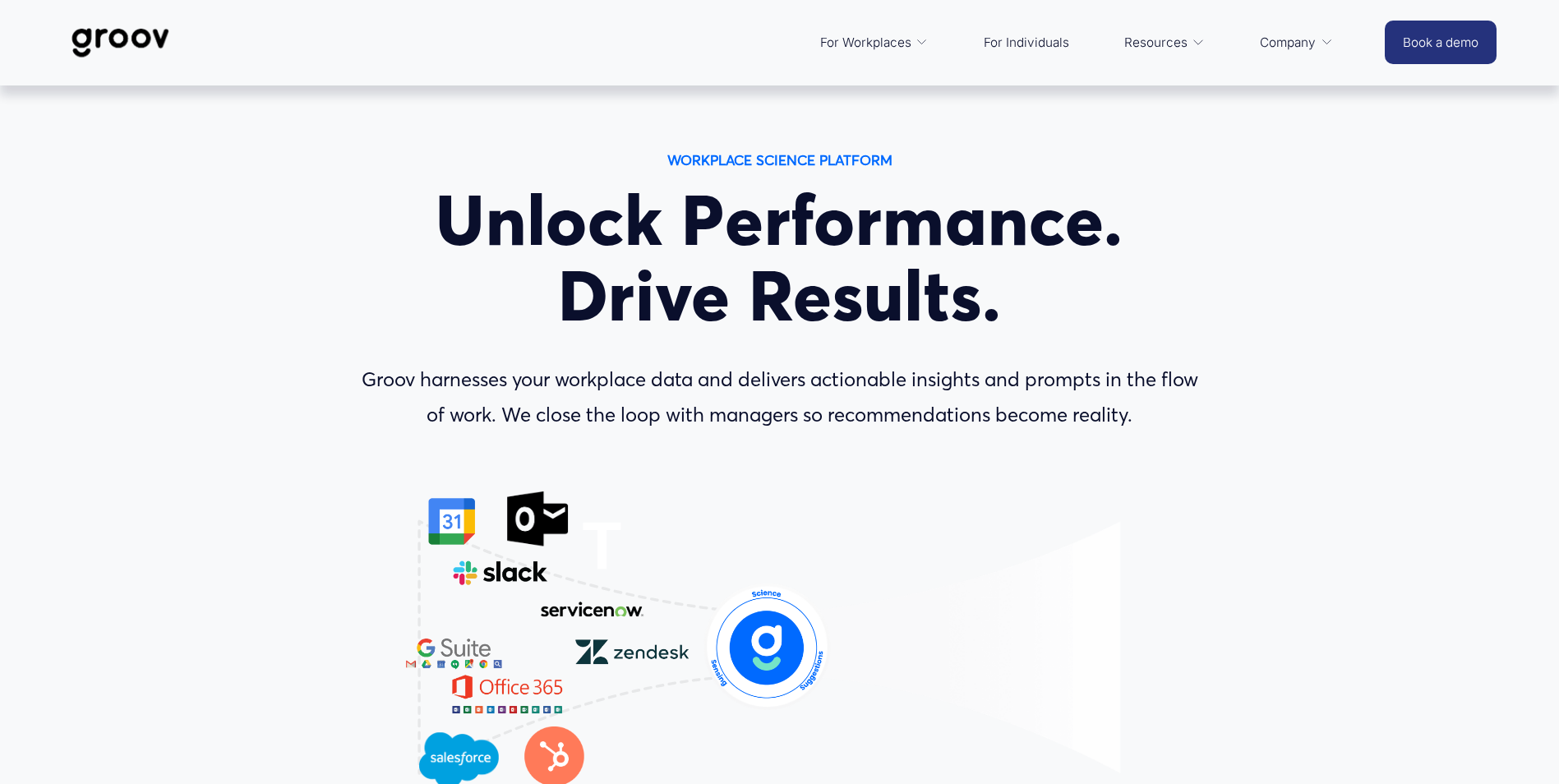
click at [0, 0] on span "Platform Overview" at bounding box center [0, 0] width 0 height 0
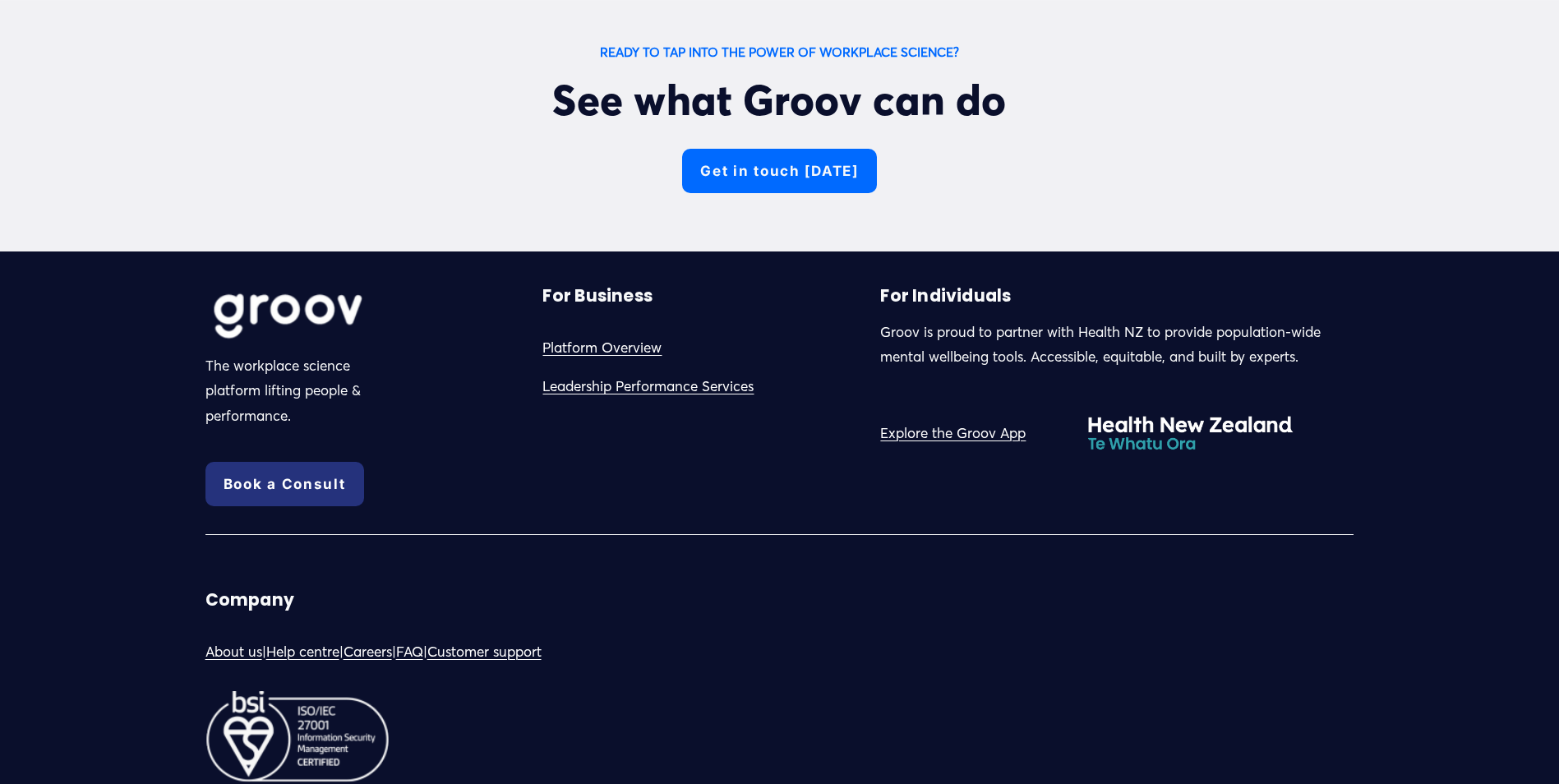
scroll to position [6084, 0]
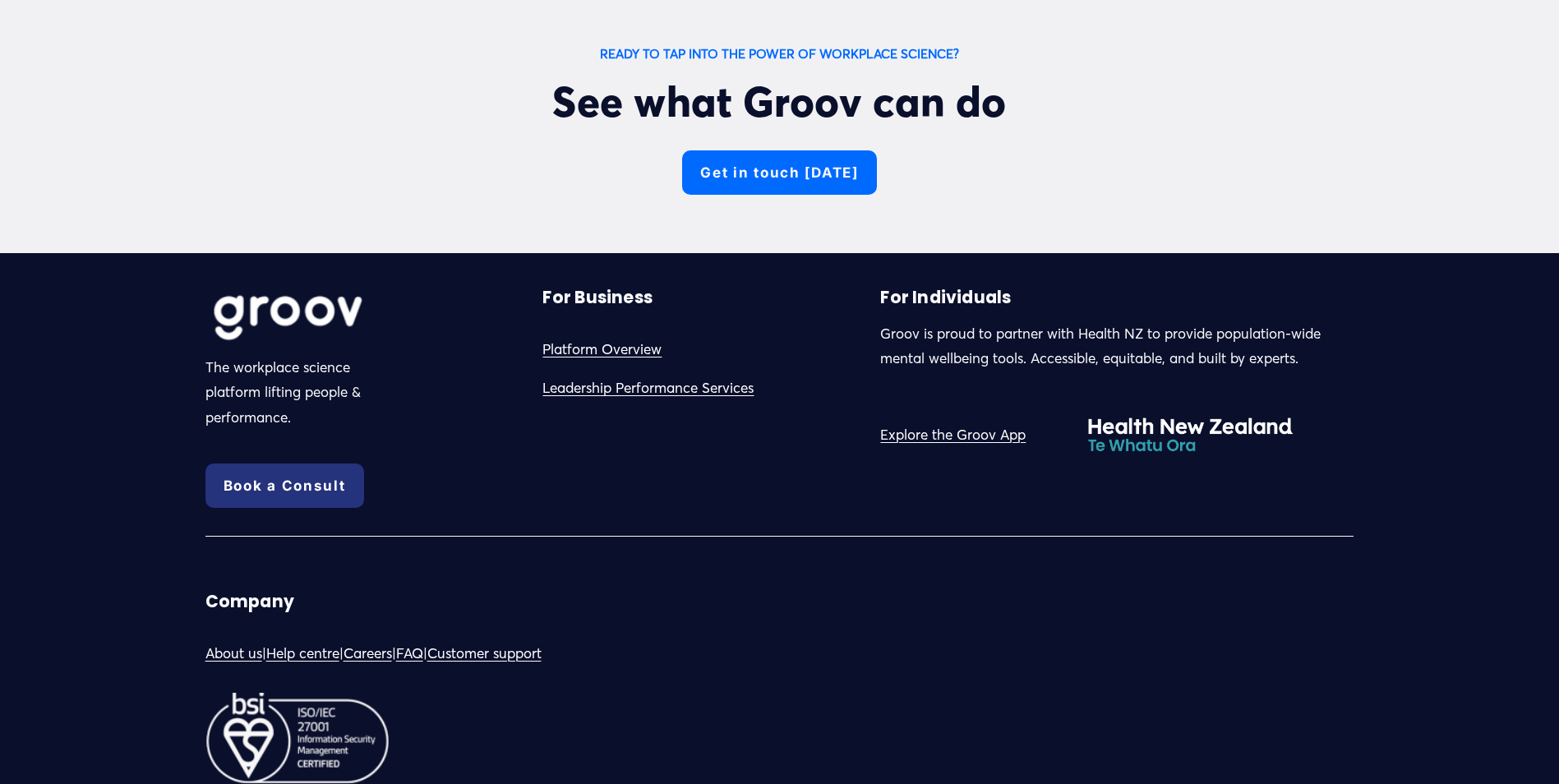
click at [385, 641] on link "Careers" at bounding box center [368, 653] width 48 height 26
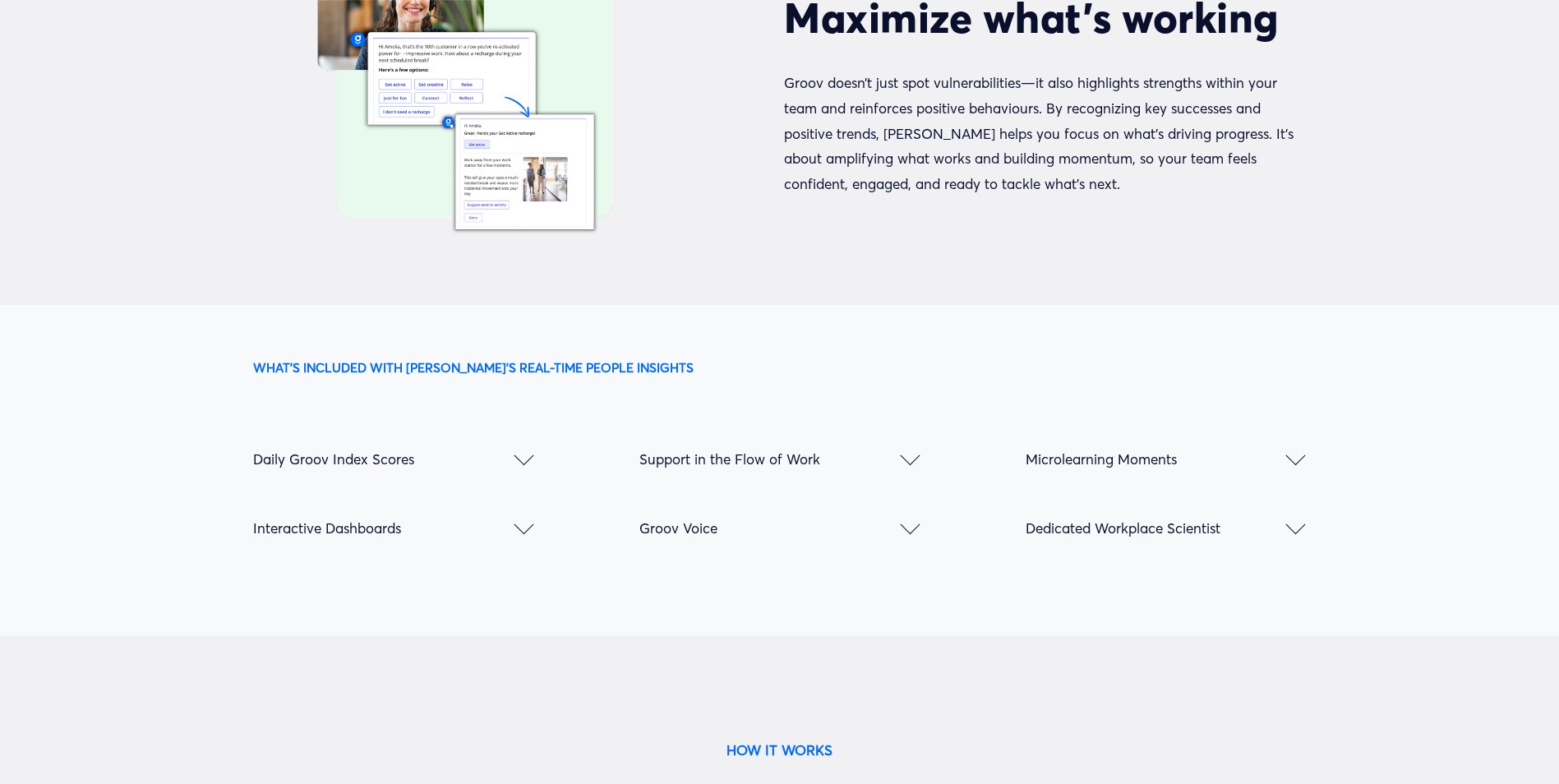
scroll to position [2053, 0]
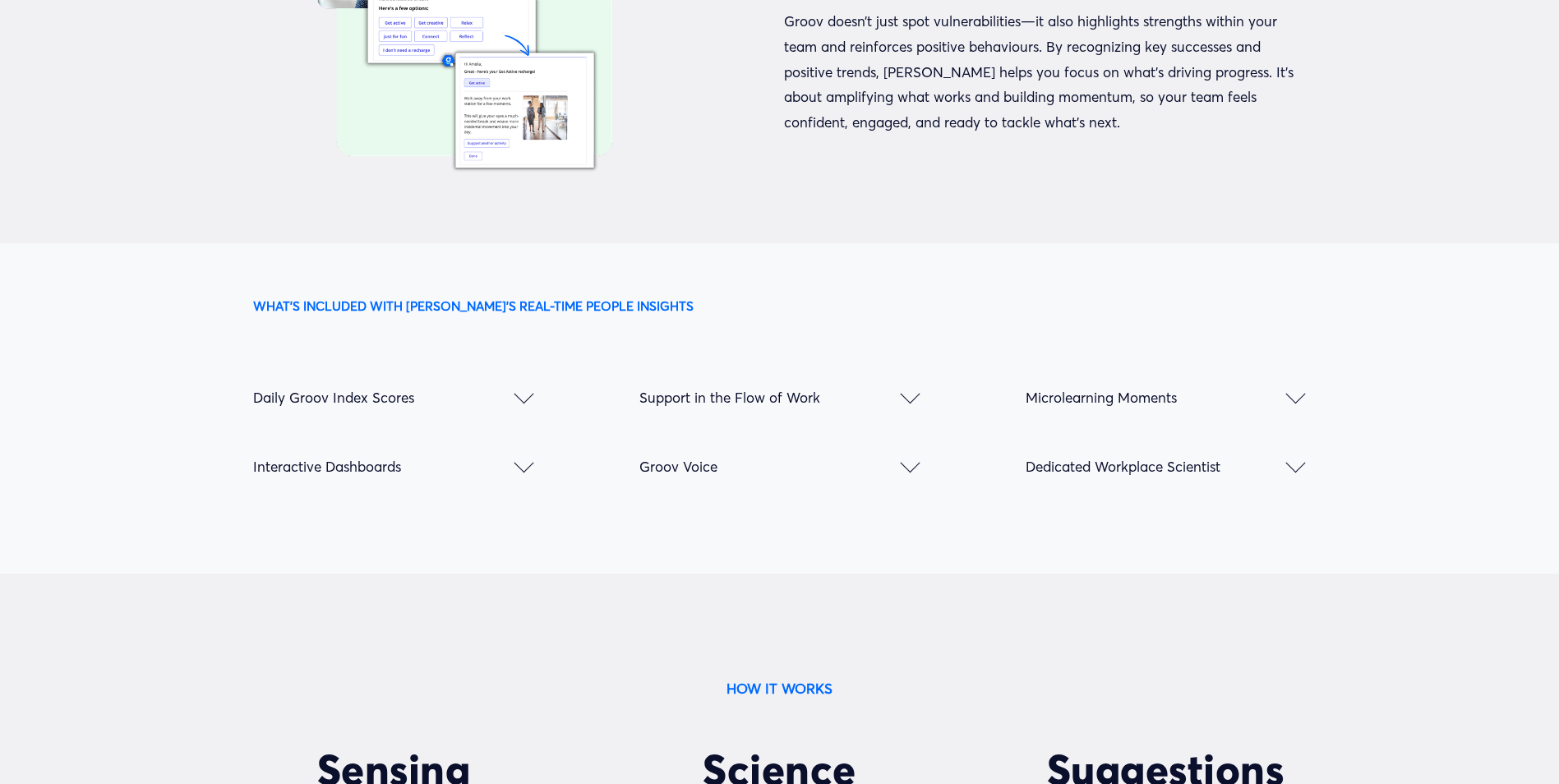
click at [523, 396] on div at bounding box center [523, 393] width 20 height 20
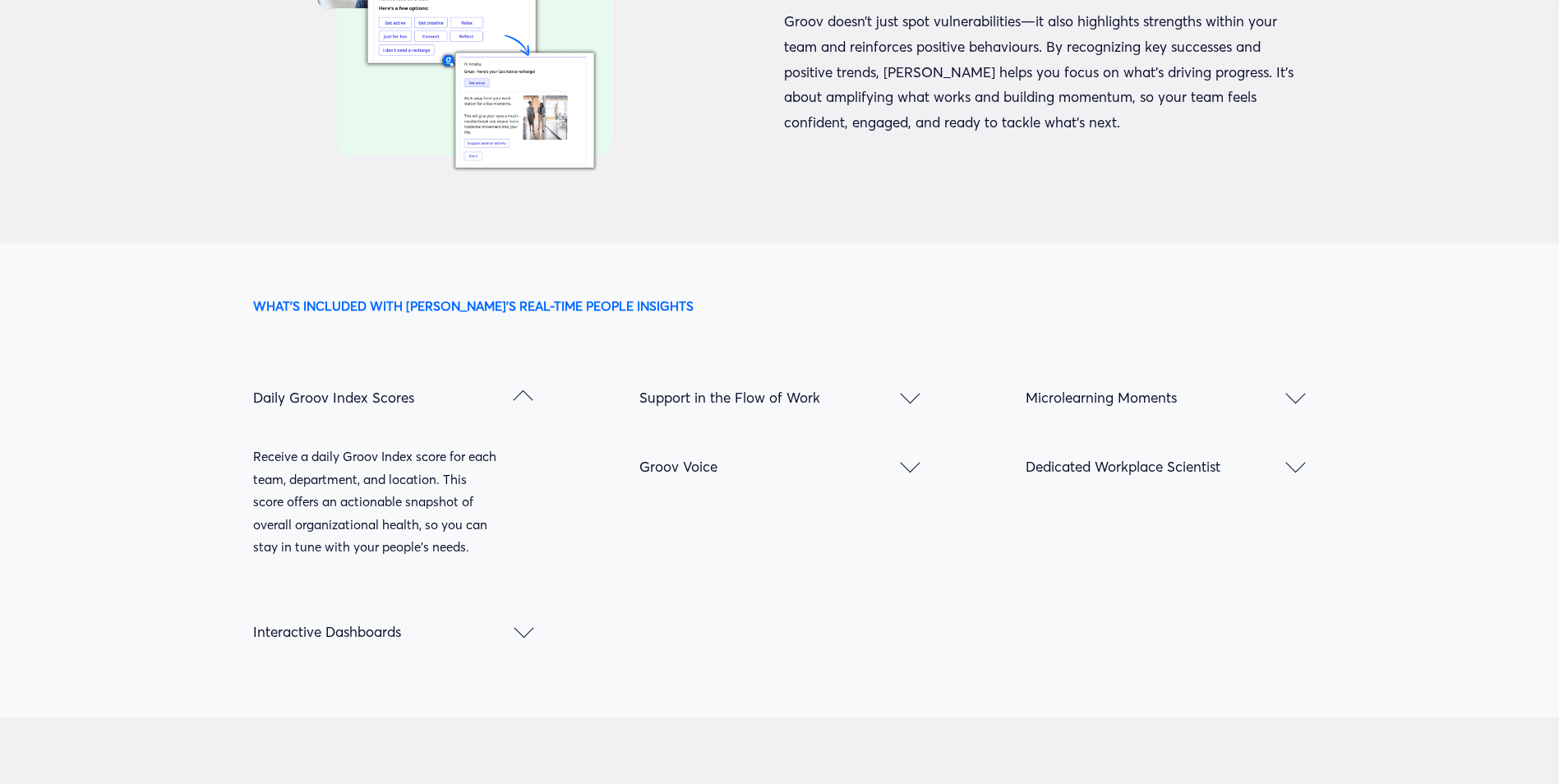
click at [523, 396] on div at bounding box center [523, 399] width 20 height 20
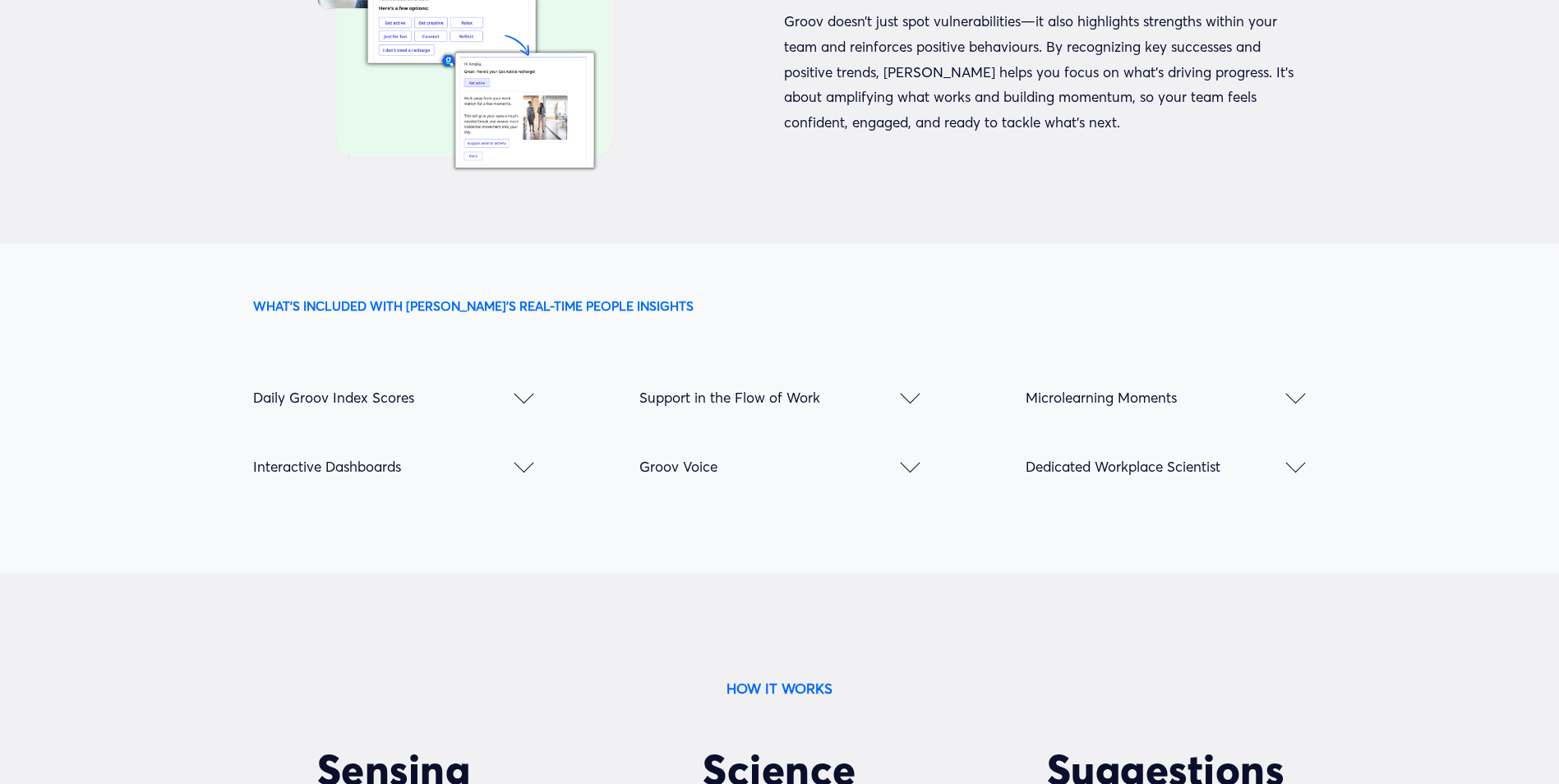
click at [527, 462] on div at bounding box center [523, 462] width 20 height 20
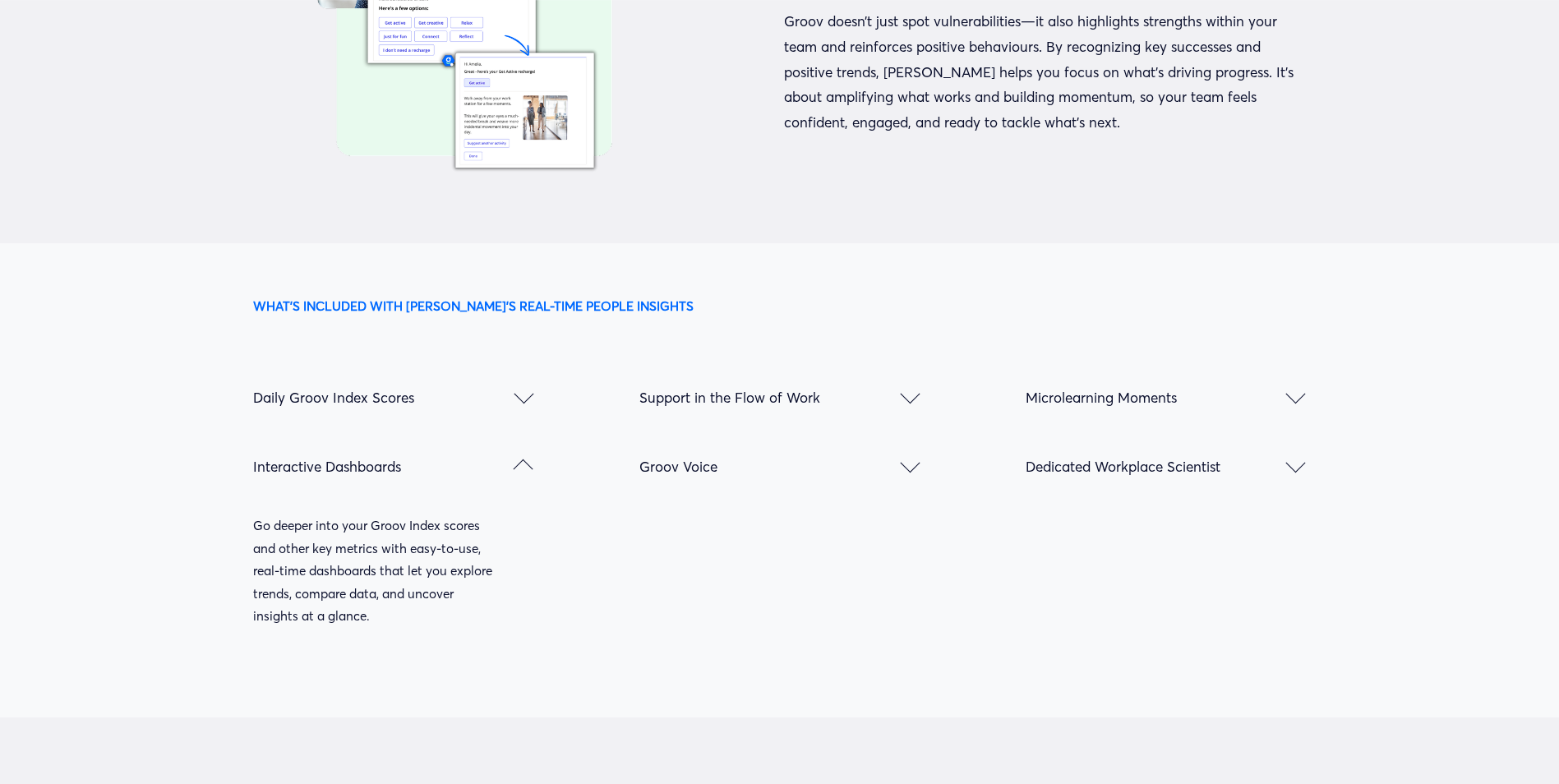
click at [527, 462] on div at bounding box center [523, 469] width 20 height 20
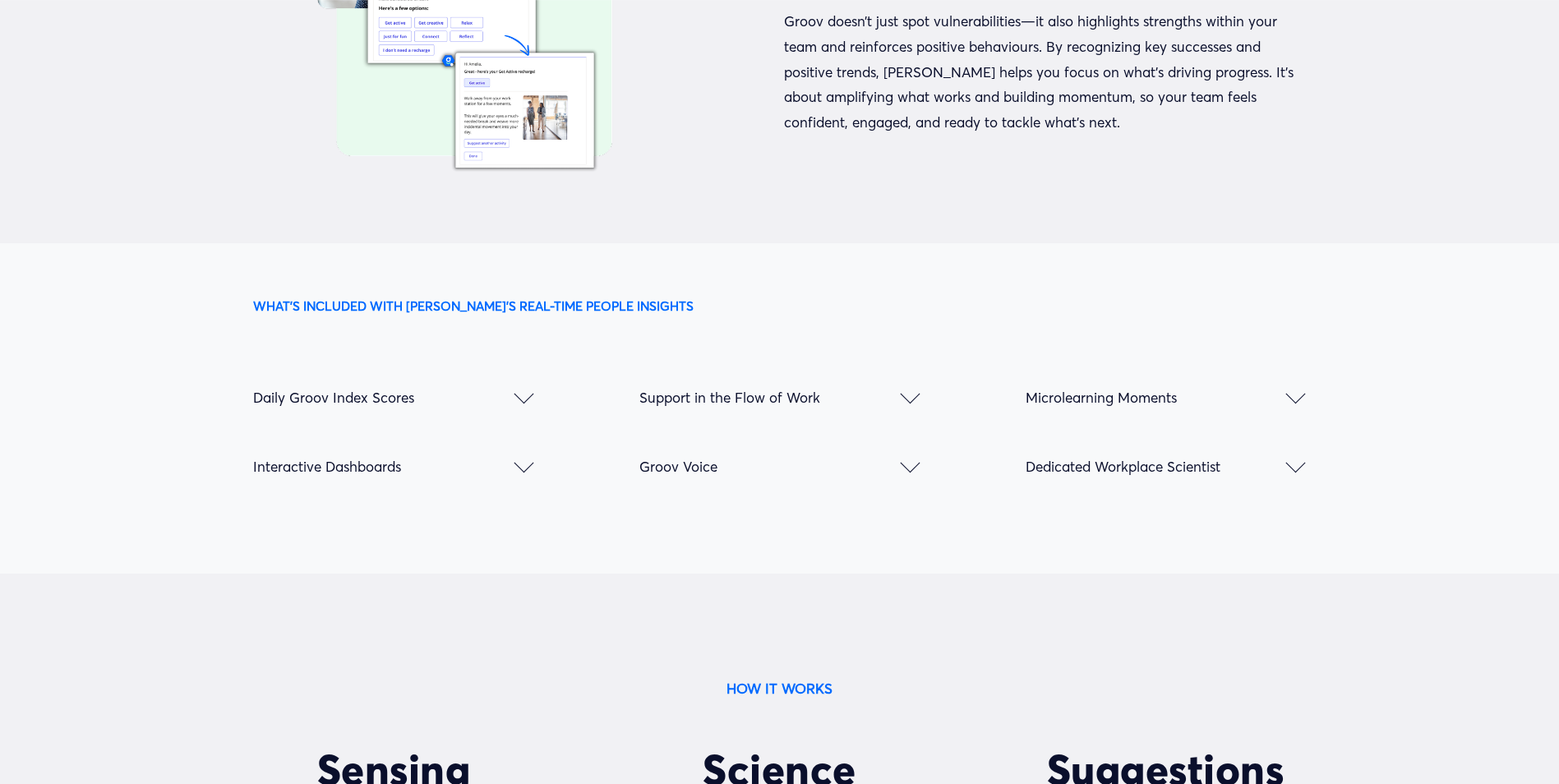
click at [909, 397] on div at bounding box center [909, 397] width 20 height 20
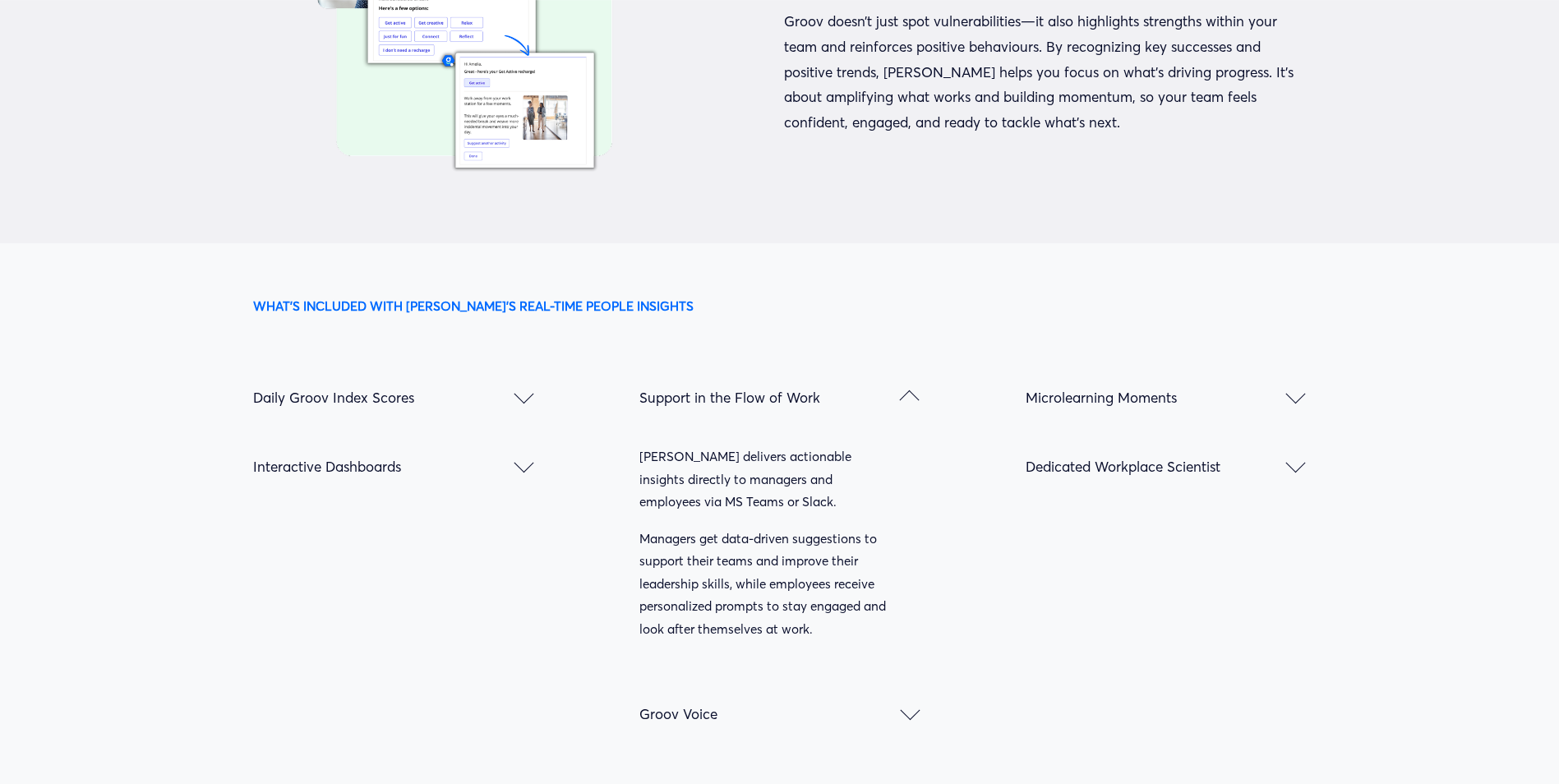
click at [907, 394] on div at bounding box center [909, 399] width 20 height 20
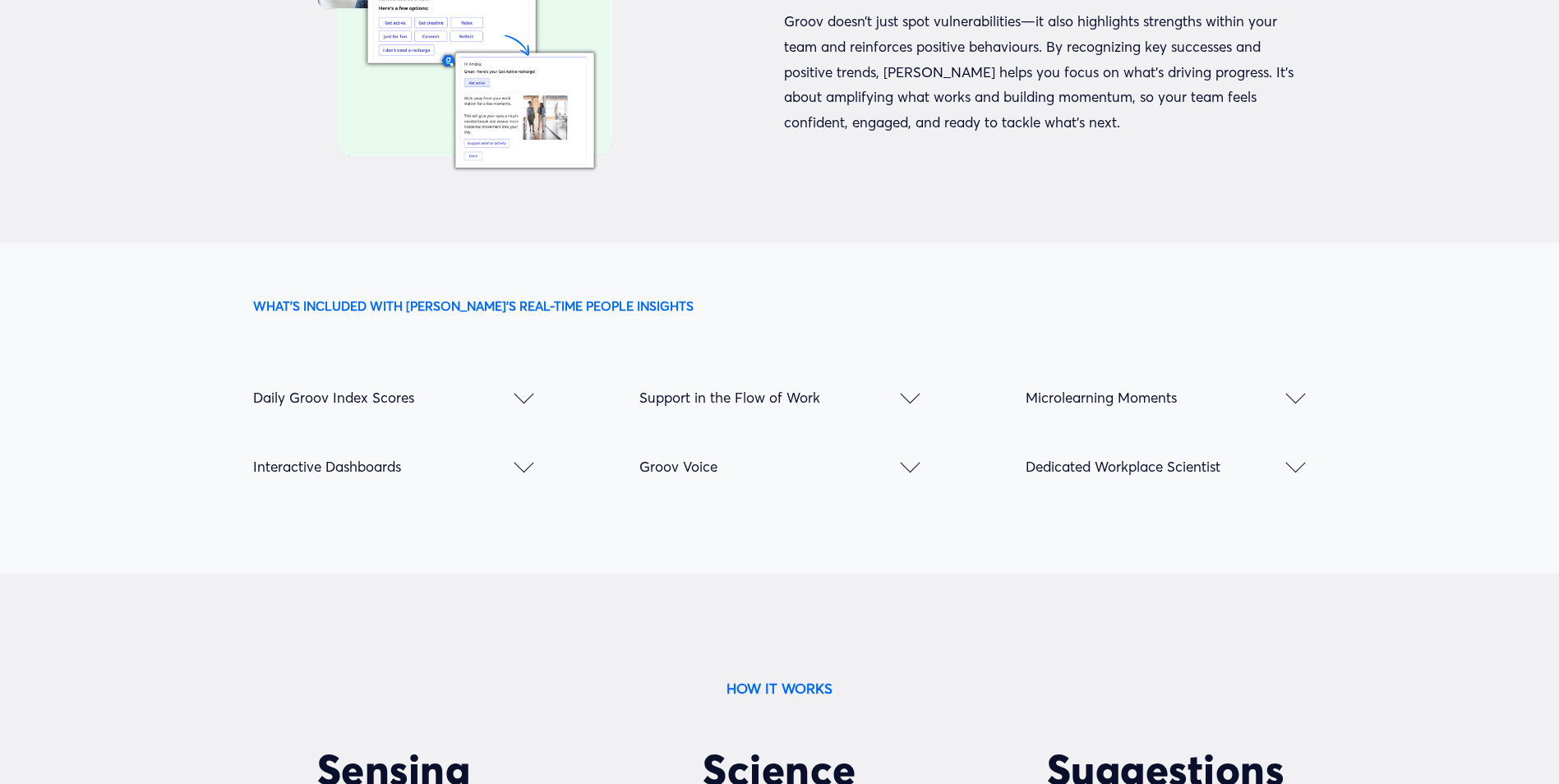
click at [895, 471] on button "Groov Voice" at bounding box center [779, 465] width 280 height 69
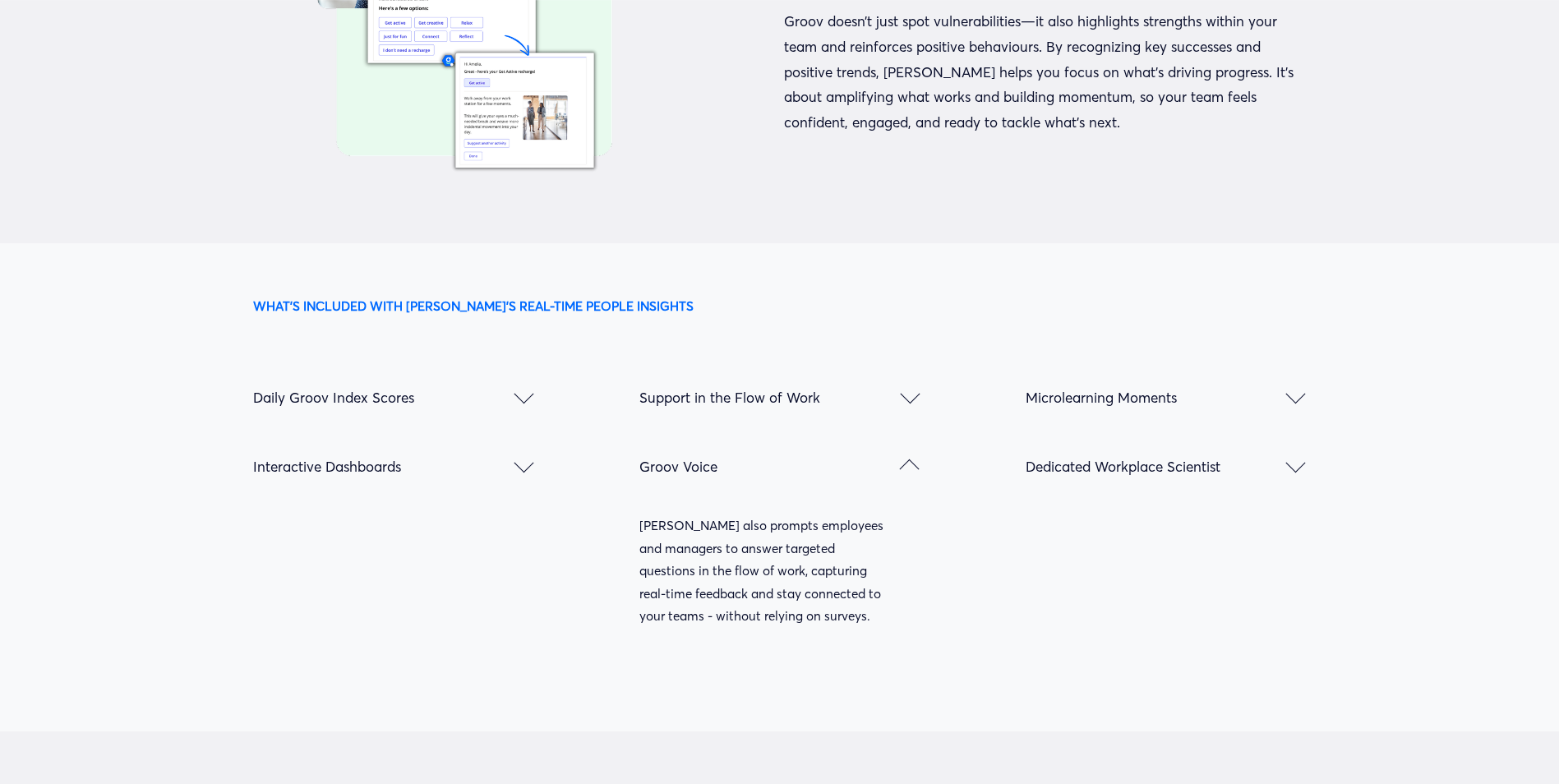
click at [895, 471] on button "Groov Voice" at bounding box center [779, 465] width 280 height 69
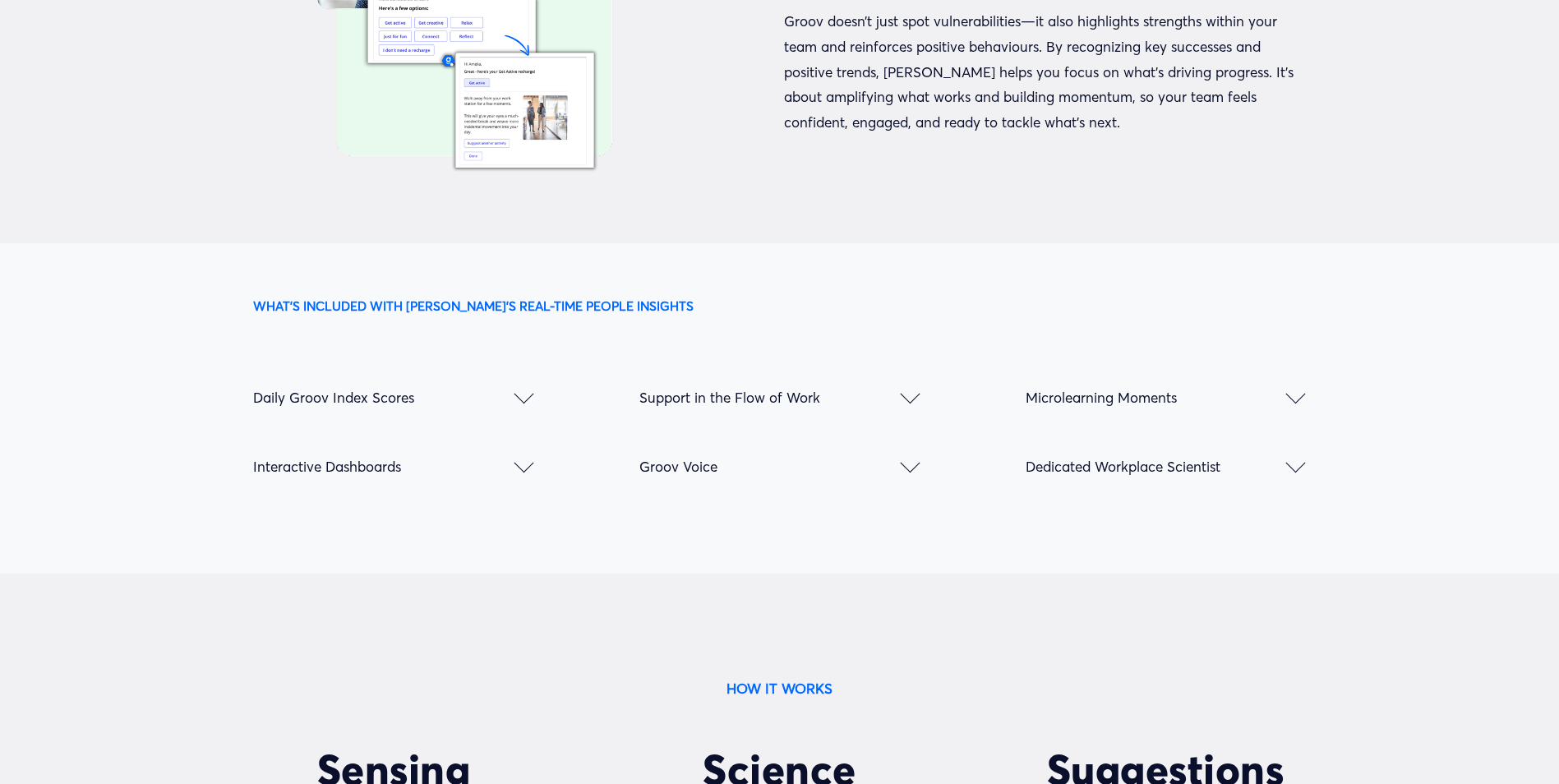
click at [1296, 388] on div at bounding box center [1295, 393] width 20 height 20
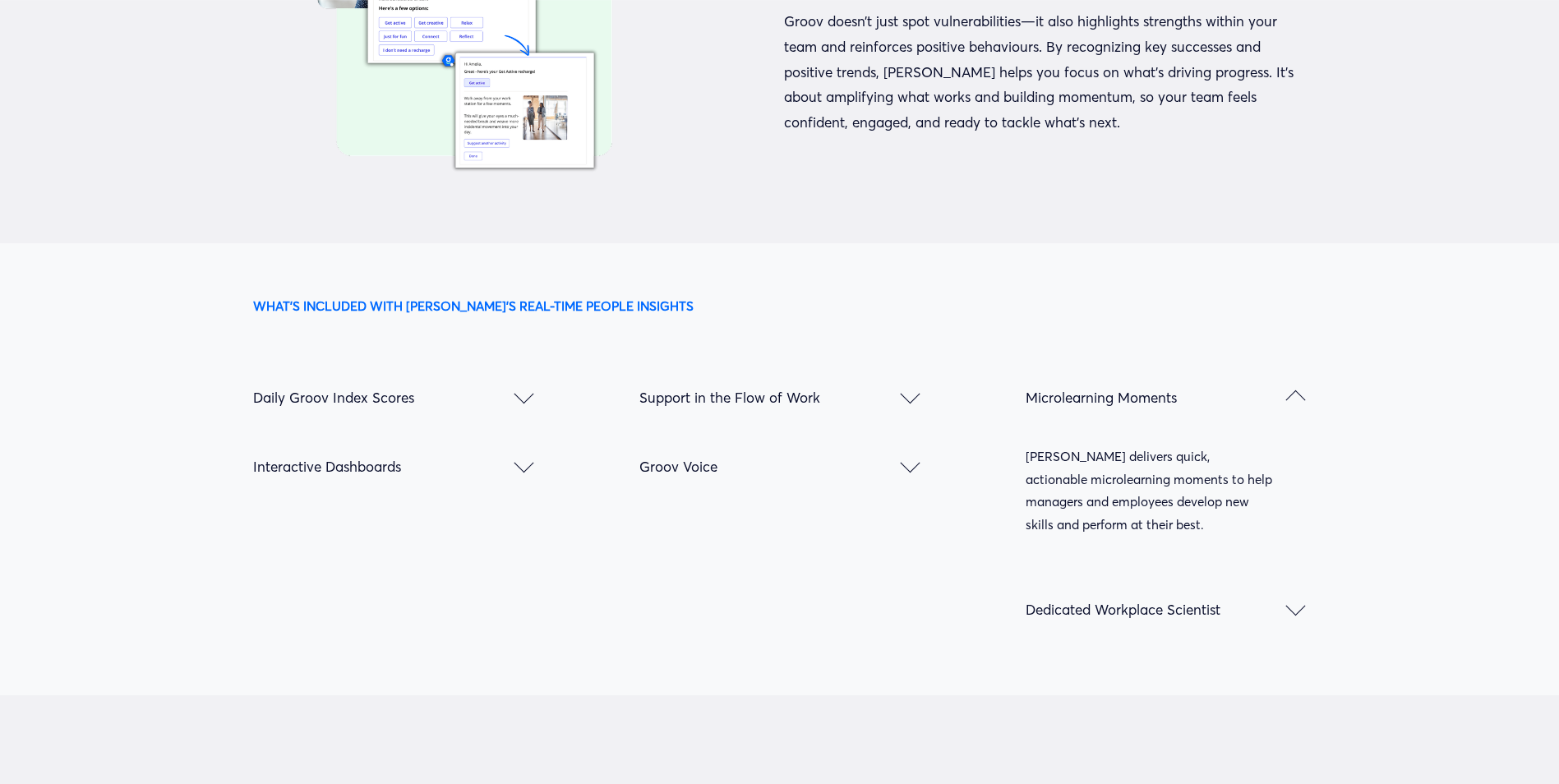
click at [1296, 390] on div at bounding box center [1295, 399] width 20 height 20
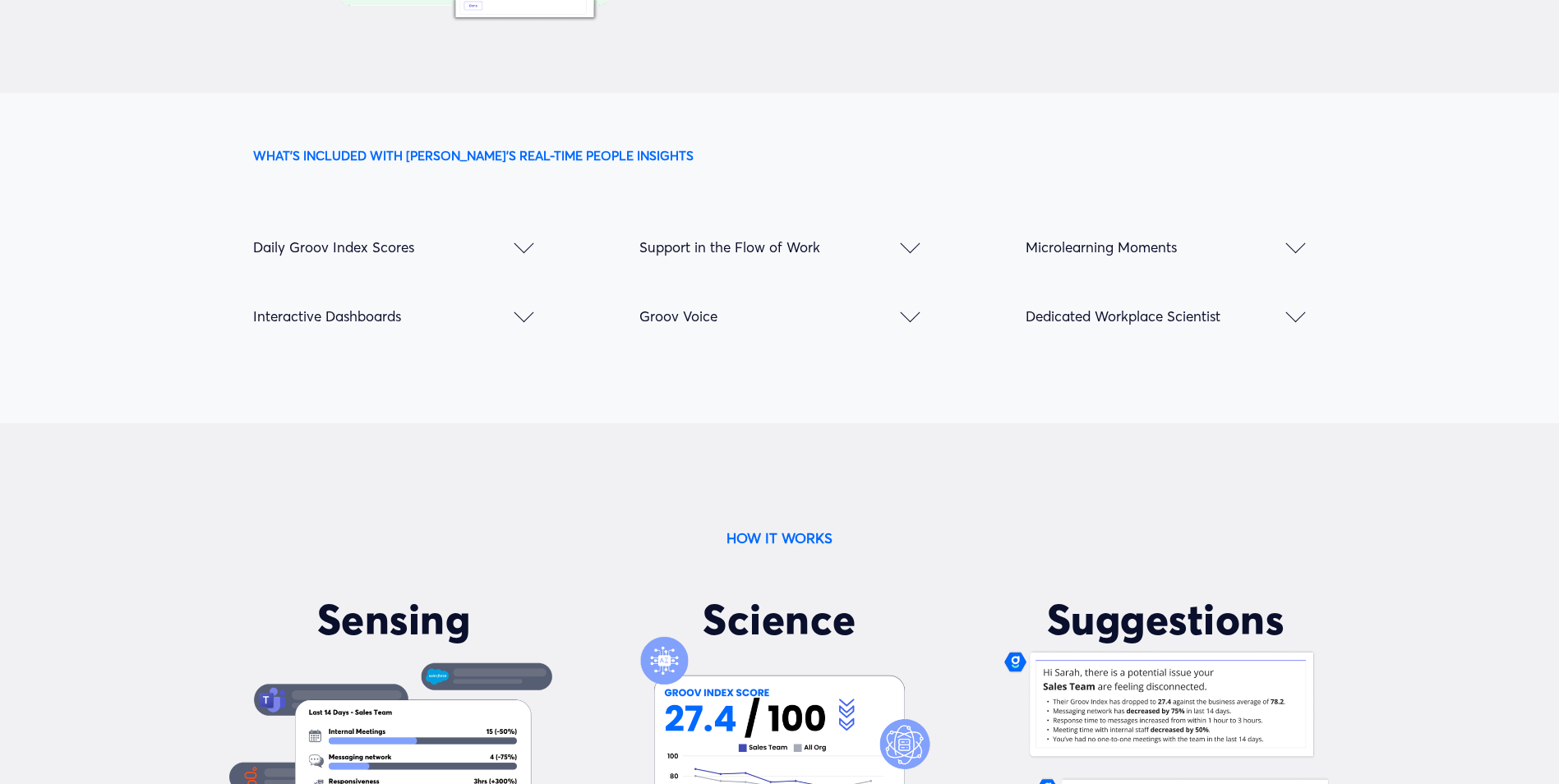
scroll to position [2218, 0]
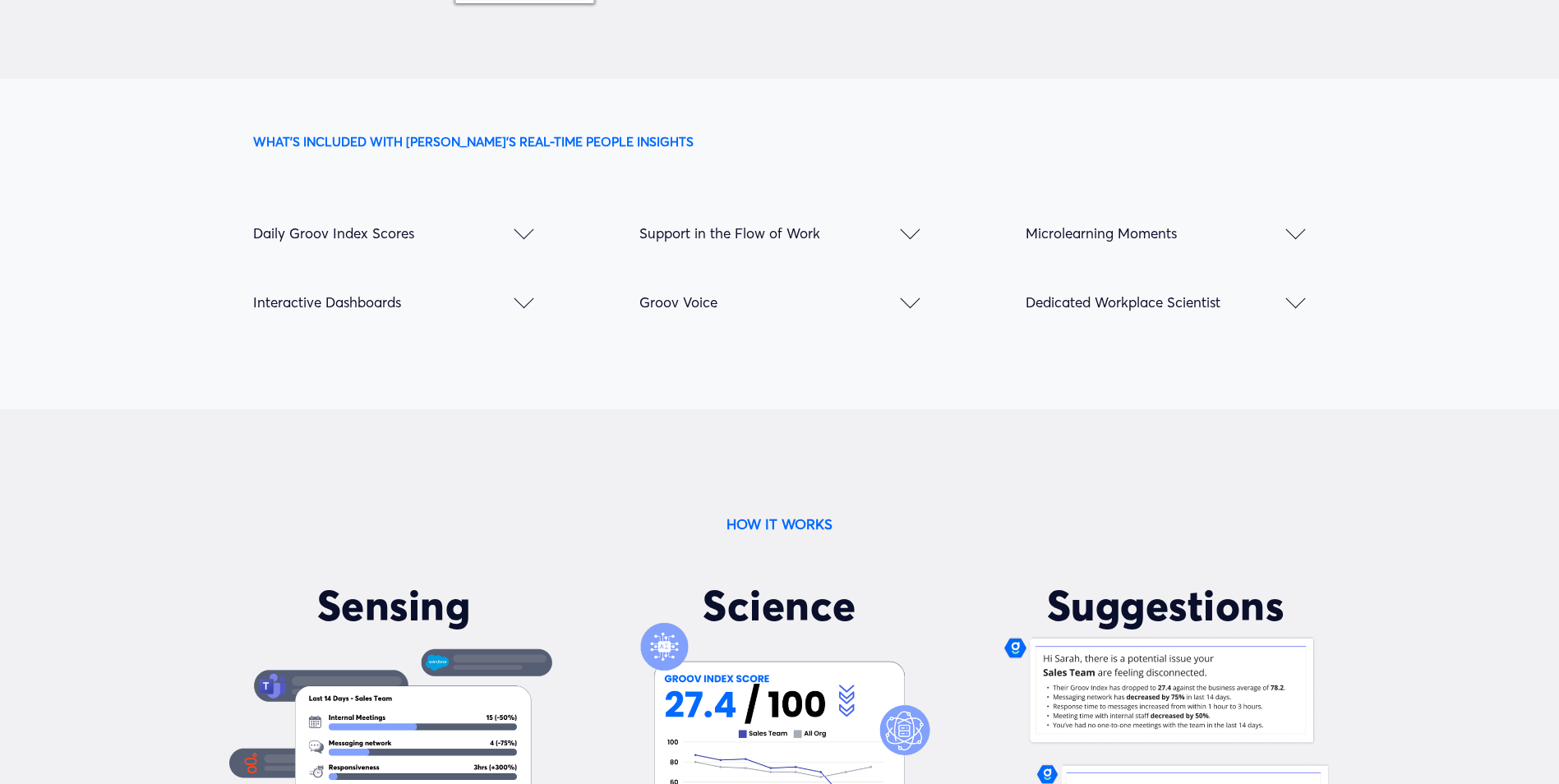
click at [1283, 297] on span "Dedicated Workplace Scientist" at bounding box center [1155, 301] width 260 height 17
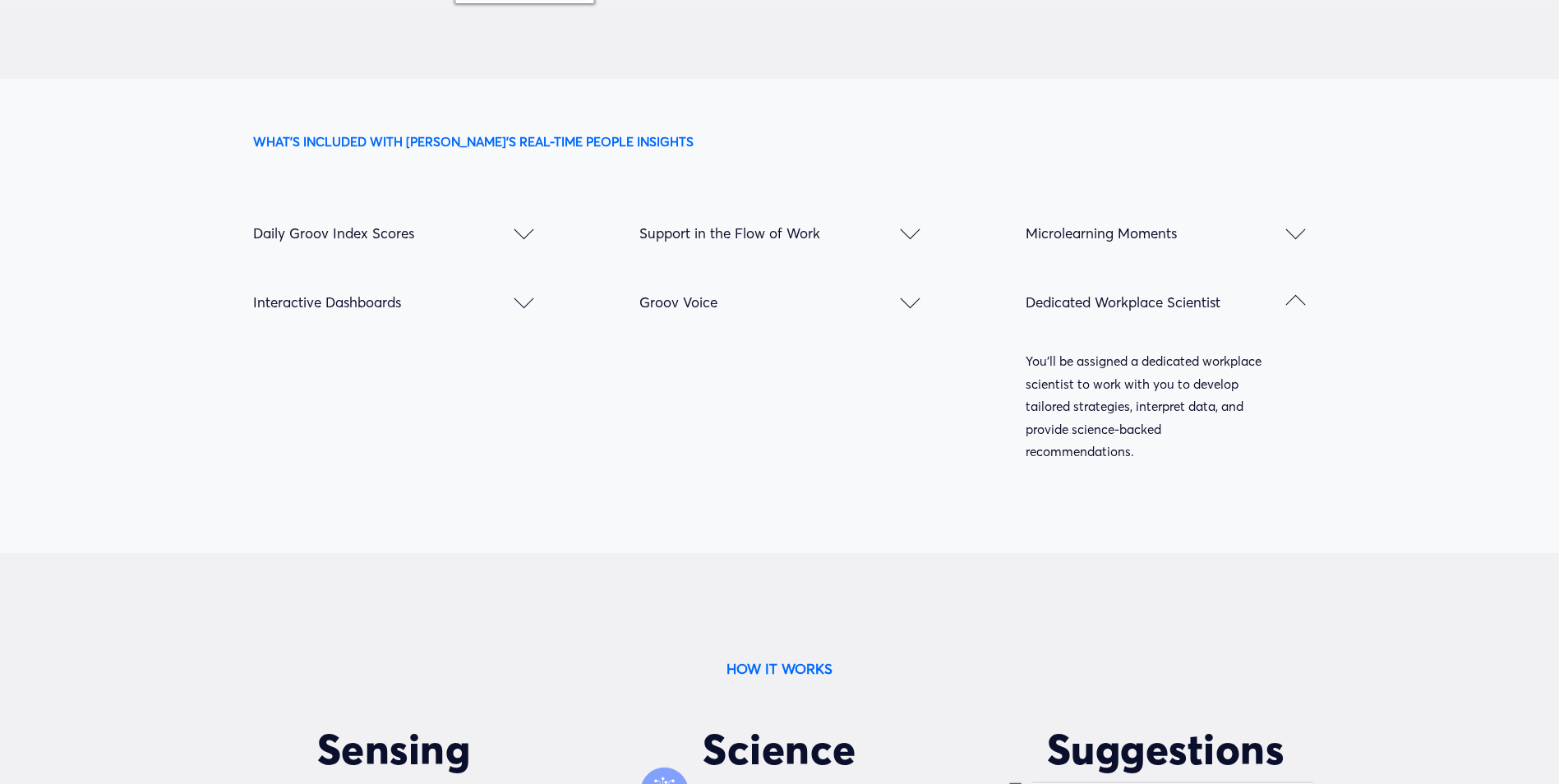
click at [1283, 297] on span "Dedicated Workplace Scientist" at bounding box center [1155, 301] width 260 height 17
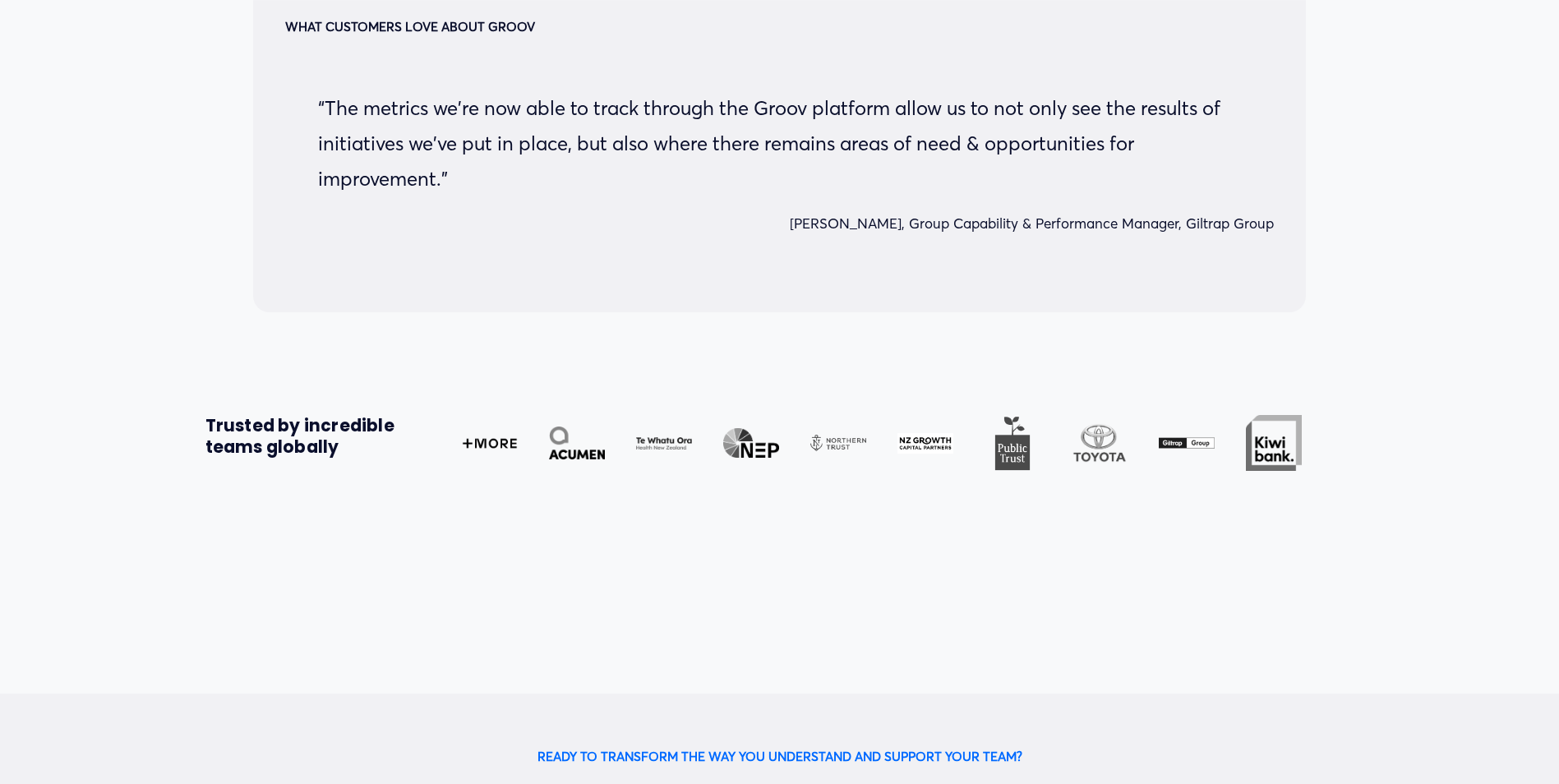
scroll to position [3943, 0]
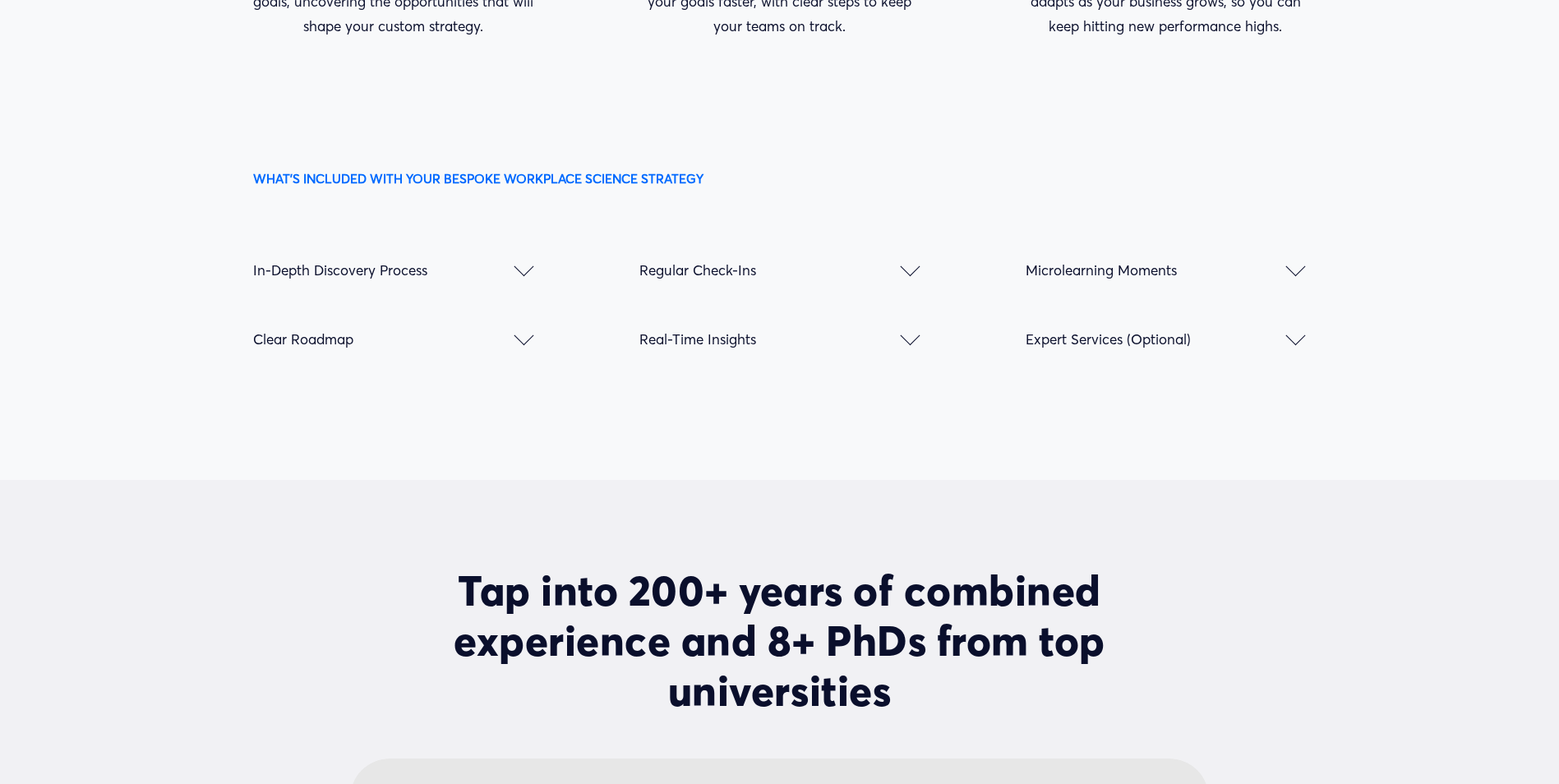
scroll to position [2629, 0]
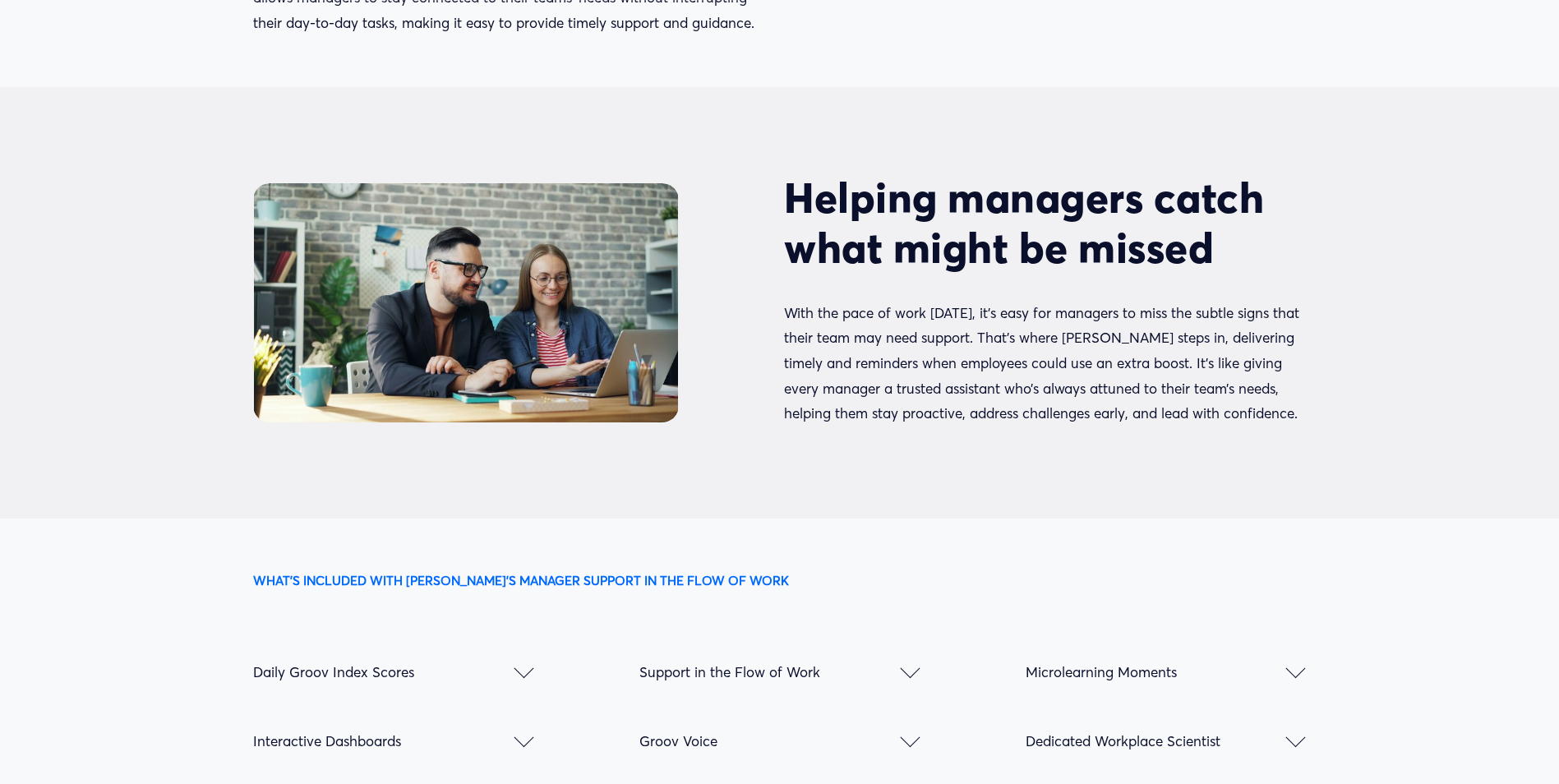
scroll to position [1807, 0]
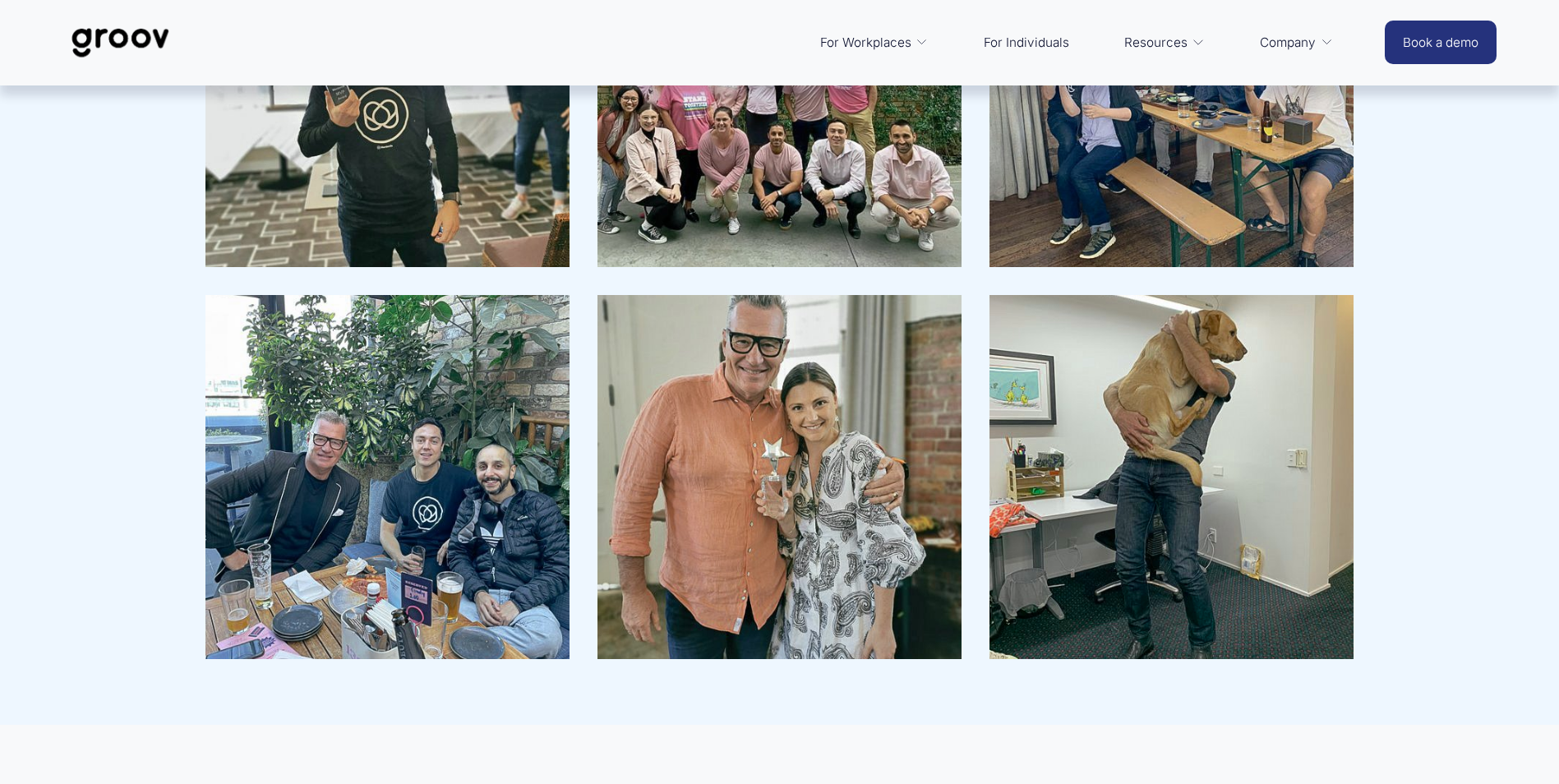
scroll to position [2198, 0]
